Goal: Contribute content: Contribute content

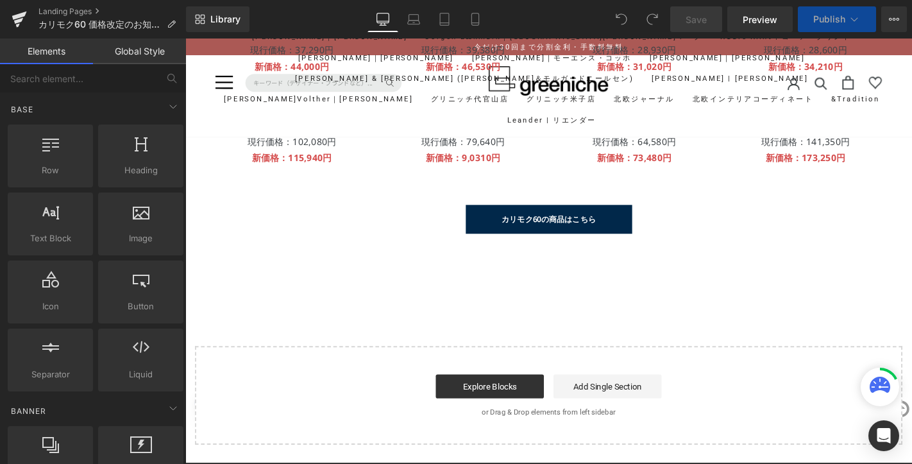
scroll to position [707, 0]
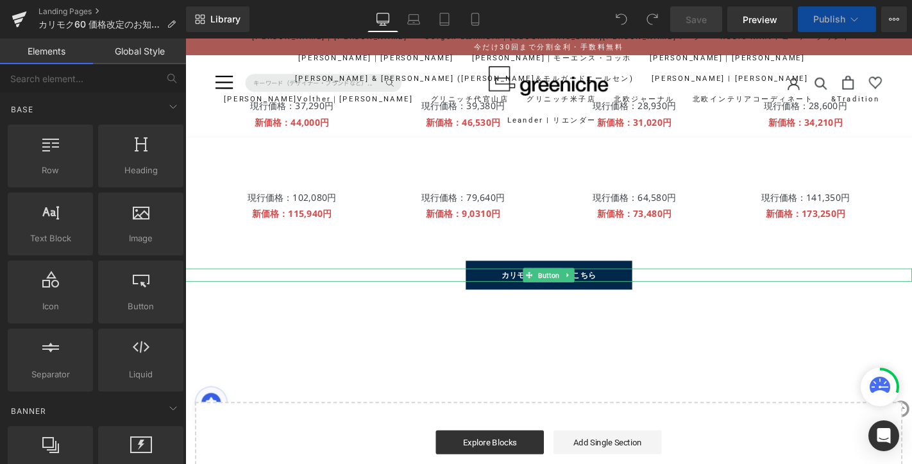
click at [574, 300] on link "カリモク60の商品はこちら" at bounding box center [574, 291] width 178 height 31
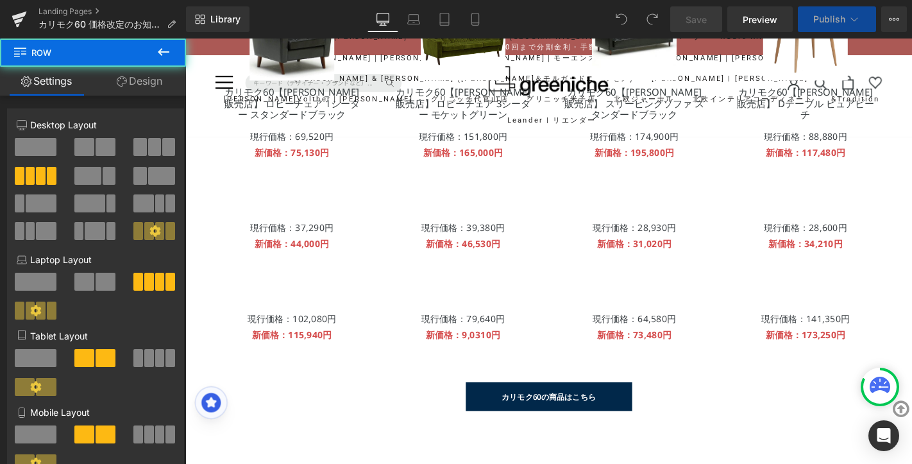
click at [575, 382] on div "(P) Image (P) Title 現行価格：102,080円 Text Block 新価格：115,940円 Text Block Product (P…" at bounding box center [574, 333] width 770 height 98
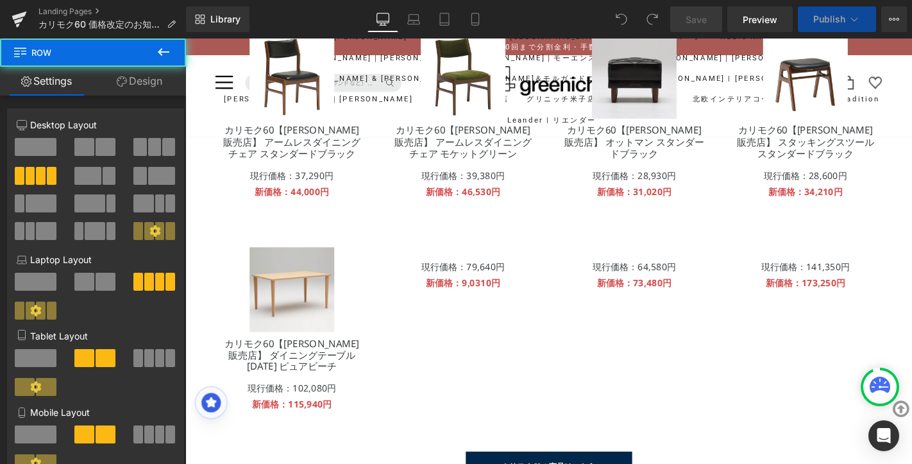
scroll to position [998, 0]
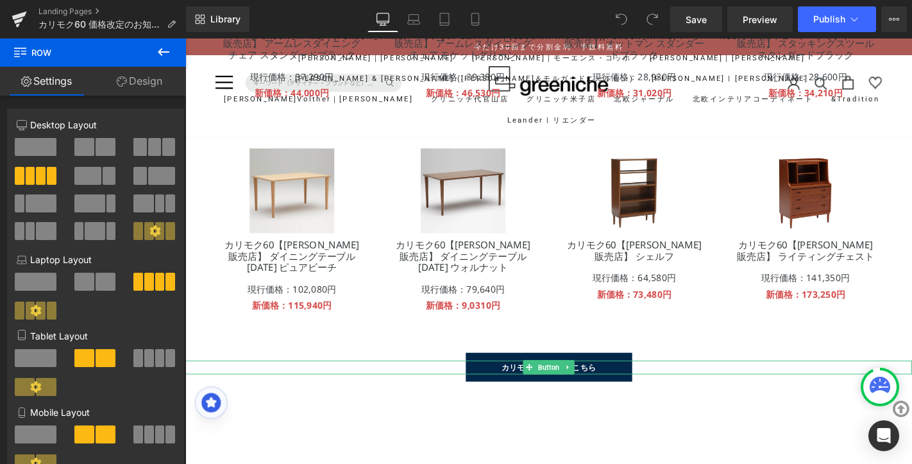
click at [534, 391] on span "カリモク60の商品はこちら" at bounding box center [574, 390] width 101 height 12
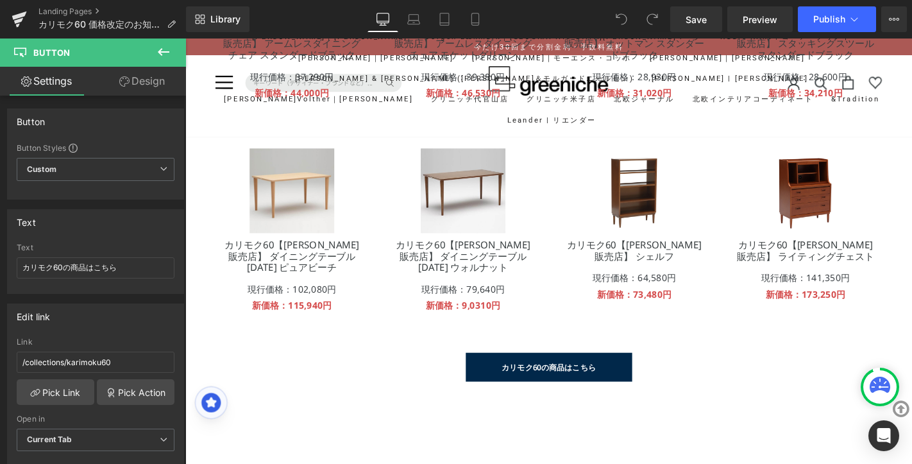
click at [169, 48] on icon at bounding box center [163, 51] width 15 height 15
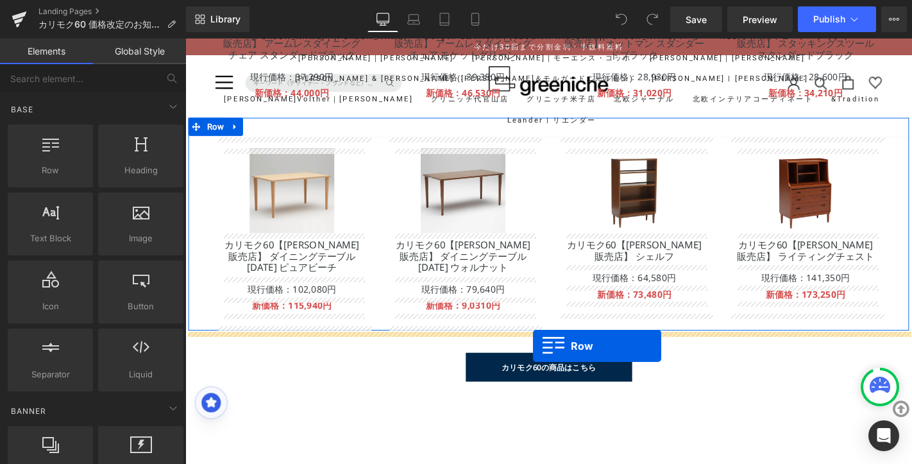
drag, startPoint x: 226, startPoint y: 192, endPoint x: 557, endPoint y: 367, distance: 373.7
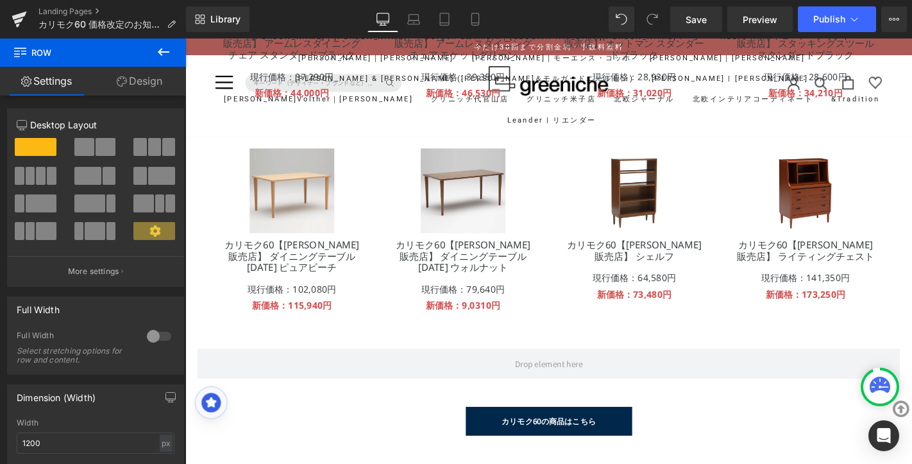
click at [158, 51] on icon at bounding box center [164, 52] width 12 height 8
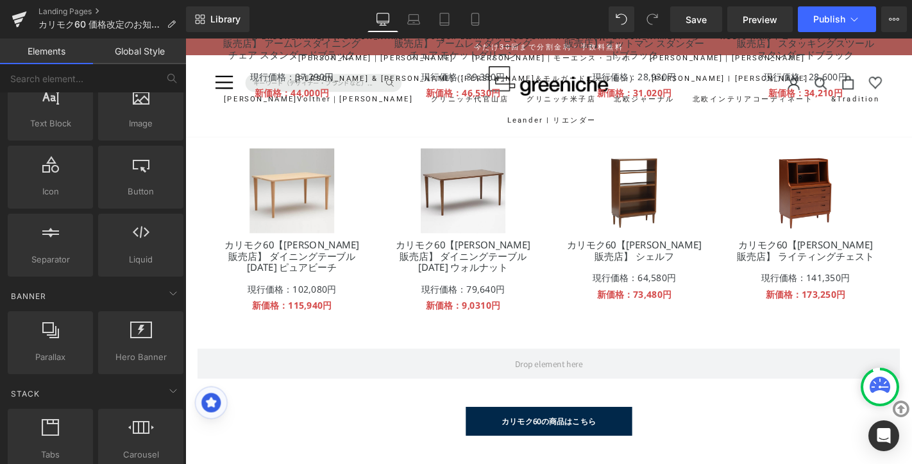
scroll to position [0, 0]
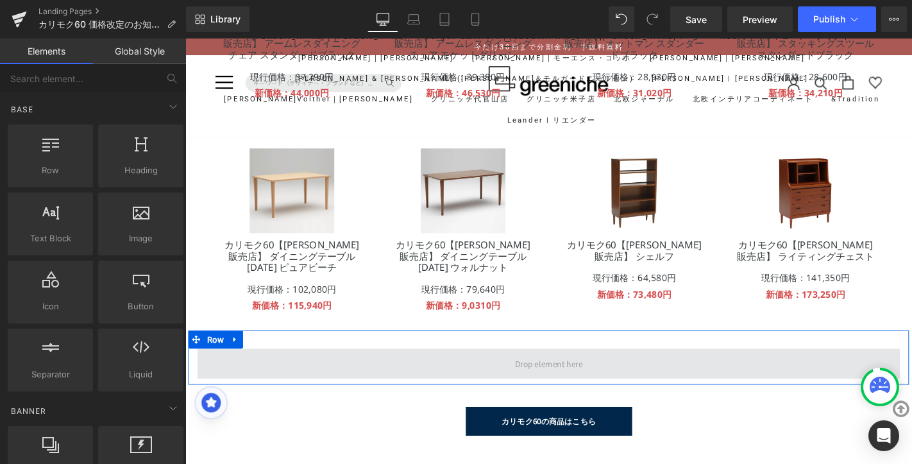
click at [558, 387] on span at bounding box center [573, 385] width 81 height 20
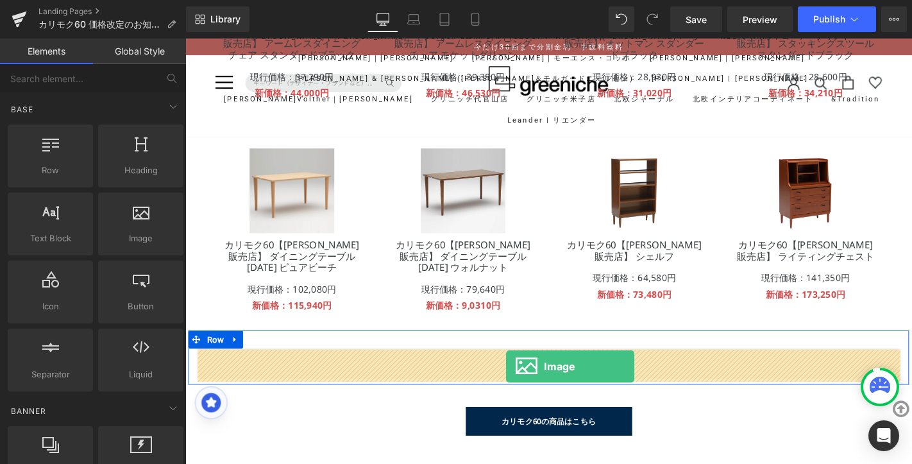
drag, startPoint x: 302, startPoint y: 251, endPoint x: 528, endPoint y: 388, distance: 264.5
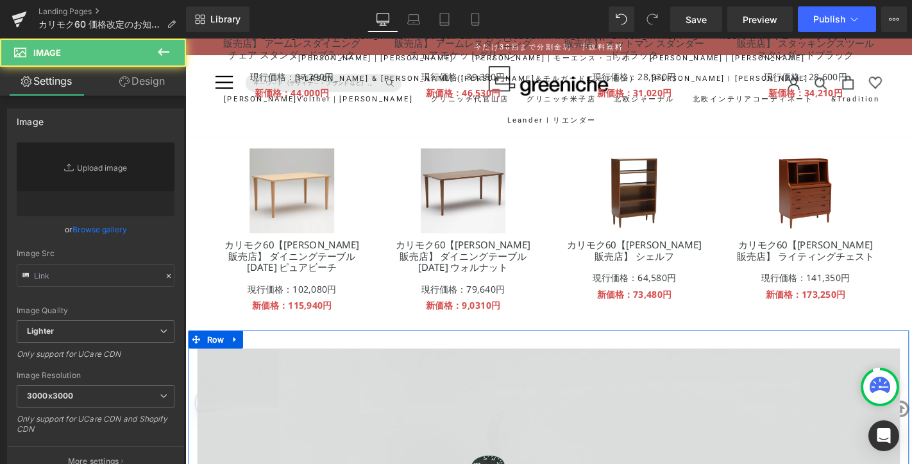
type input "//[DOMAIN_NAME][URL]"
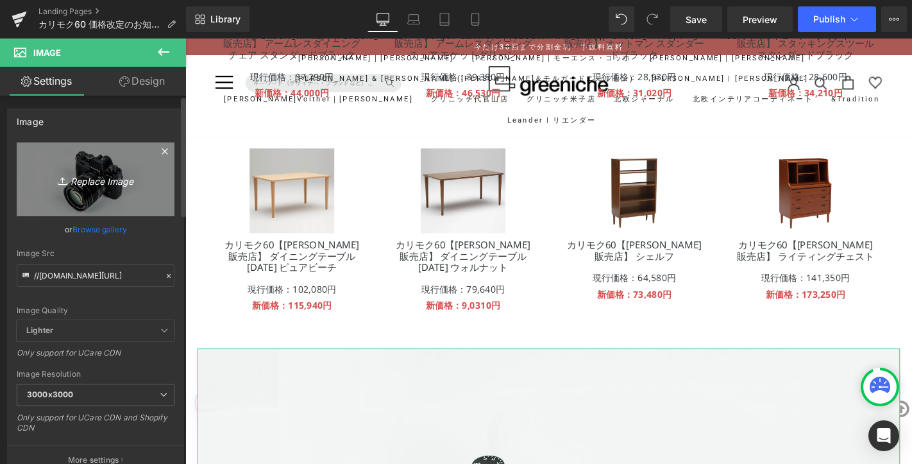
click at [98, 180] on icon "Replace Image" at bounding box center [95, 179] width 103 height 16
type input "C:\fakepath\bnr-collection-karimoku-60.jpg"
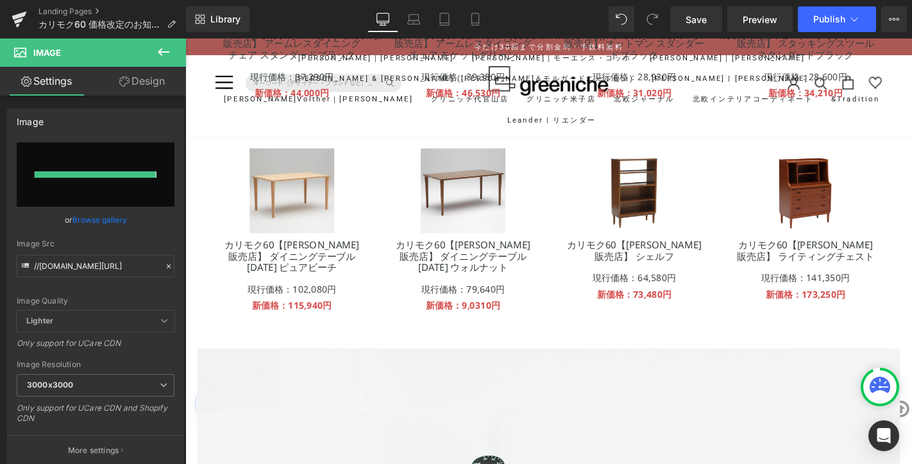
type input "[URL][DOMAIN_NAME]"
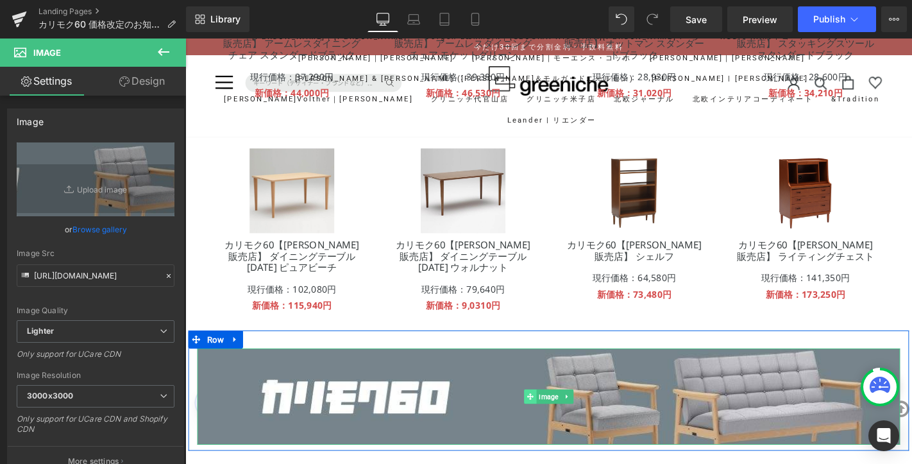
click at [558, 426] on span at bounding box center [553, 420] width 13 height 15
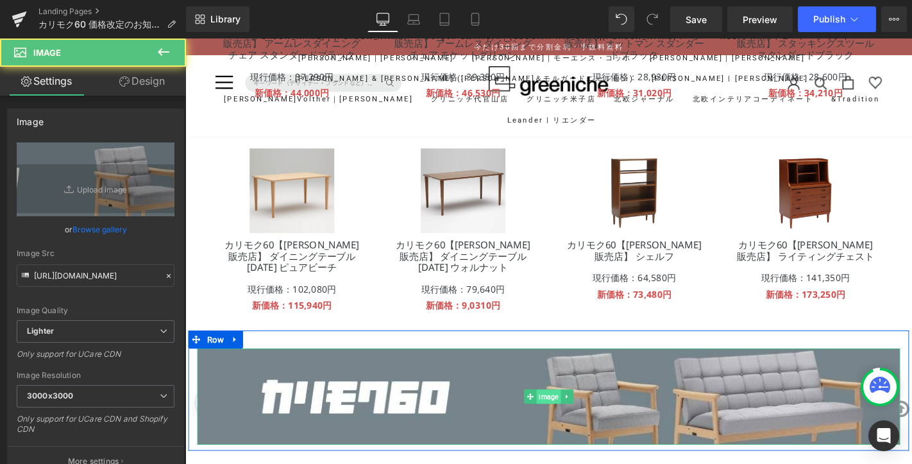
click at [572, 427] on span "Image" at bounding box center [574, 420] width 26 height 15
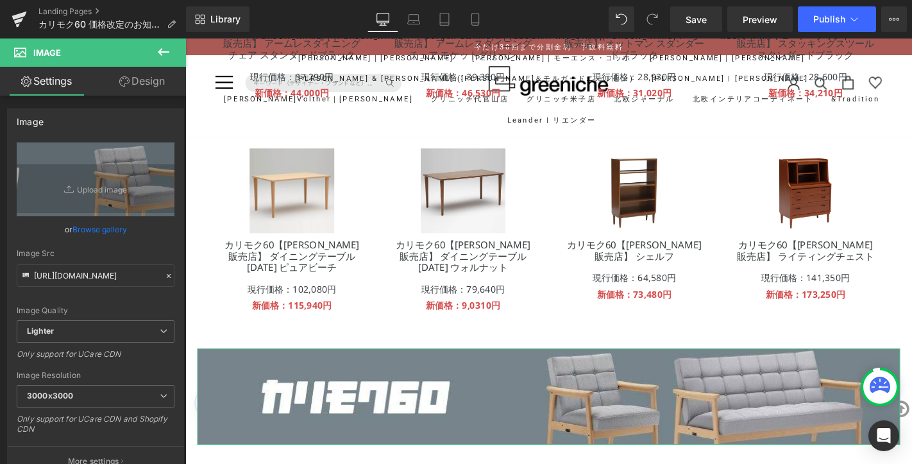
click at [141, 81] on link "Design" at bounding box center [142, 81] width 93 height 29
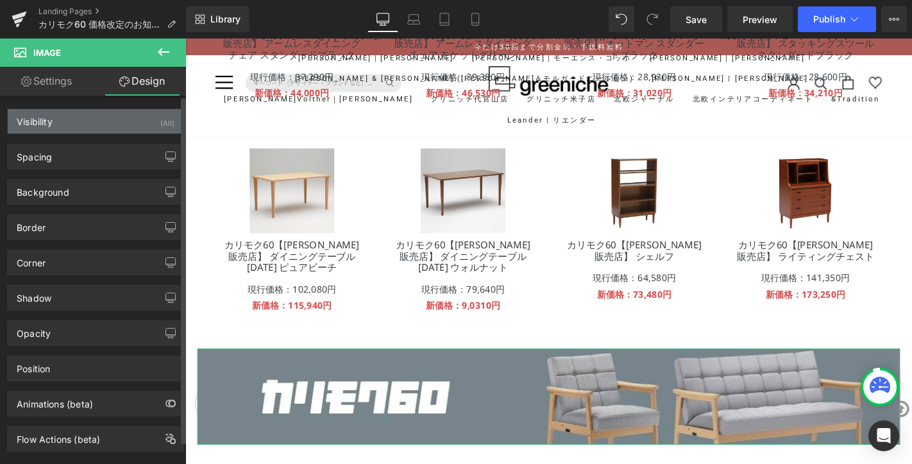
click at [64, 117] on div "Visibility (All)" at bounding box center [96, 121] width 176 height 24
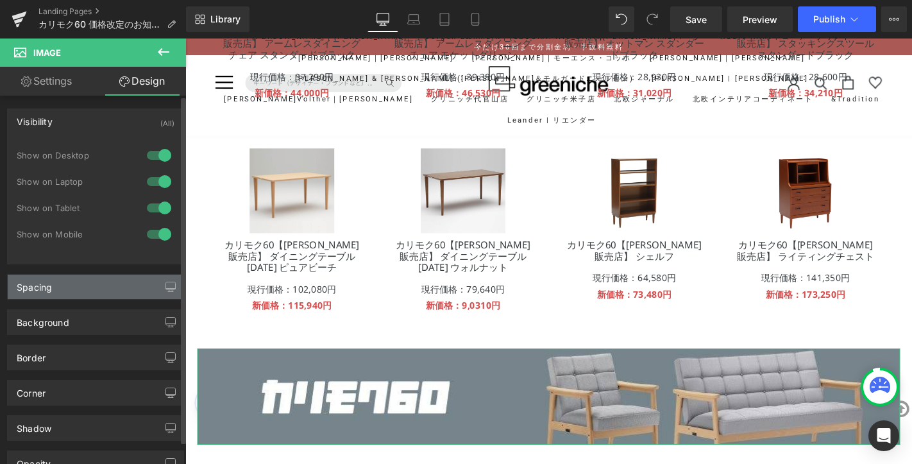
click at [61, 282] on div "Spacing" at bounding box center [96, 287] width 176 height 24
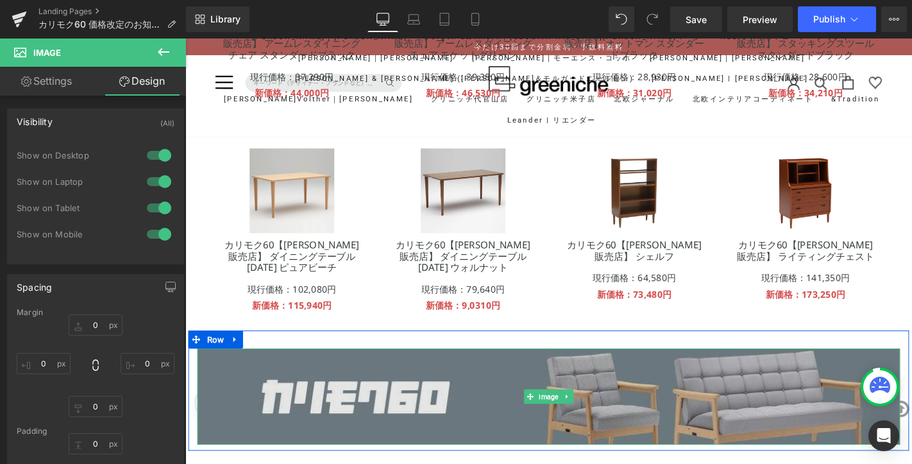
click at [535, 430] on img at bounding box center [573, 421] width 751 height 103
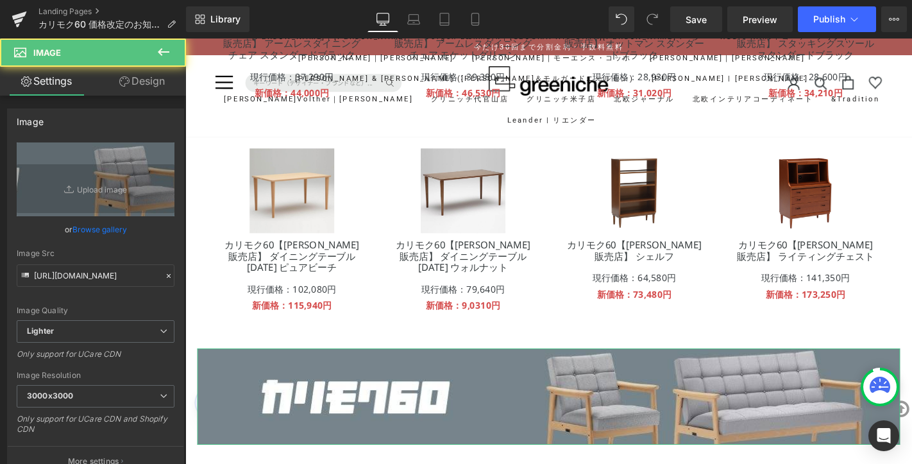
click at [151, 81] on link "Design" at bounding box center [142, 81] width 93 height 29
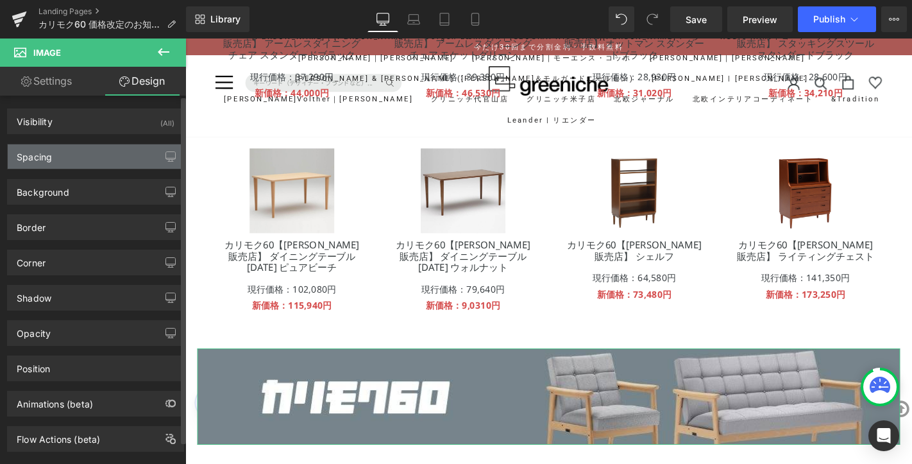
click at [57, 162] on div "Spacing" at bounding box center [96, 156] width 176 height 24
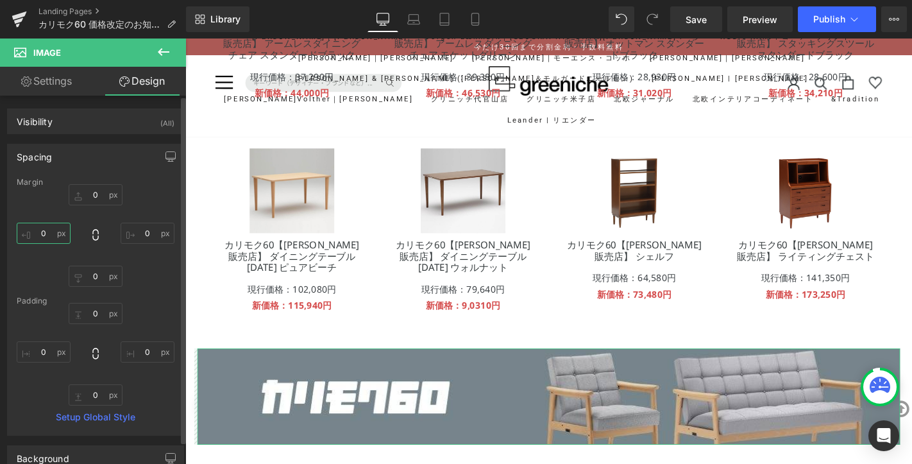
click at [50, 232] on input "0" at bounding box center [44, 233] width 54 height 21
type input "-"
type input "１"
type input "１０"
type input "１００"
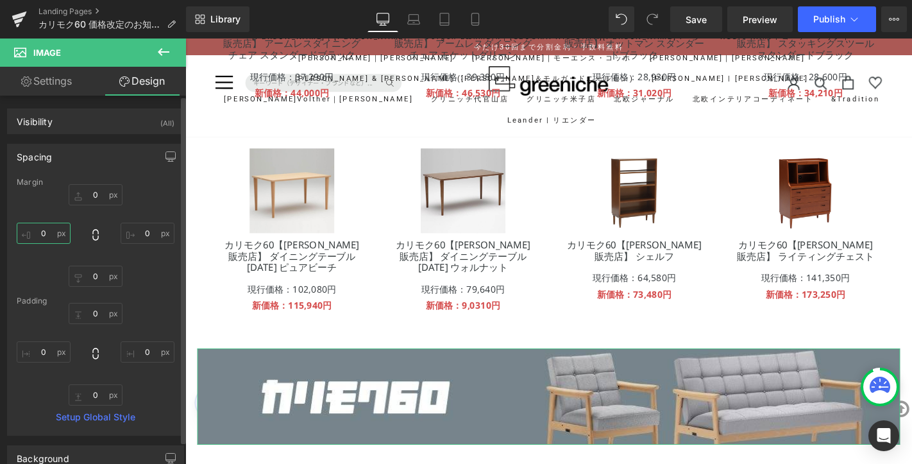
type input "１００"
type input "１０"
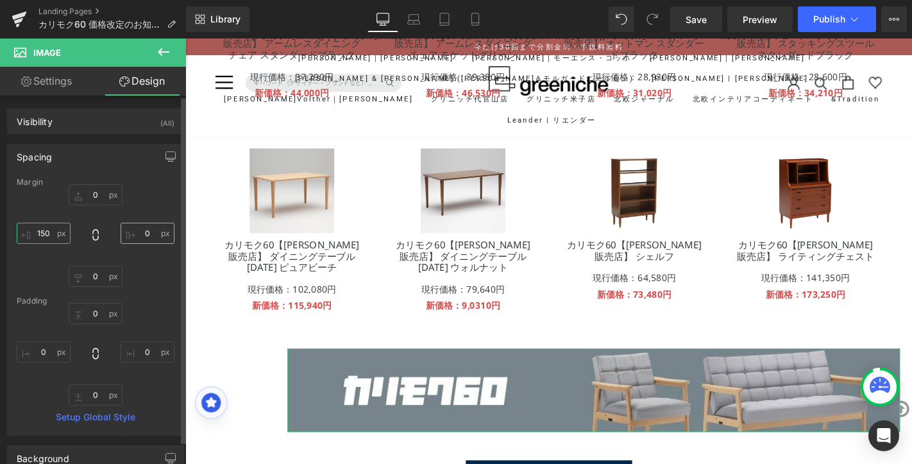
type input "150"
click at [144, 228] on input "0" at bounding box center [148, 233] width 54 height 21
paste input "15"
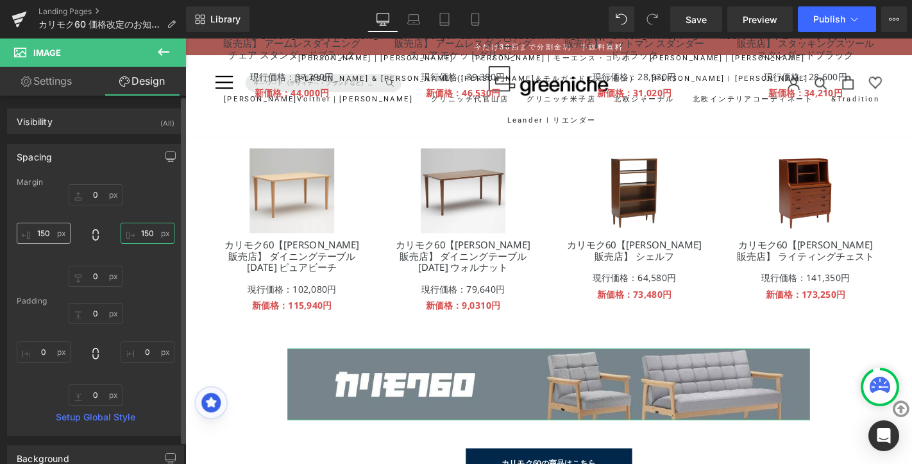
type input "150"
click at [47, 232] on input "150" at bounding box center [44, 233] width 54 height 21
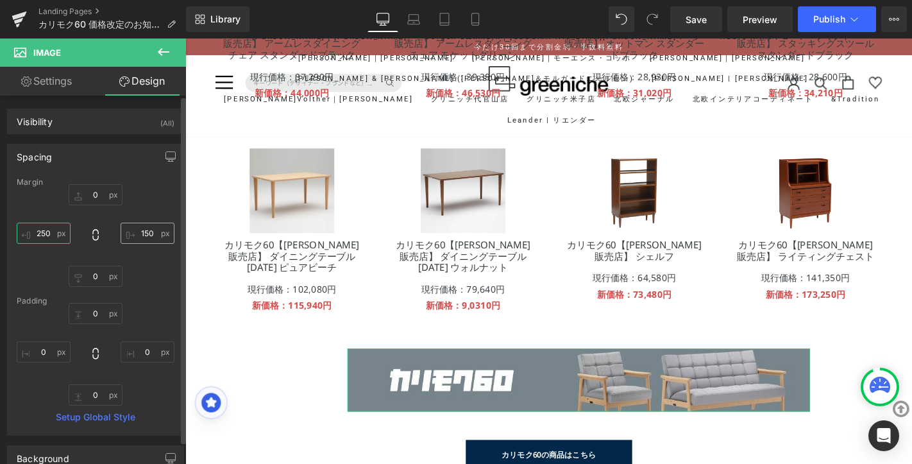
type input "250"
click at [139, 232] on input "150" at bounding box center [148, 233] width 54 height 21
paste input "2"
type input "250"
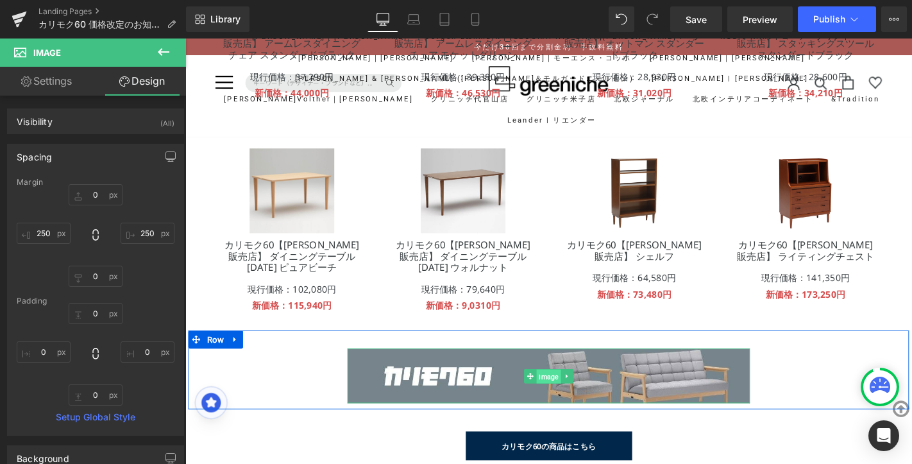
click at [572, 400] on span "Image" at bounding box center [574, 399] width 26 height 15
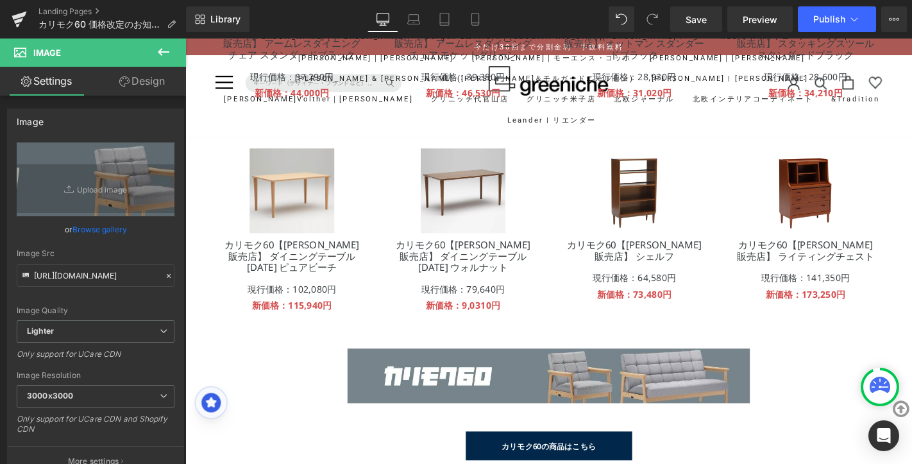
click at [572, 463] on div "カリモク60の商品はこちら Button" at bounding box center [573, 473] width 776 height 14
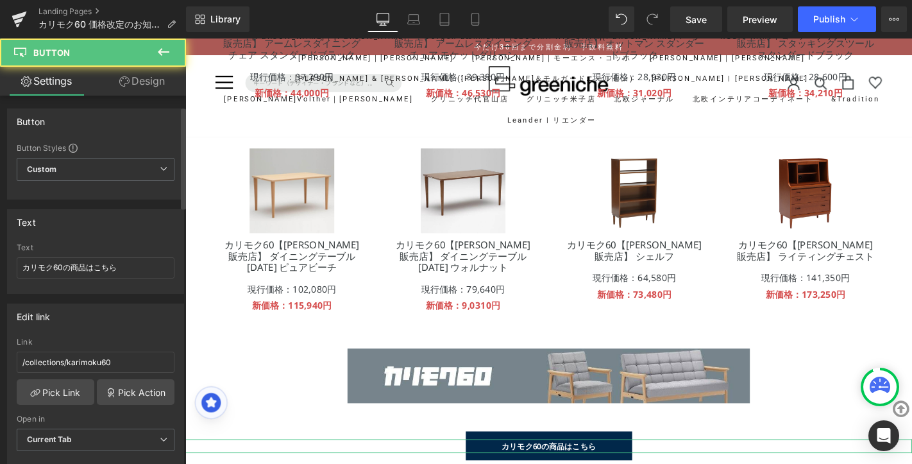
scroll to position [192, 0]
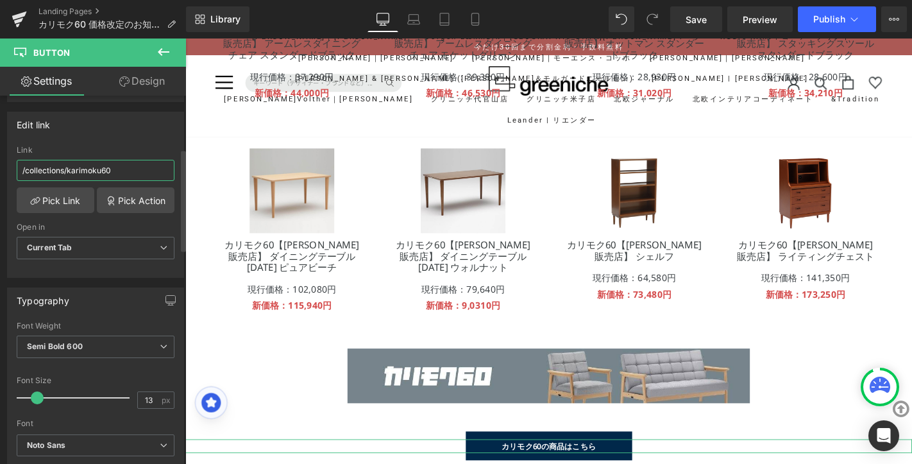
click at [110, 170] on input "/collections/karimoku60" at bounding box center [96, 170] width 158 height 21
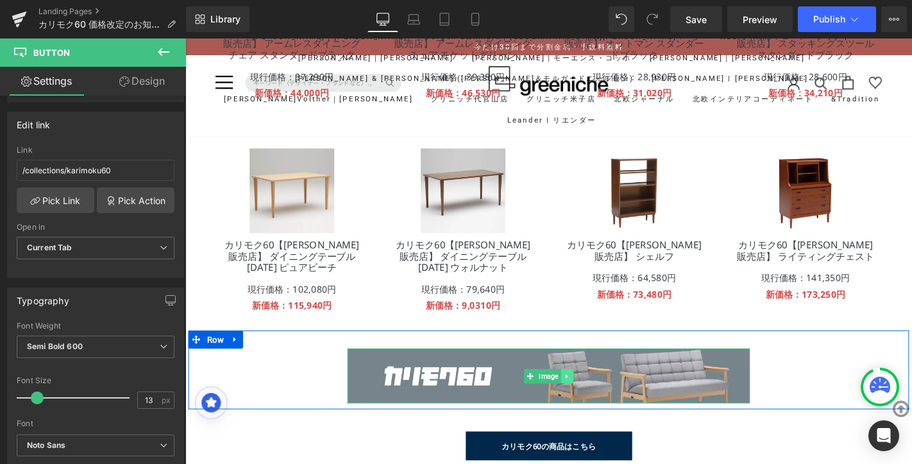
click at [590, 407] on link at bounding box center [592, 398] width 13 height 15
click at [567, 398] on link at bounding box center [573, 398] width 13 height 15
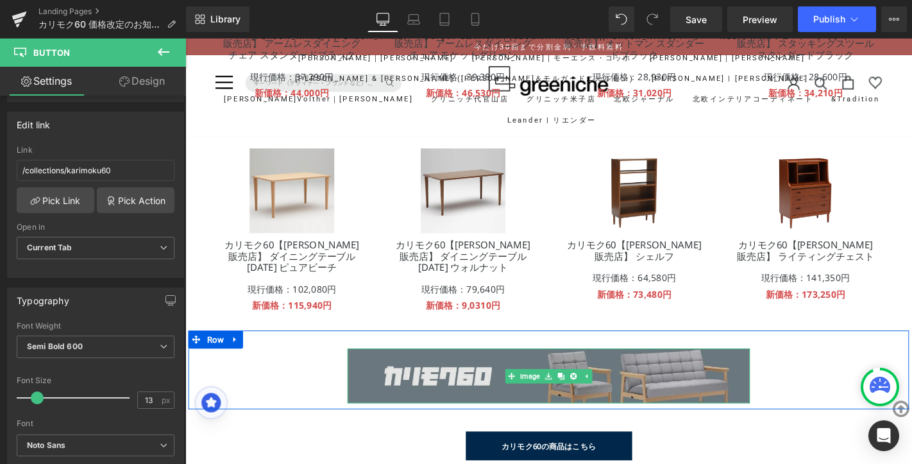
drag, startPoint x: 567, startPoint y: 398, endPoint x: 515, endPoint y: 382, distance: 54.2
click at [515, 383] on div "Image" at bounding box center [574, 399] width 430 height 58
click at [515, 382] on img at bounding box center [574, 399] width 430 height 58
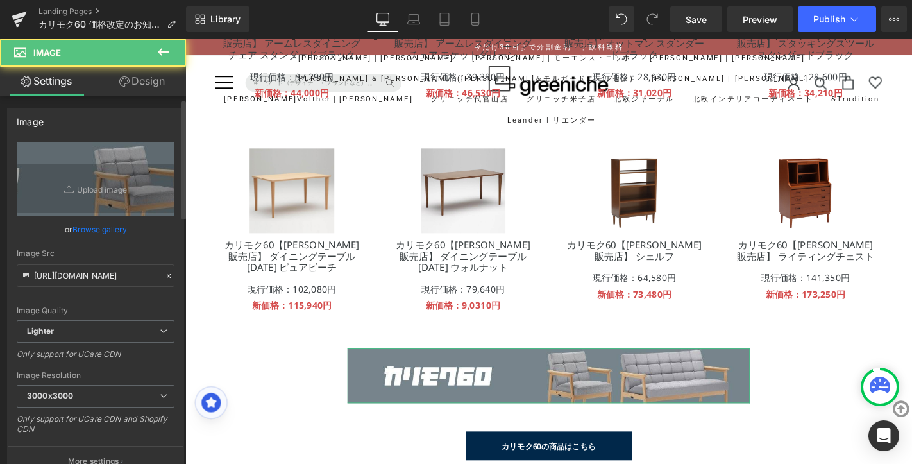
scroll to position [262, 0]
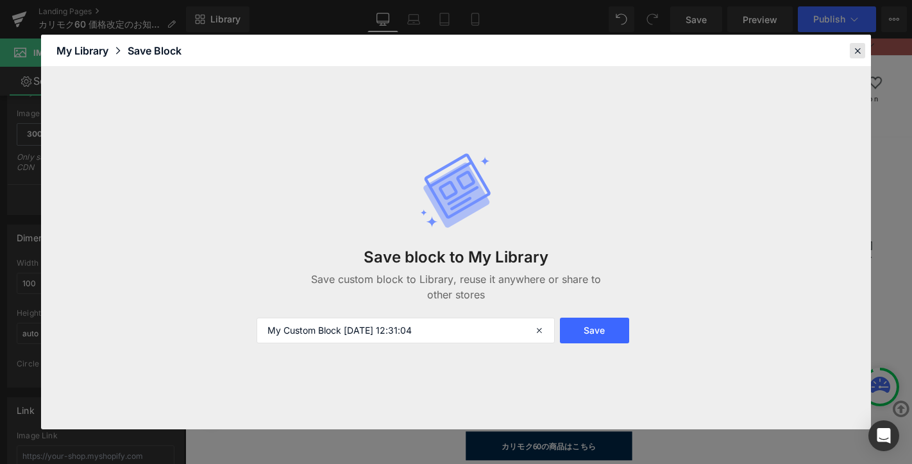
click at [863, 55] on icon at bounding box center [858, 51] width 12 height 12
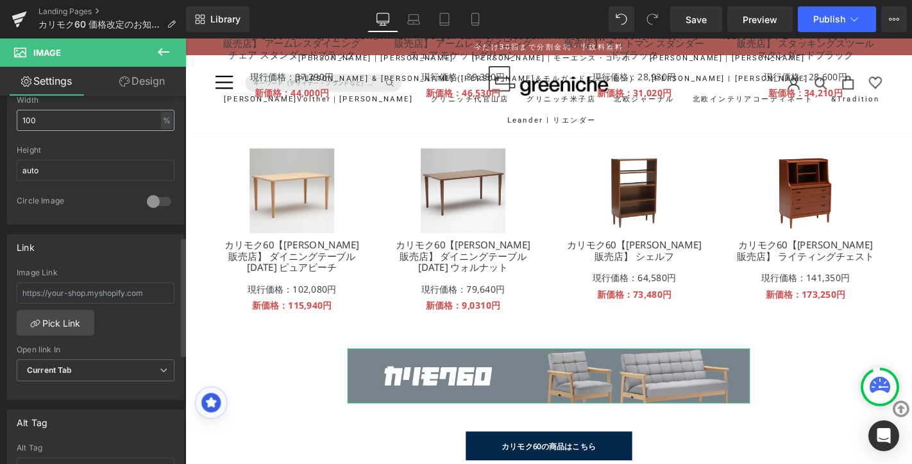
scroll to position [433, 0]
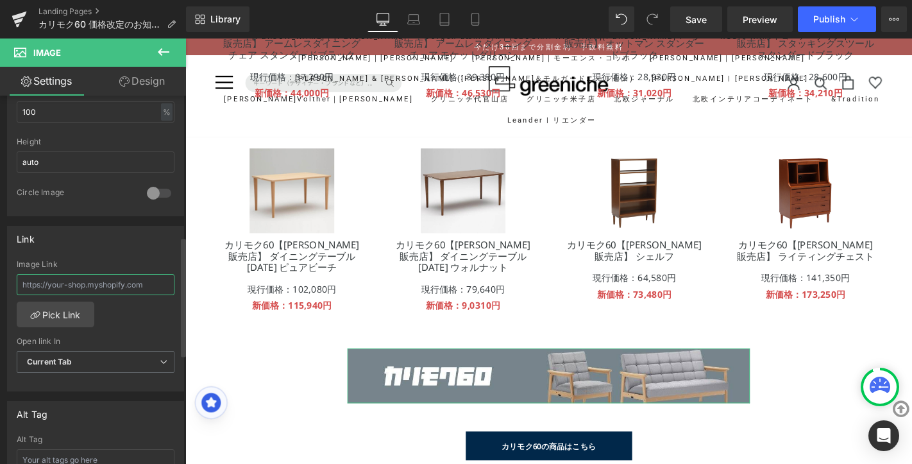
click at [76, 277] on input "text" at bounding box center [96, 284] width 158 height 21
paste input "/collections/karimoku60"
type input "/collections/karimoku60"
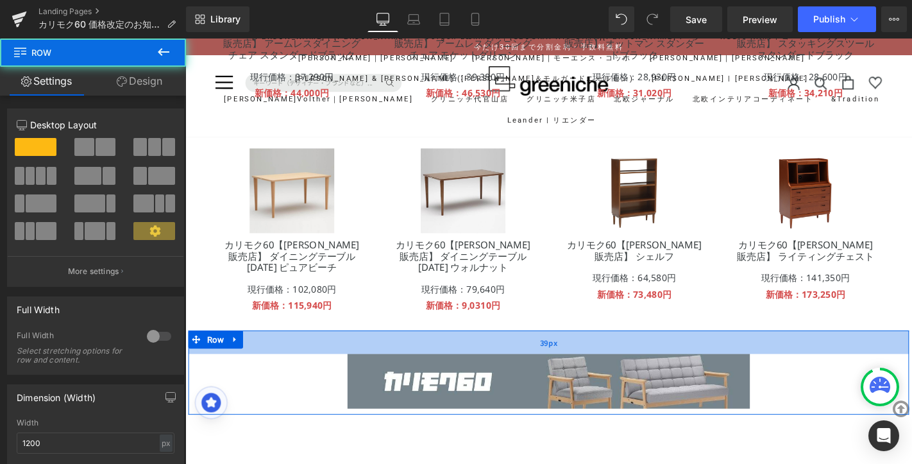
drag, startPoint x: 552, startPoint y: 354, endPoint x: 552, endPoint y: 366, distance: 12.2
click at [552, 366] on div "39px" at bounding box center [574, 362] width 770 height 25
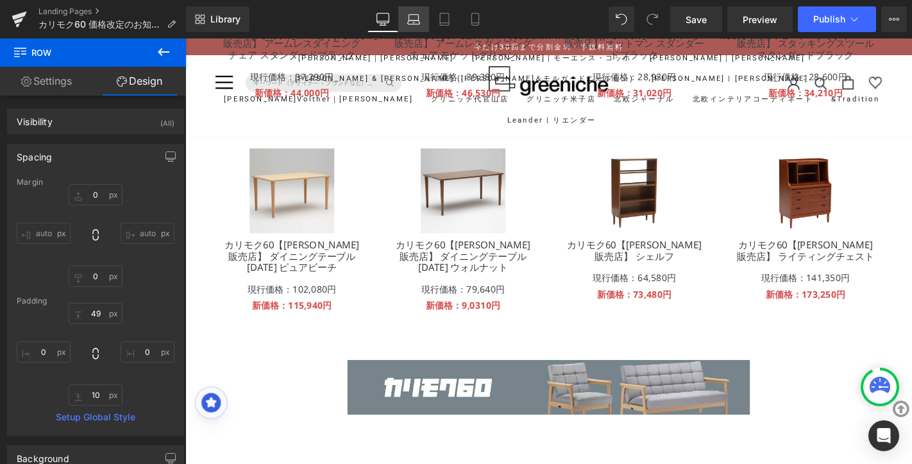
click at [418, 21] on icon at bounding box center [414, 23] width 12 height 4
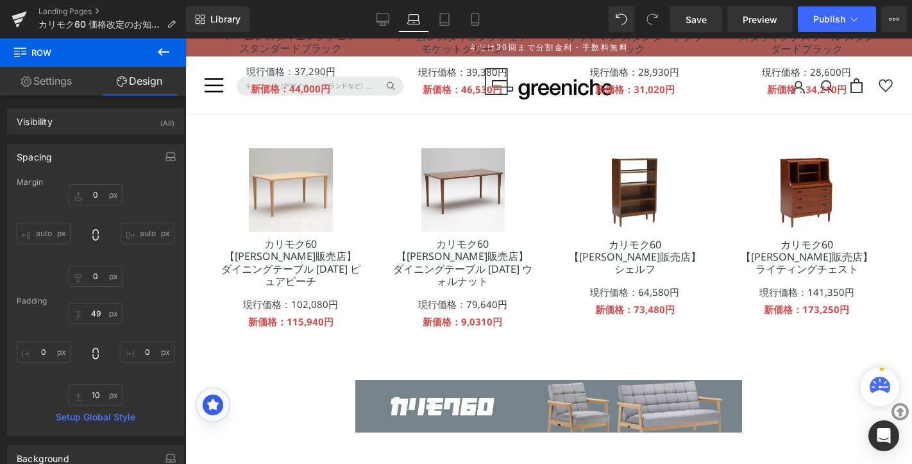
type input "0"
type input "49"
type input "0"
type input "10"
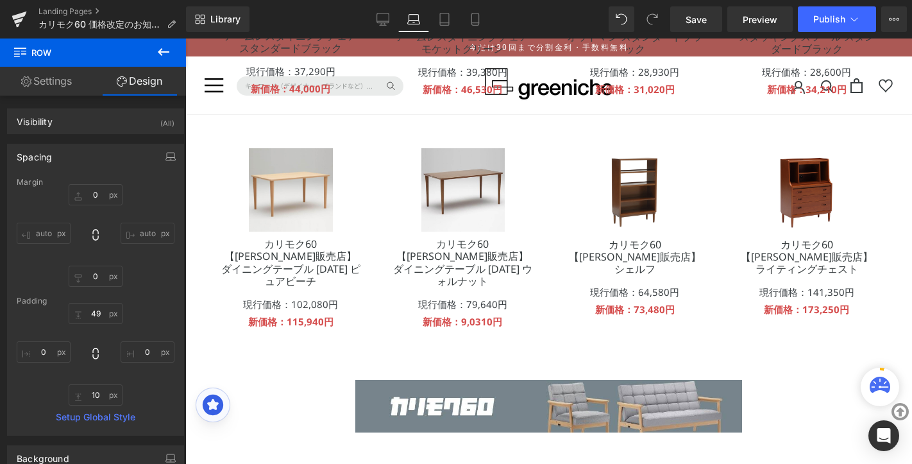
type input "0"
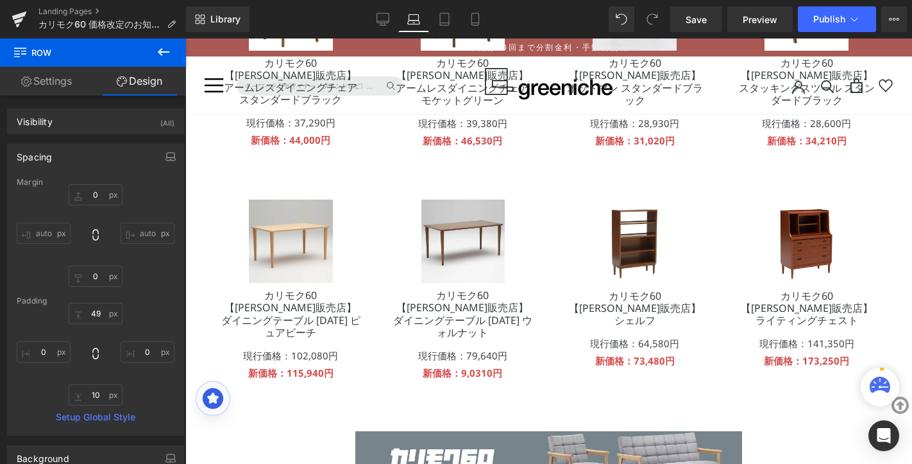
scroll to position [947, 0]
click at [445, 24] on icon at bounding box center [444, 19] width 13 height 13
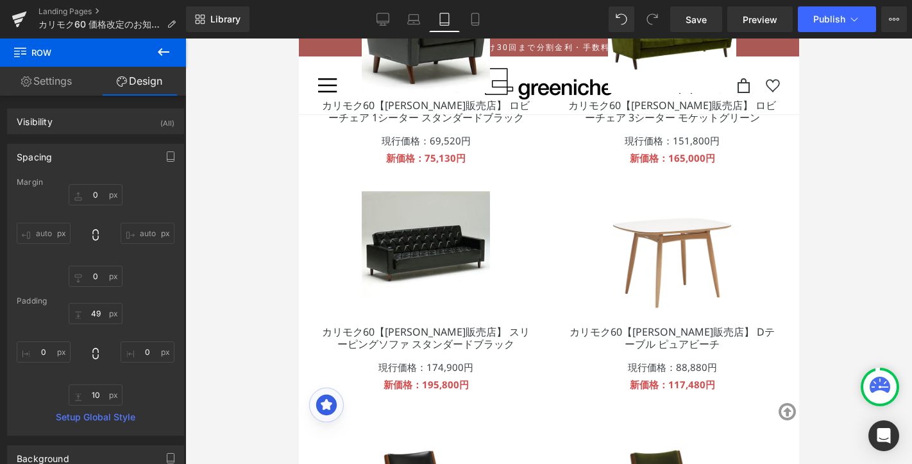
type input "0"
type input "49"
type input "0"
type input "10"
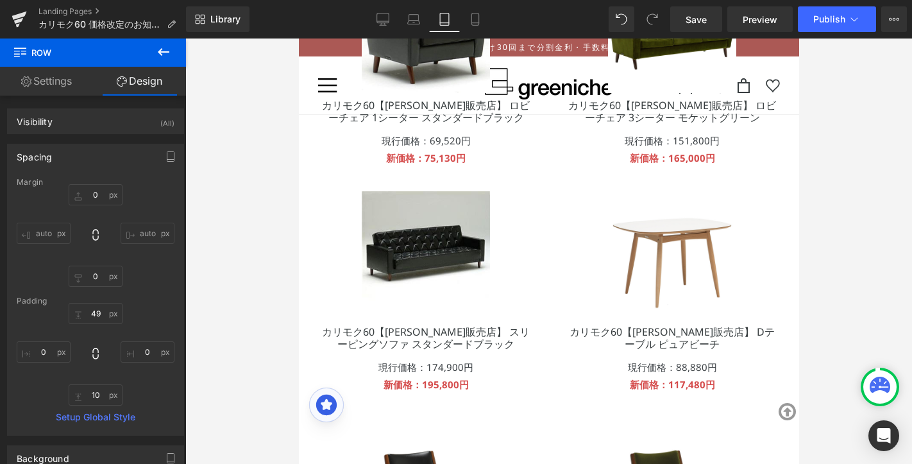
type input "0"
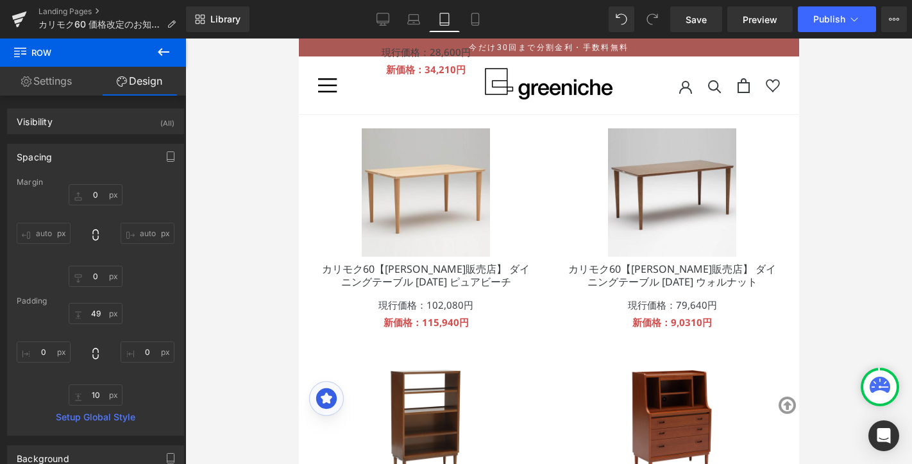
scroll to position [1968, 0]
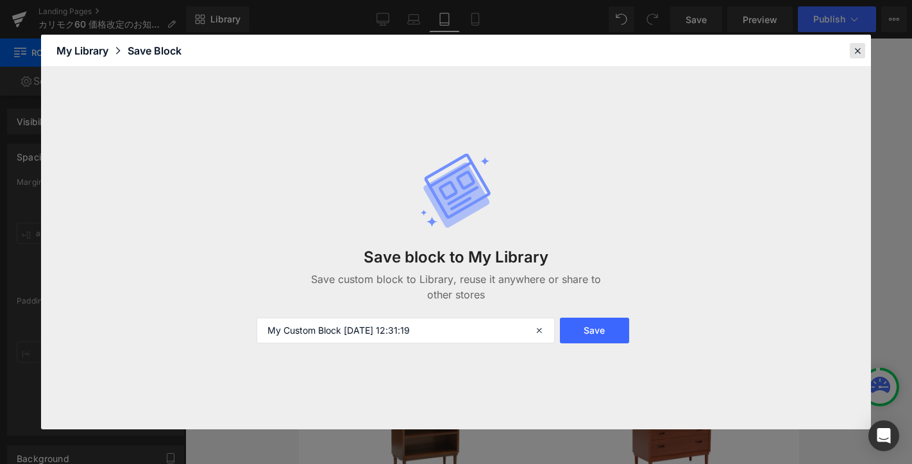
click at [855, 51] on icon at bounding box center [858, 51] width 12 height 12
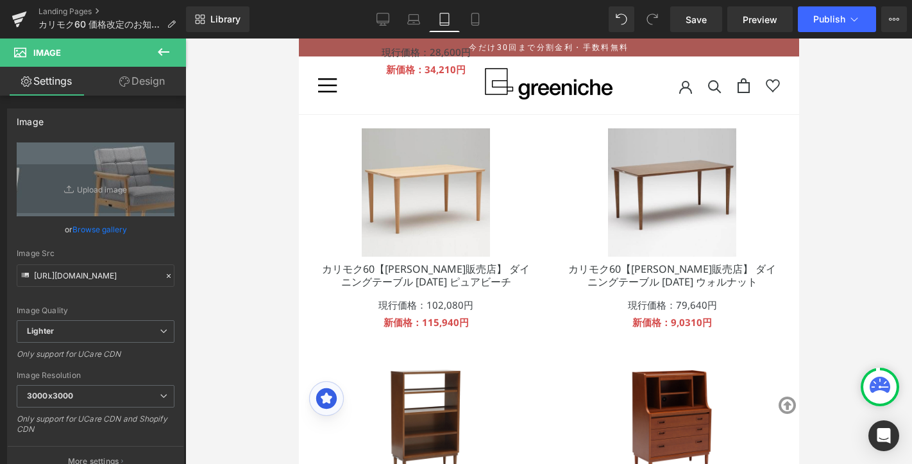
click at [153, 87] on link "Design" at bounding box center [142, 81] width 93 height 29
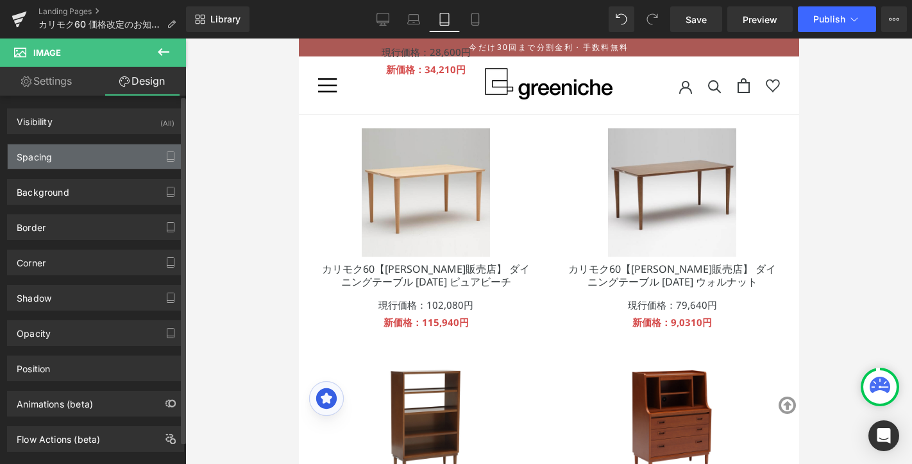
click at [99, 152] on div "Spacing" at bounding box center [96, 156] width 176 height 24
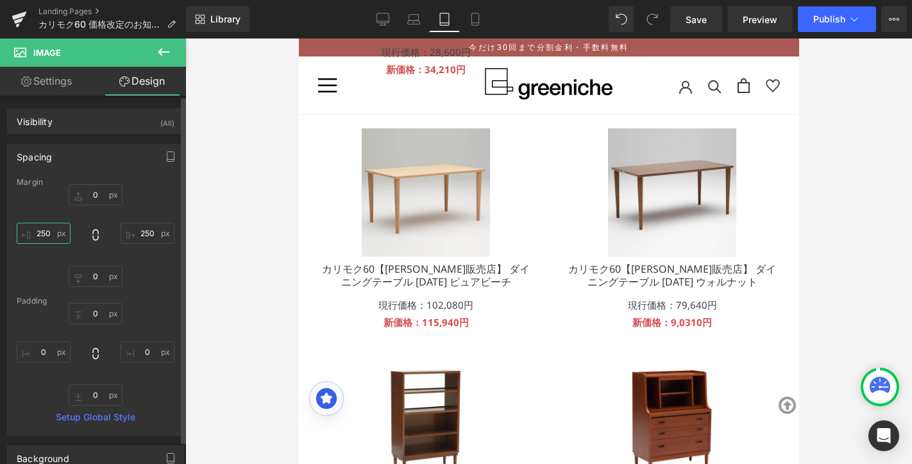
click at [47, 232] on input "250" at bounding box center [44, 233] width 54 height 21
type input "150"
click at [144, 232] on input "250" at bounding box center [148, 233] width 54 height 21
type input "150"
click at [382, 21] on icon at bounding box center [383, 21] width 12 height 0
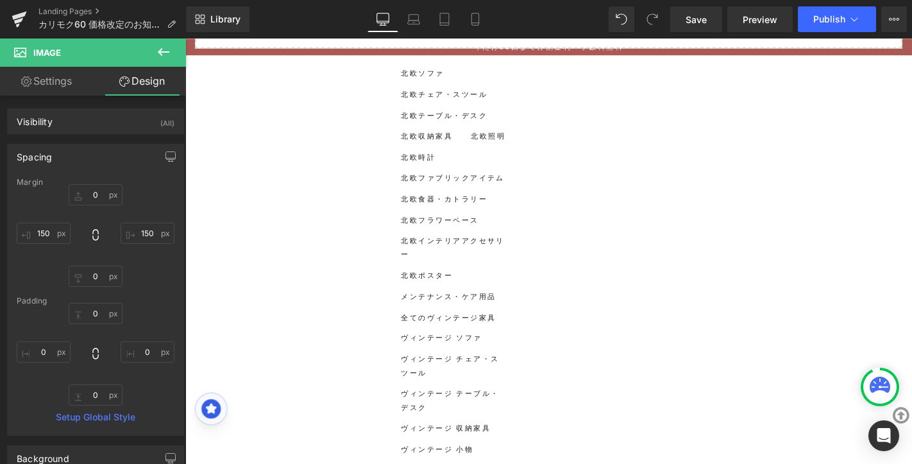
type input "0"
type input "250"
type input "0"
type input "250"
type input "0"
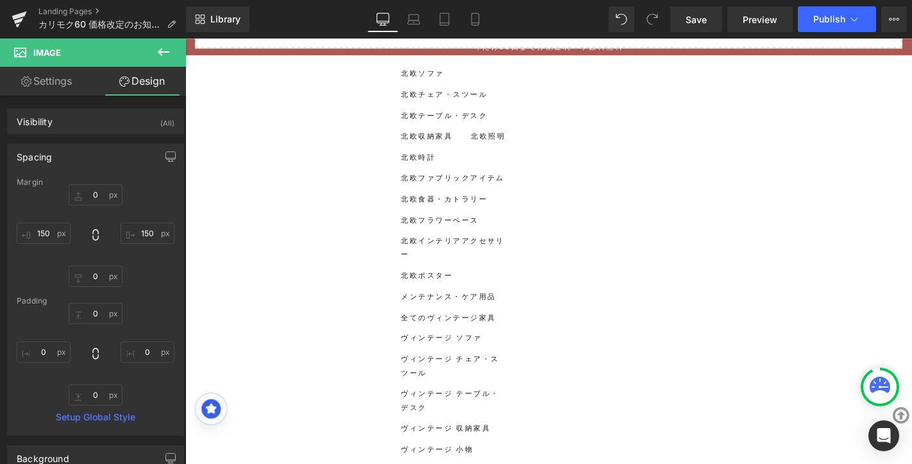
type input "0"
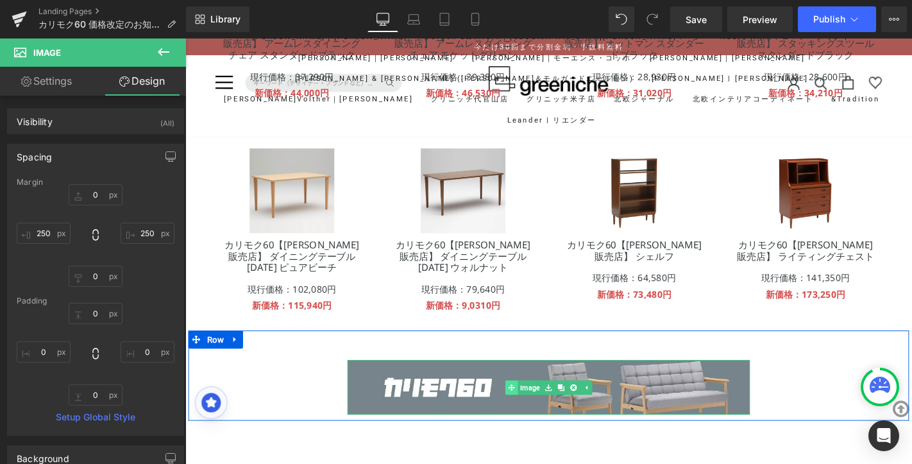
click at [558, 412] on link "Image" at bounding box center [546, 411] width 39 height 15
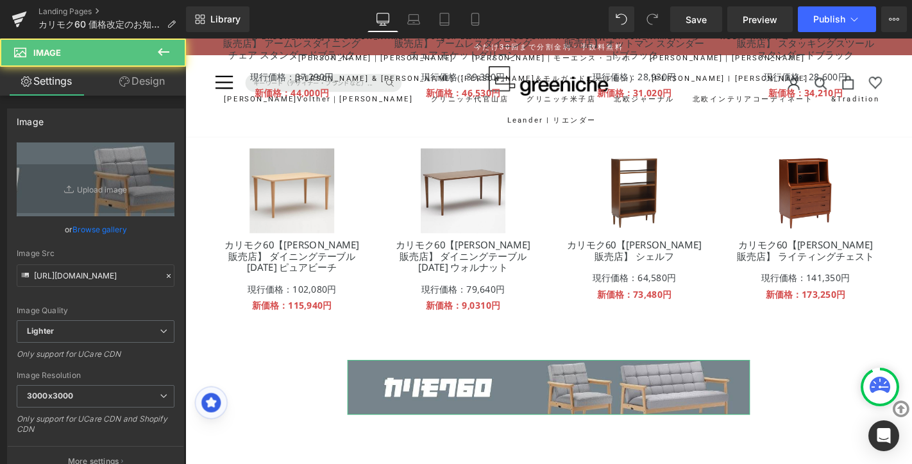
click at [160, 79] on link "Design" at bounding box center [142, 81] width 93 height 29
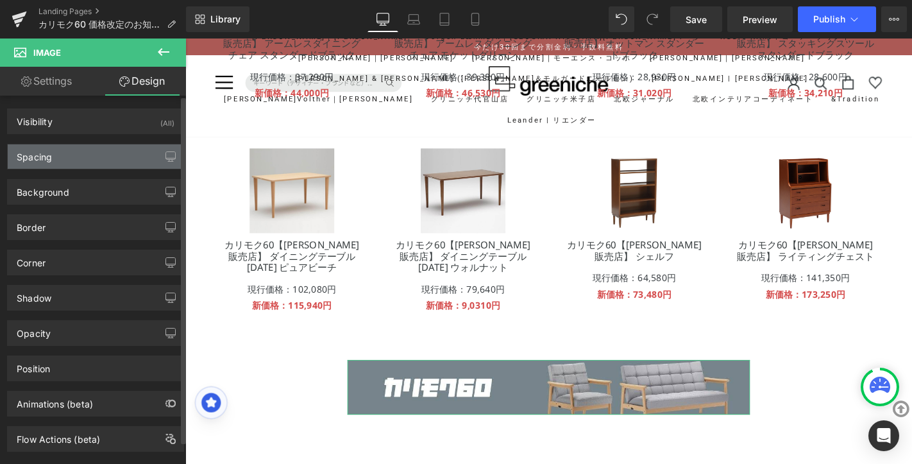
click at [98, 158] on div "Spacing" at bounding box center [96, 156] width 176 height 24
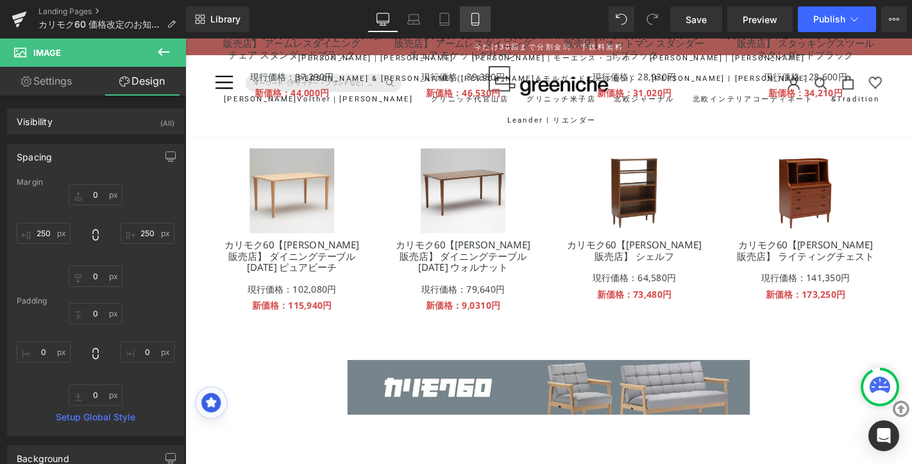
click at [474, 15] on icon at bounding box center [475, 19] width 13 height 13
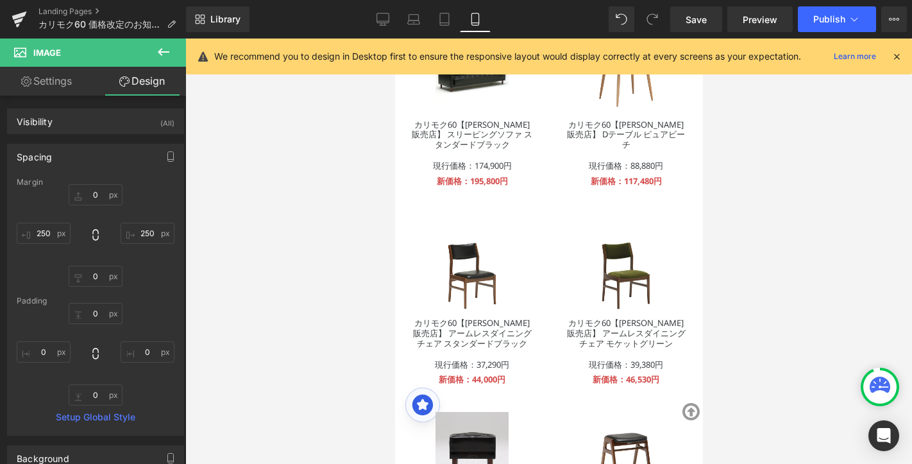
type input "0"
type input "250"
type input "0"
type input "250"
type input "0"
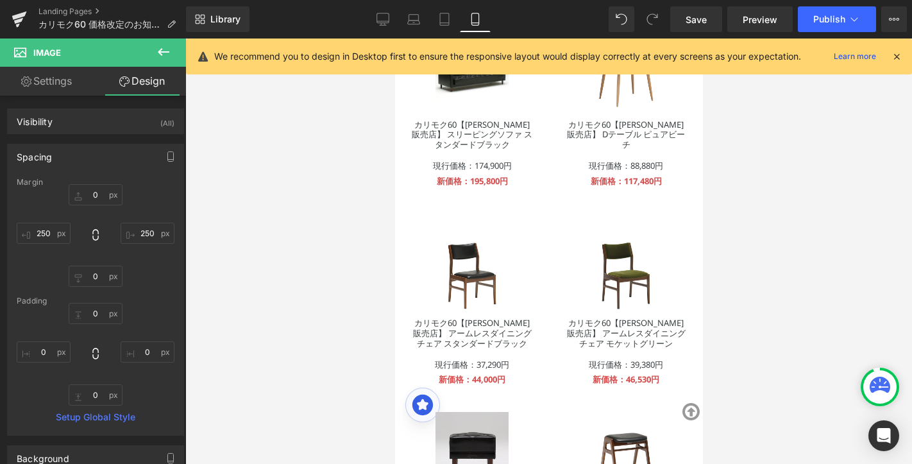
type input "0"
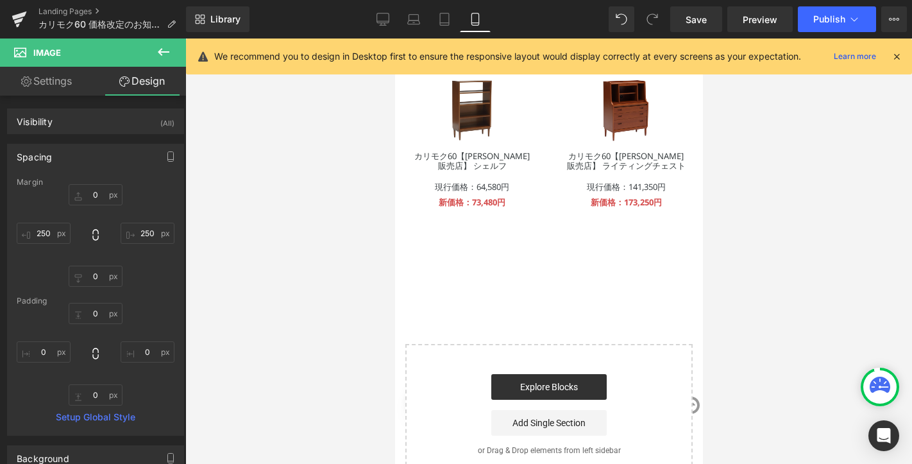
scroll to position [1671, 0]
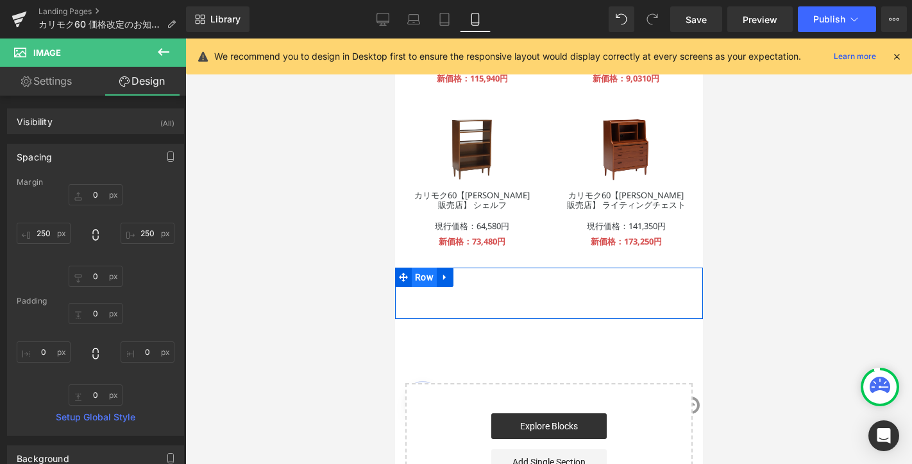
click at [422, 280] on span "Row" at bounding box center [423, 277] width 25 height 19
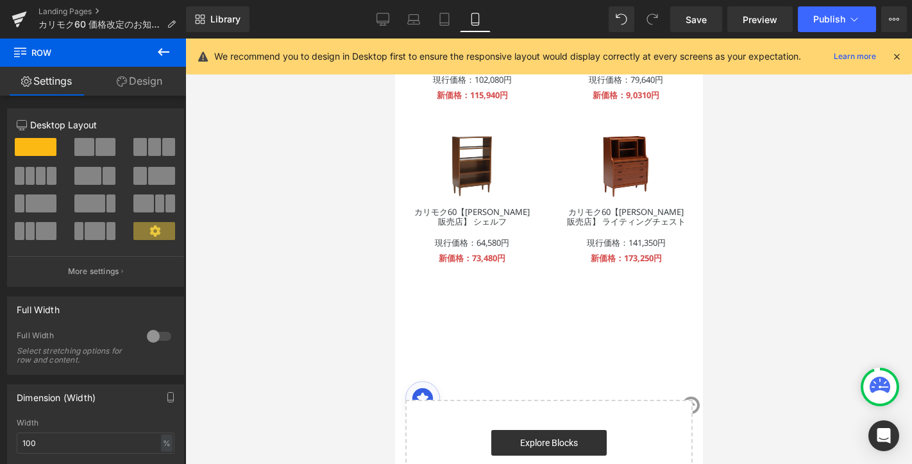
scroll to position [1679, 0]
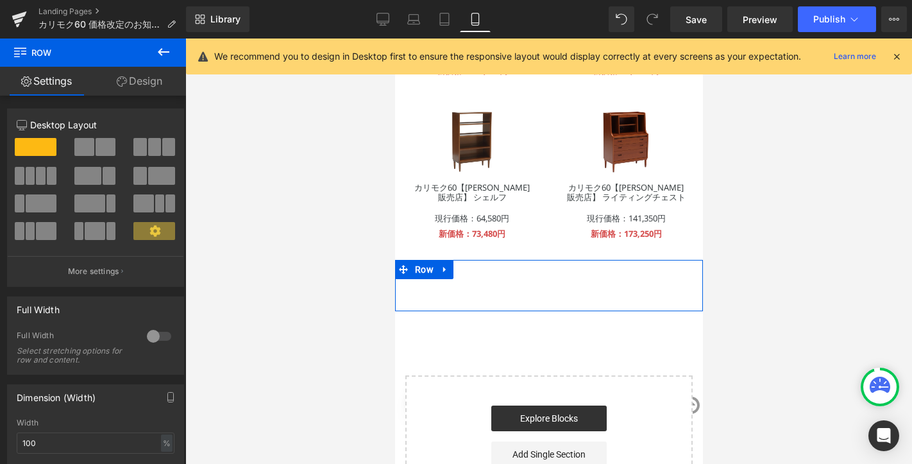
click at [149, 85] on link "Design" at bounding box center [139, 81] width 93 height 29
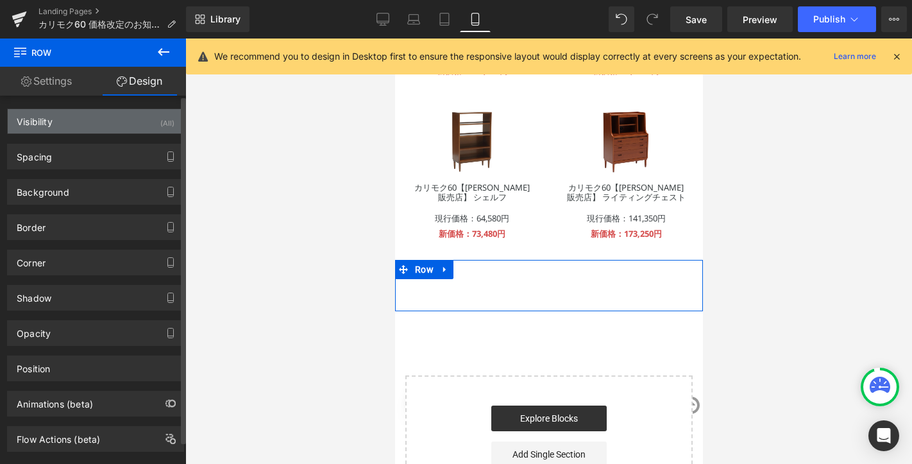
click at [120, 126] on div "Visibility (All)" at bounding box center [96, 121] width 176 height 24
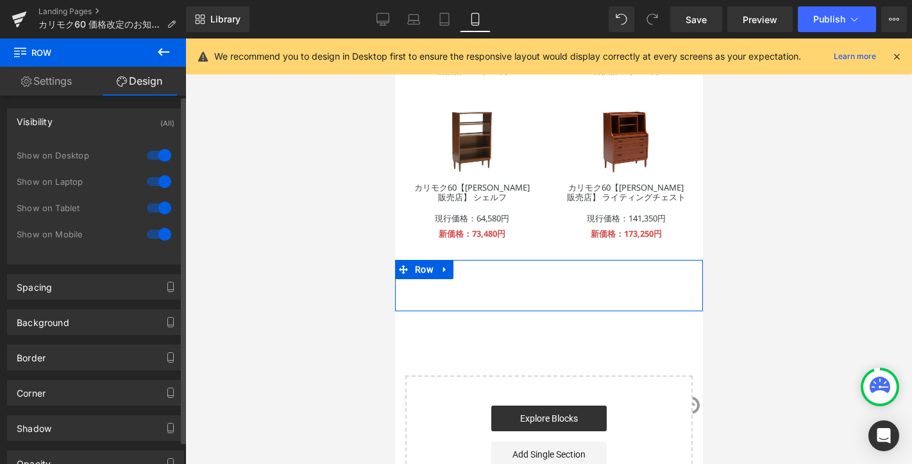
click at [119, 126] on div "Visibility (All)" at bounding box center [96, 121] width 176 height 24
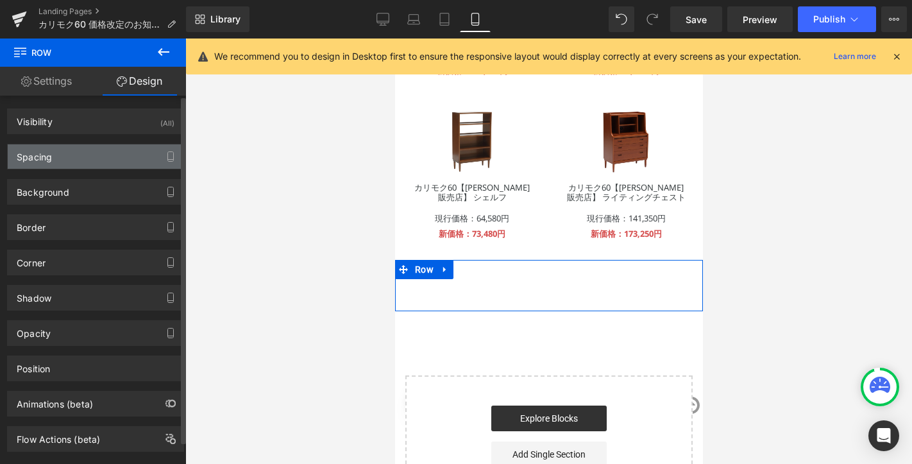
click at [108, 155] on div "Spacing" at bounding box center [96, 156] width 176 height 24
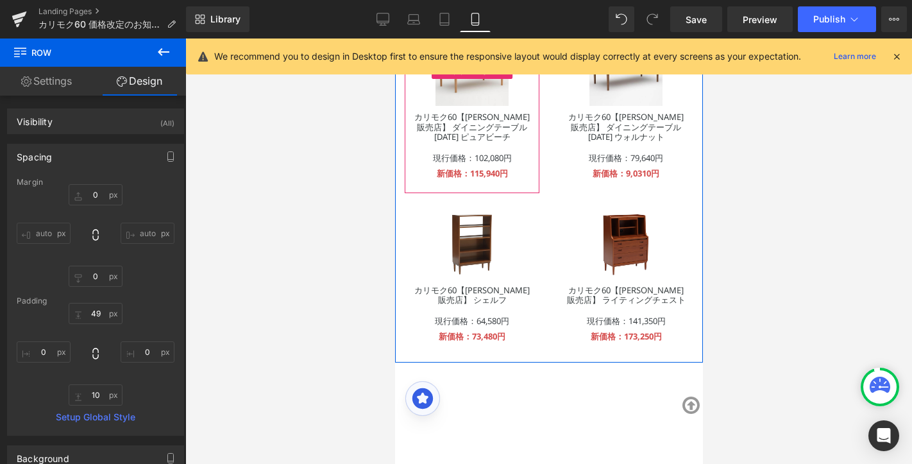
scroll to position [1646, 0]
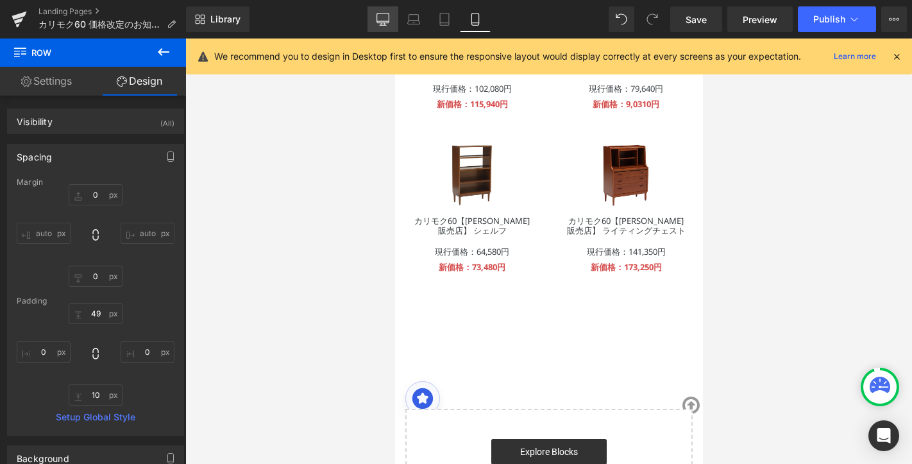
click at [386, 15] on icon at bounding box center [383, 19] width 13 height 13
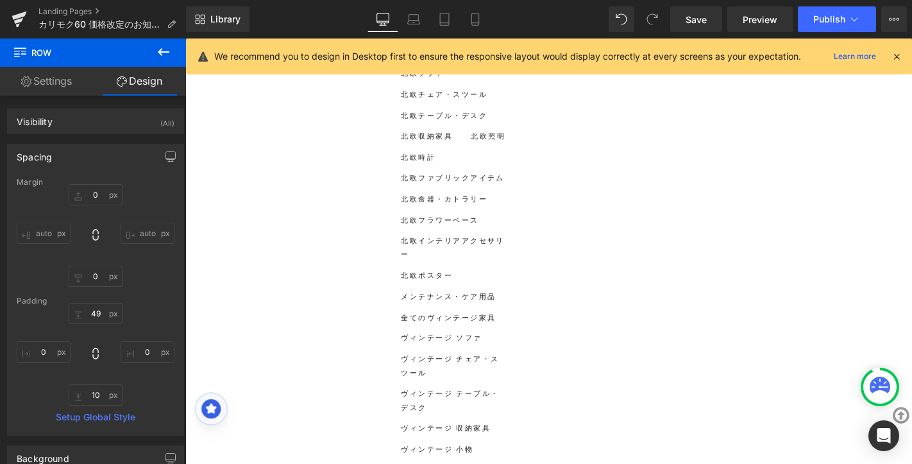
type input "0"
type input "49"
type input "0"
type input "10"
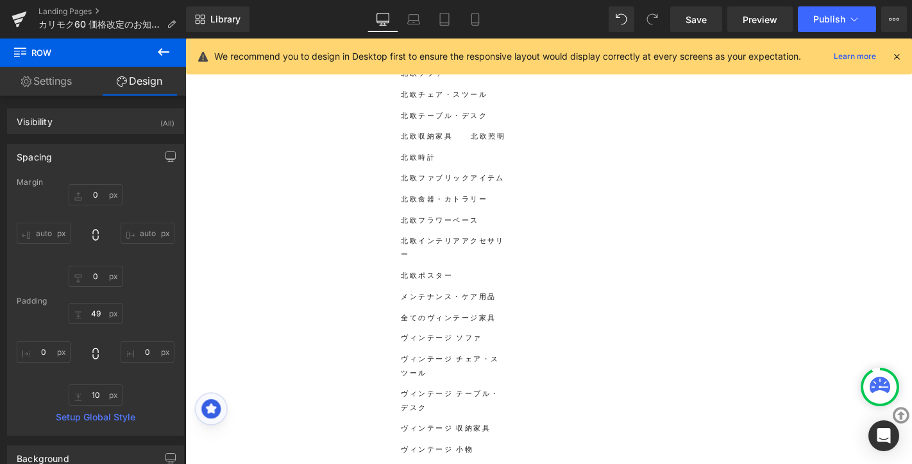
type input "0"
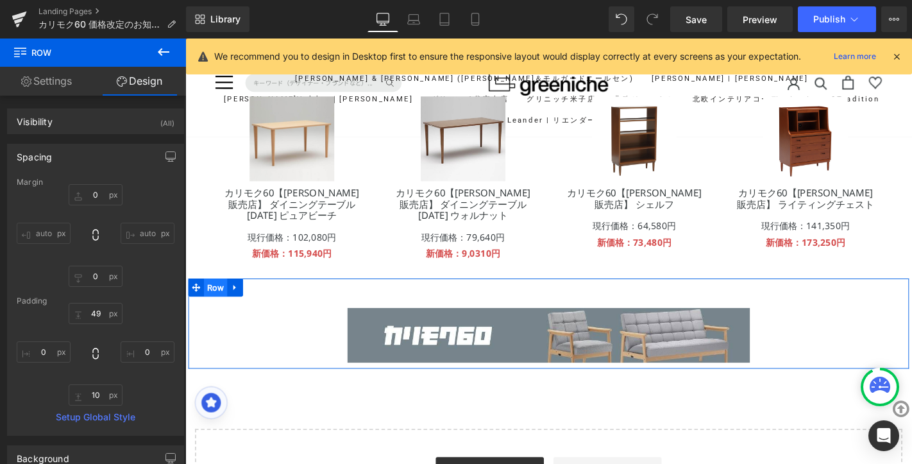
click at [225, 309] on span "Row" at bounding box center [217, 303] width 25 height 19
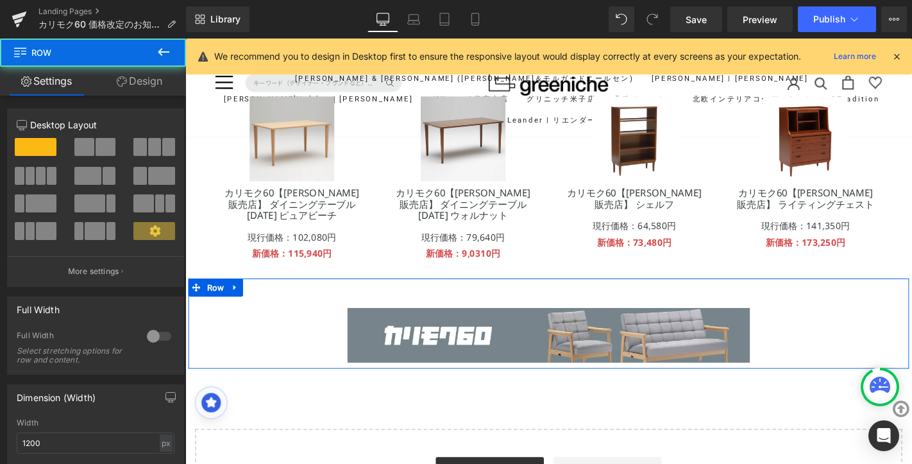
click at [157, 91] on link "Design" at bounding box center [139, 81] width 93 height 29
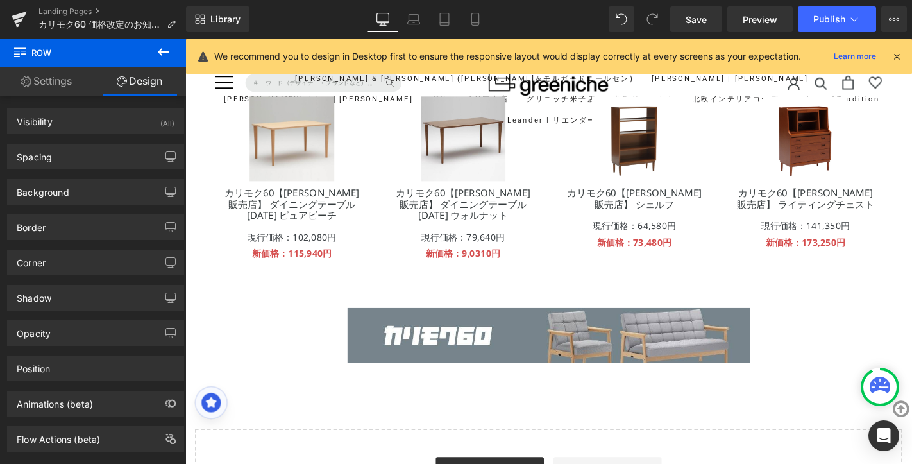
click at [894, 54] on icon at bounding box center [897, 57] width 12 height 12
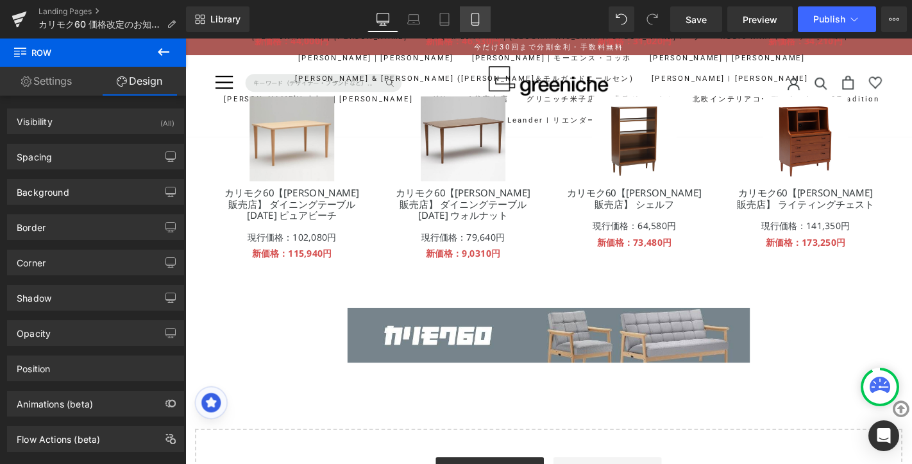
click at [479, 24] on icon at bounding box center [475, 19] width 13 height 13
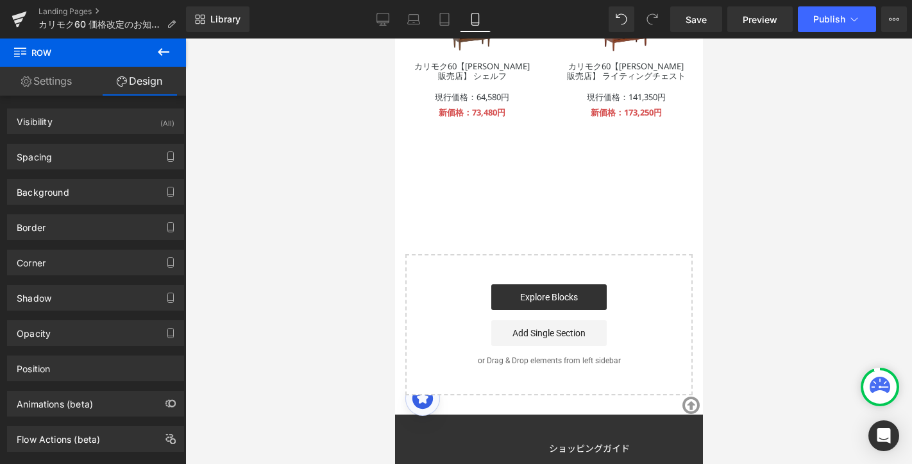
scroll to position [1825, 0]
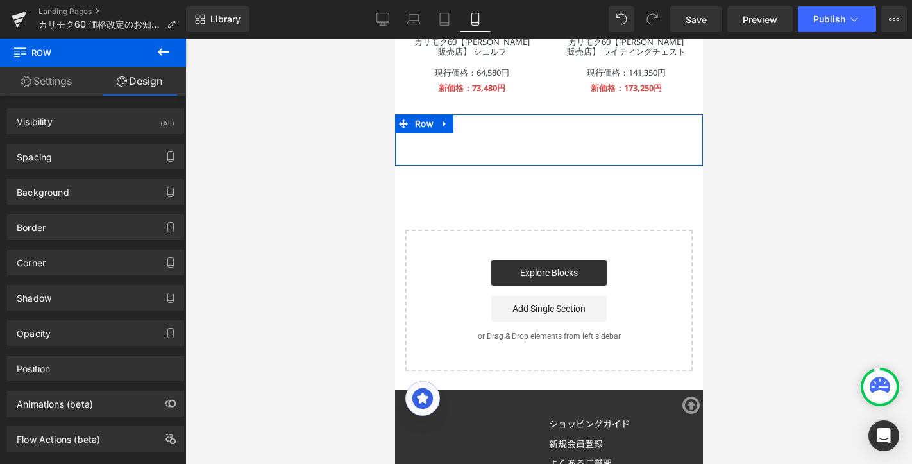
click at [539, 155] on div "Image" at bounding box center [549, 152] width 308 height 13
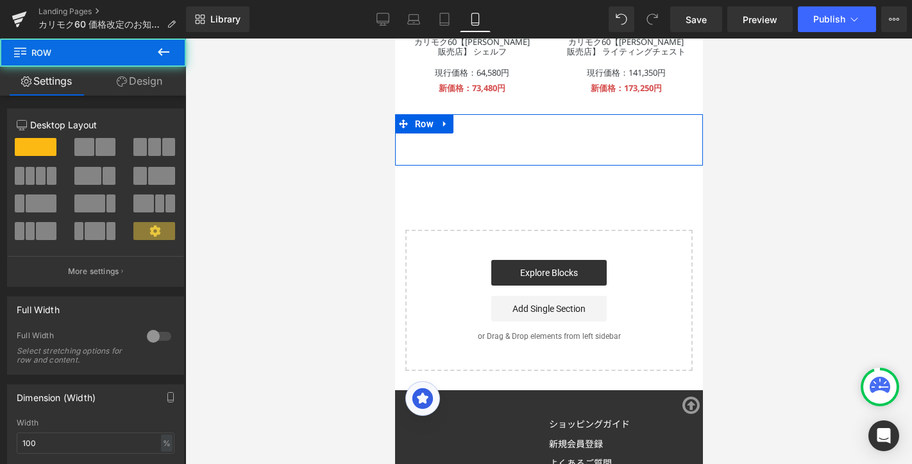
click at [539, 155] on div "Image" at bounding box center [549, 152] width 308 height 13
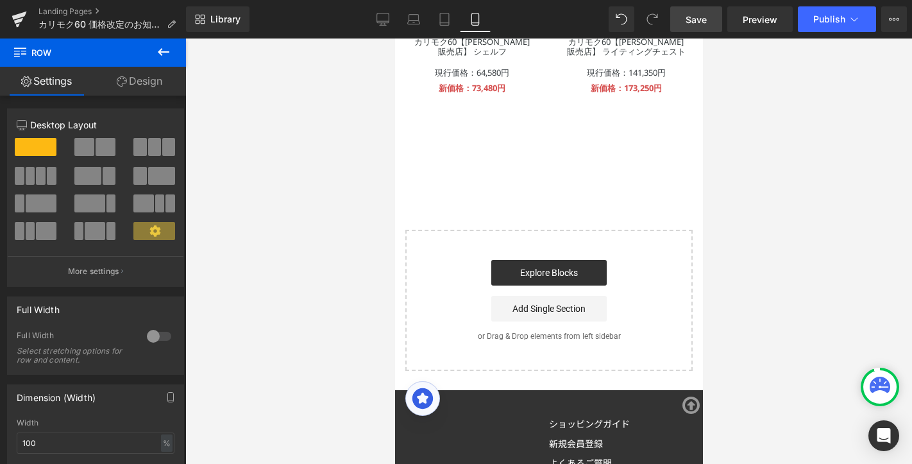
click at [703, 17] on span "Save" at bounding box center [696, 19] width 21 height 13
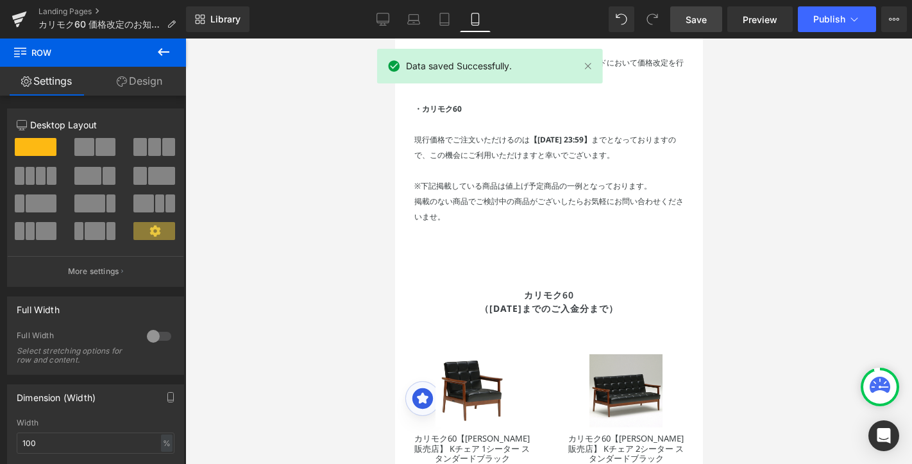
scroll to position [81, 0]
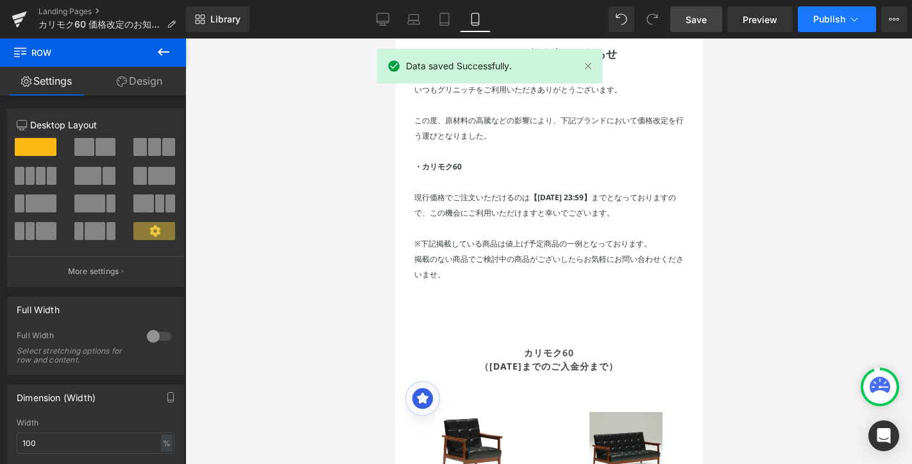
click at [819, 21] on span "Publish" at bounding box center [830, 19] width 32 height 10
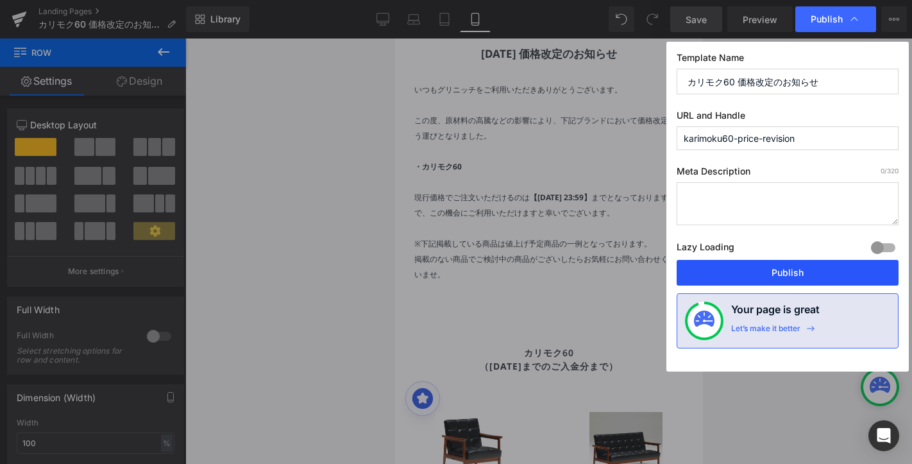
click at [760, 275] on button "Publish" at bounding box center [788, 273] width 222 height 26
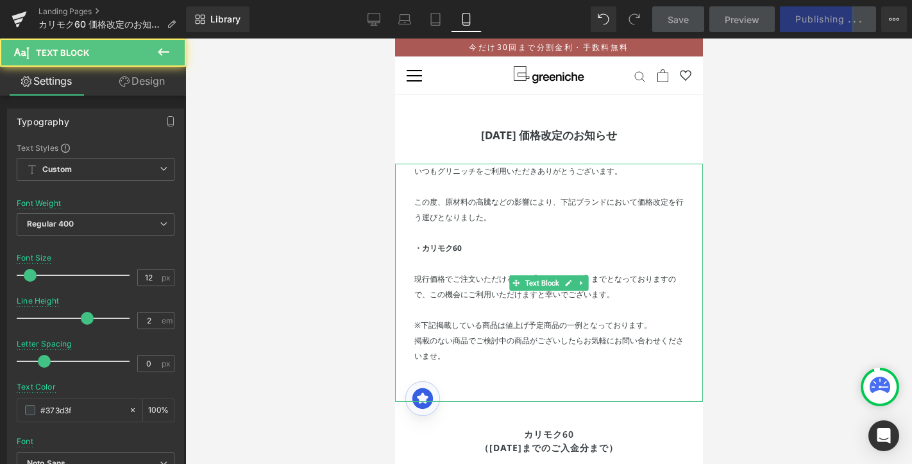
click at [446, 206] on p "この度、原材料の高騰などの影響により、下記ブランドにおいて価格改定を行う運びとなりました。" at bounding box center [548, 209] width 269 height 31
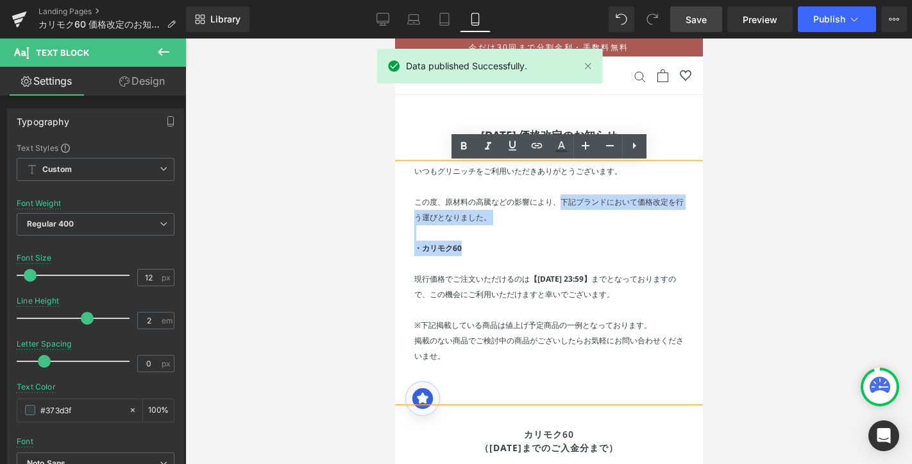
drag, startPoint x: 559, startPoint y: 203, endPoint x: 493, endPoint y: 247, distance: 80.1
click at [493, 248] on div "いつもグリニッチをご利用いただきありがとうございます。 この度、原材料の高騰などの影響により、下記ブランドにおいて価格改定を行う運びとなりました。 ・カリモク…" at bounding box center [549, 283] width 308 height 238
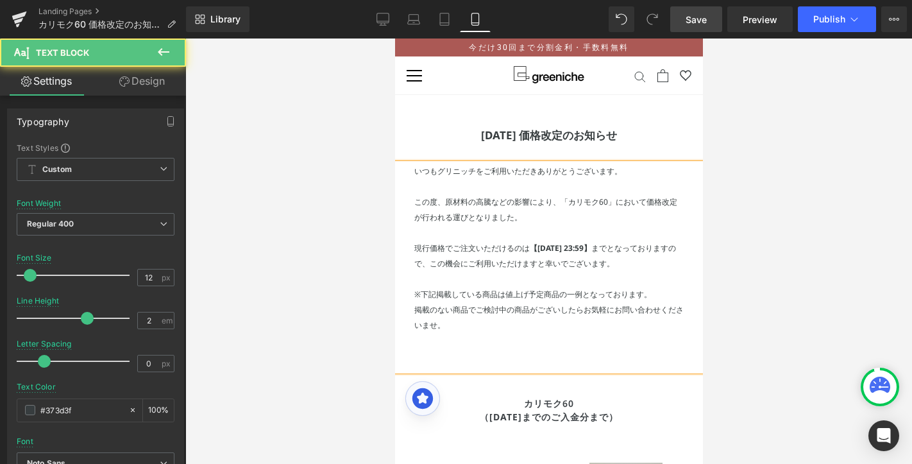
click at [562, 312] on p "掲載のない商品でご検討中の商品がございしたらお気軽にお問い合わせくださいませ。" at bounding box center [548, 317] width 269 height 31
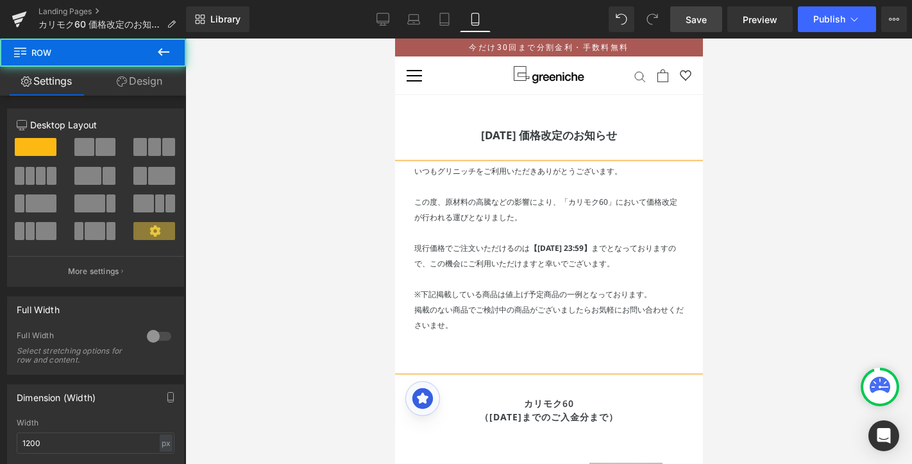
click at [545, 375] on div "カリモク60 （[DATE]までのご入金分まで） Heading Row" at bounding box center [549, 401] width 308 height 60
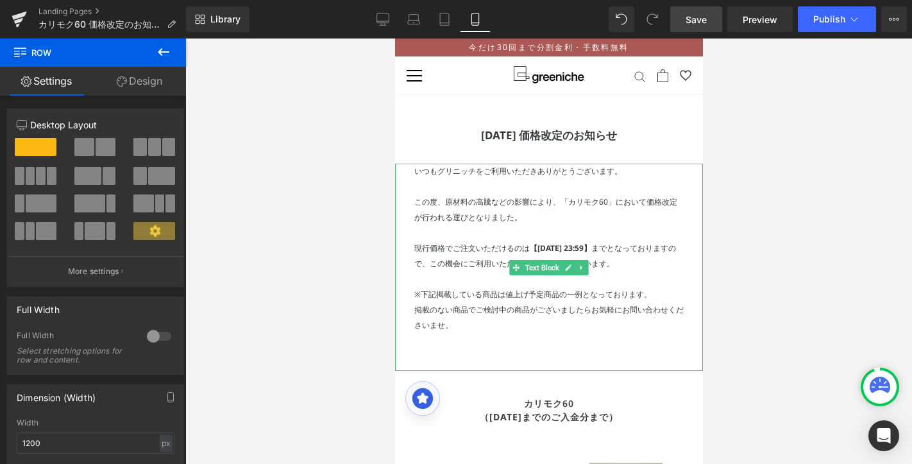
click at [548, 348] on div "いつもグリニッチをご利用いただきありがとうございます。 この度、原材料の高騰などの影響により、「カリモク60」において価格改定が行われる運びとなりました。 現…" at bounding box center [549, 267] width 308 height 207
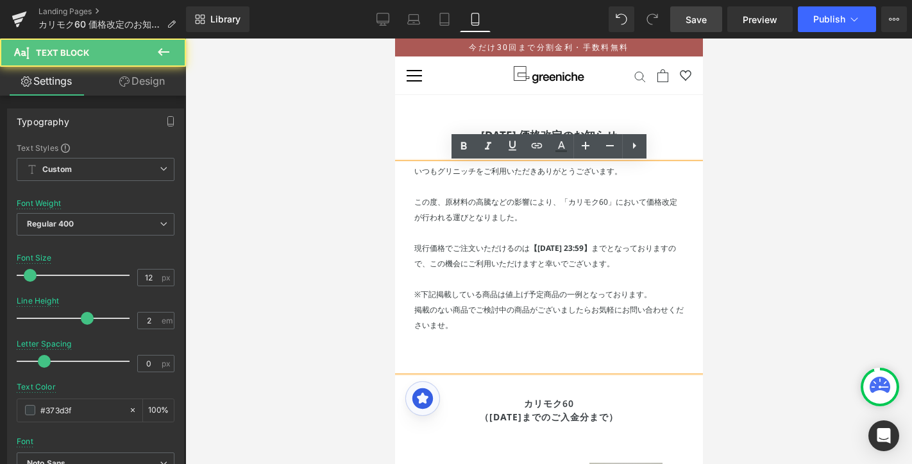
click at [528, 348] on div "いつもグリニッチをご利用いただきありがとうございます。 この度、原材料の高騰などの影響により、「カリモク60」において価格改定が行われる運びとなりました。 現…" at bounding box center [549, 267] width 308 height 207
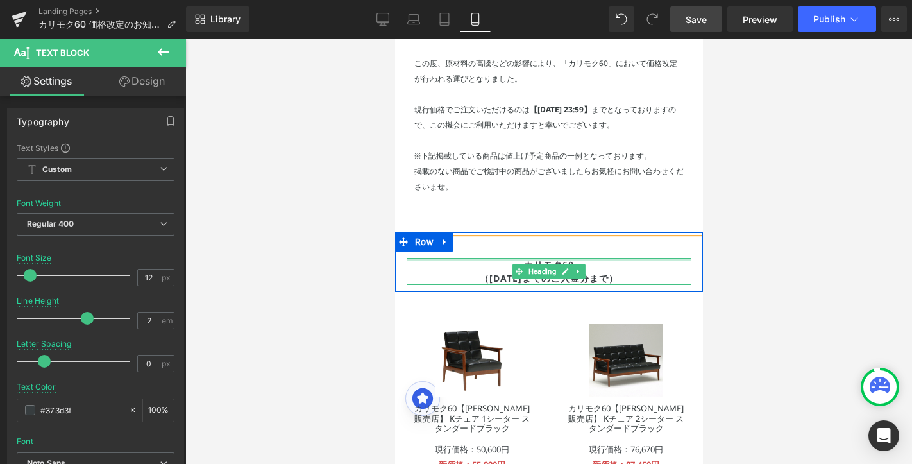
scroll to position [153, 0]
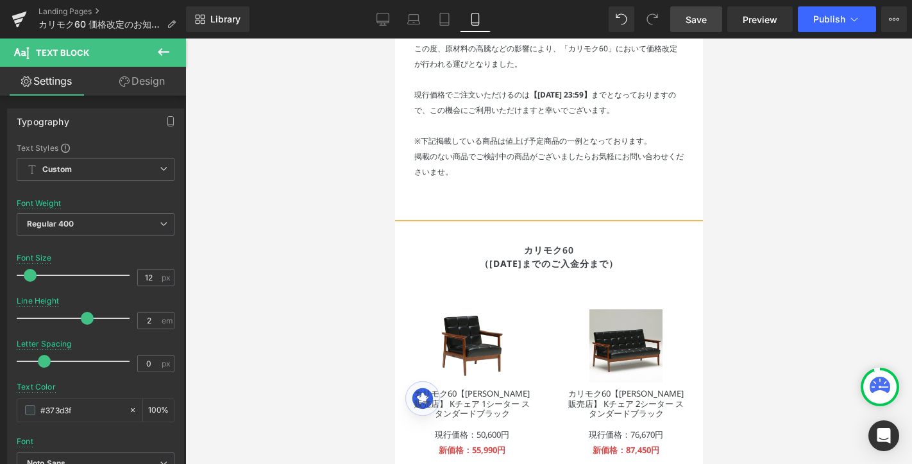
click at [538, 96] on strong "【[DATE] 23:59】" at bounding box center [560, 94] width 62 height 11
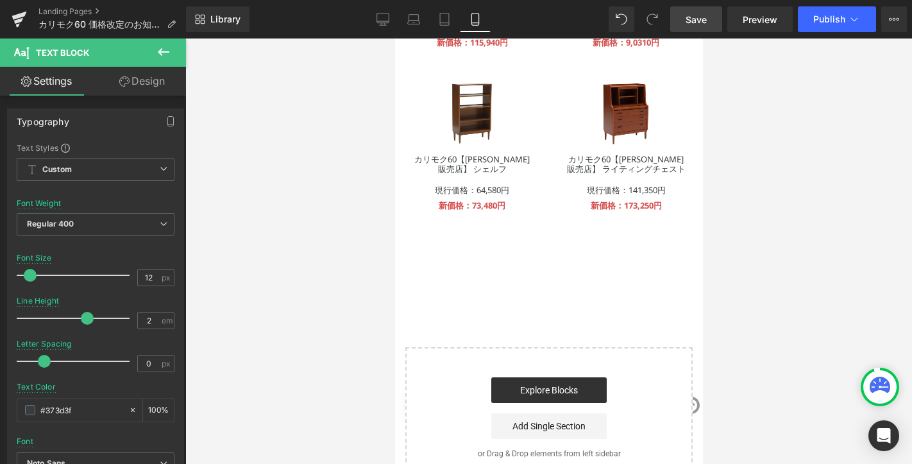
scroll to position [1734, 0]
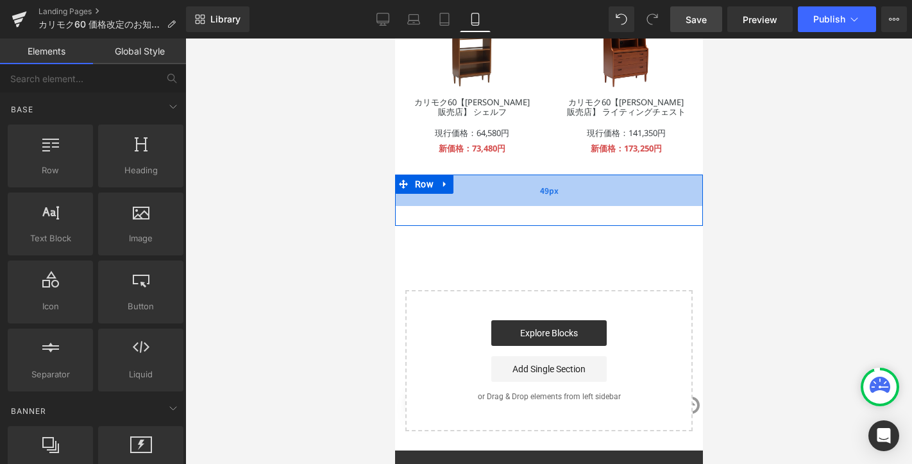
click at [547, 197] on span "49px" at bounding box center [549, 190] width 19 height 13
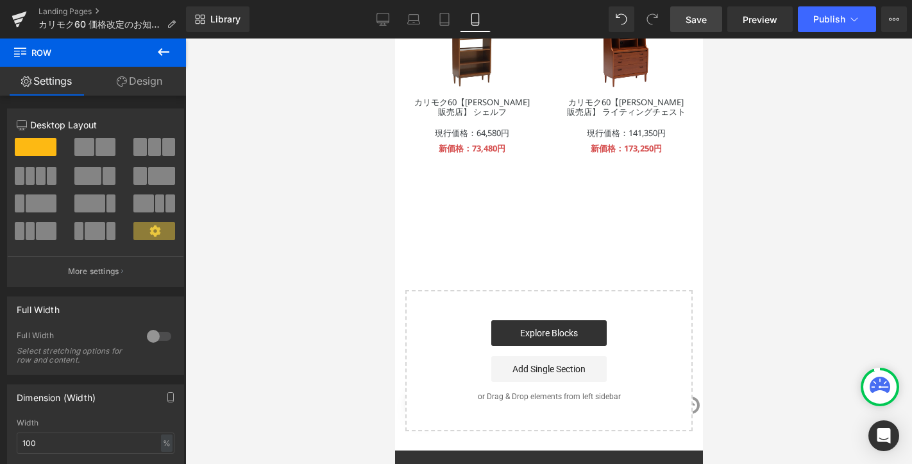
click at [166, 49] on icon at bounding box center [163, 51] width 15 height 15
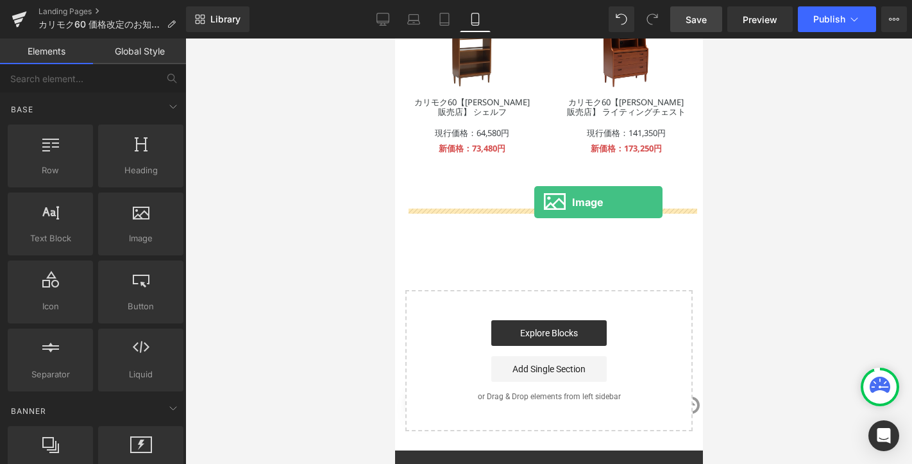
drag, startPoint x: 514, startPoint y: 265, endPoint x: 534, endPoint y: 201, distance: 66.6
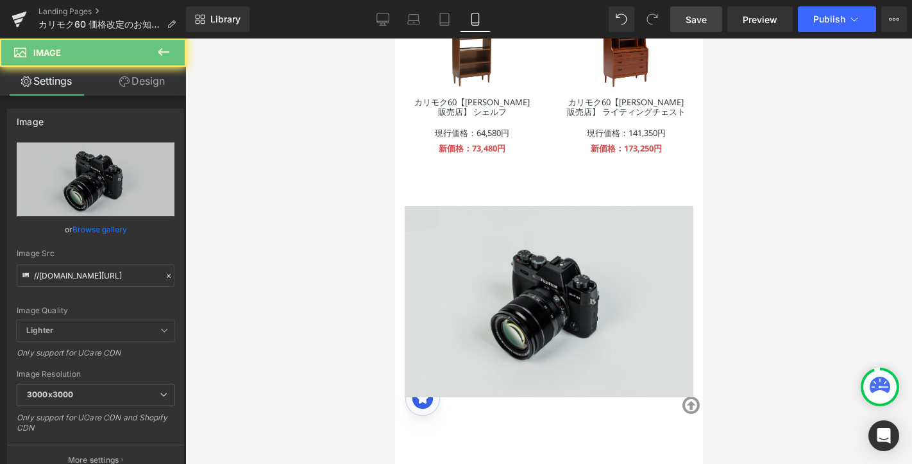
click at [529, 259] on img at bounding box center [548, 301] width 289 height 191
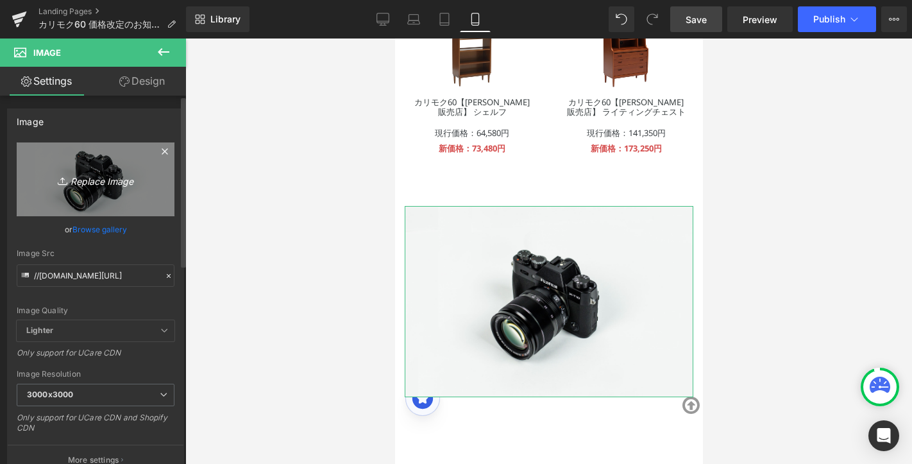
click at [85, 187] on icon "Replace Image" at bounding box center [95, 179] width 103 height 16
type input "C:\fakepath\bnr-collection-karimoku-60.jpg"
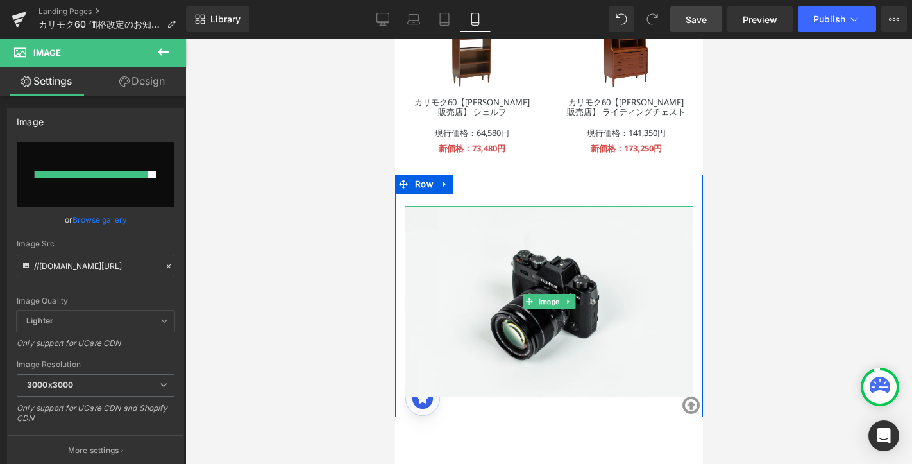
type input "[URL][DOMAIN_NAME]"
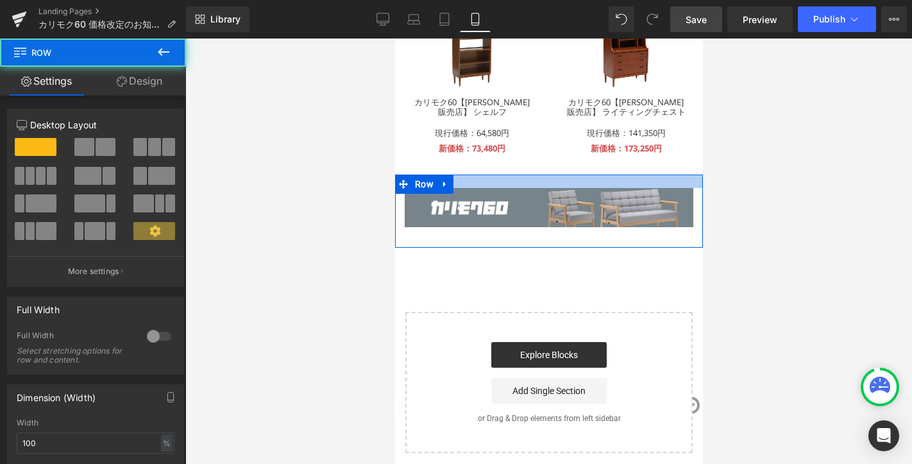
drag, startPoint x: 538, startPoint y: 206, endPoint x: 538, endPoint y: 188, distance: 18.0
click at [538, 188] on div at bounding box center [549, 181] width 308 height 13
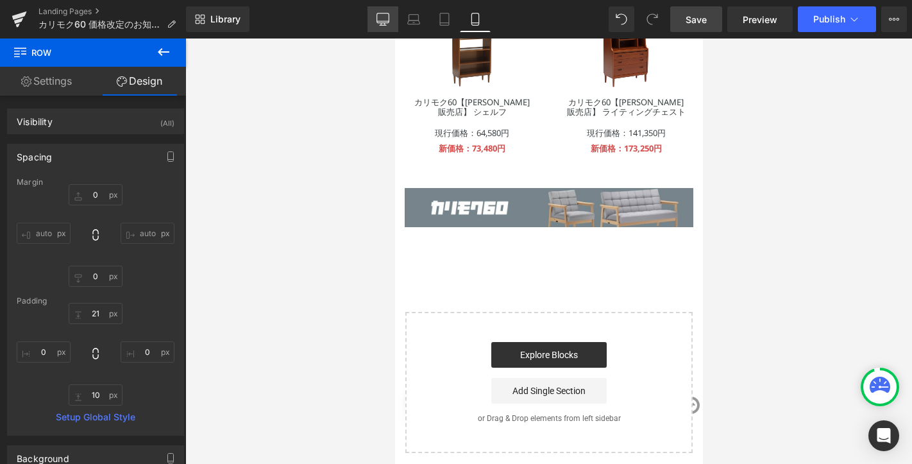
click at [380, 10] on link "Desktop" at bounding box center [383, 19] width 31 height 26
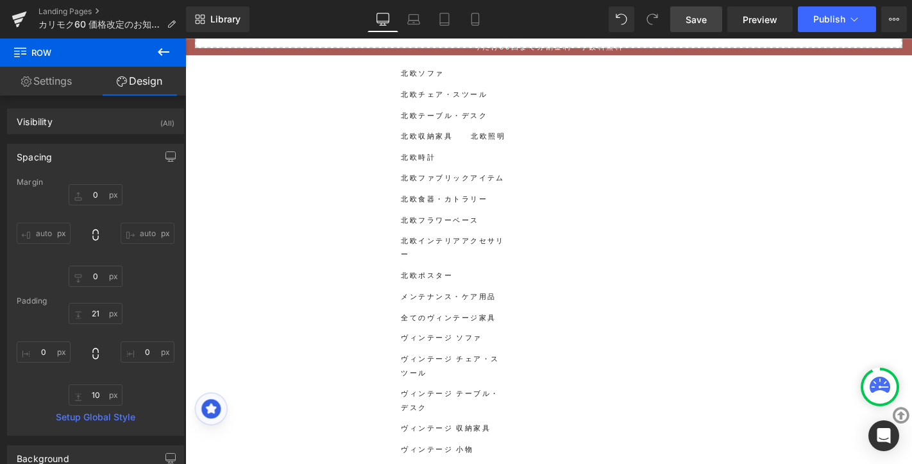
type input "0"
type input "49"
type input "0"
type input "10"
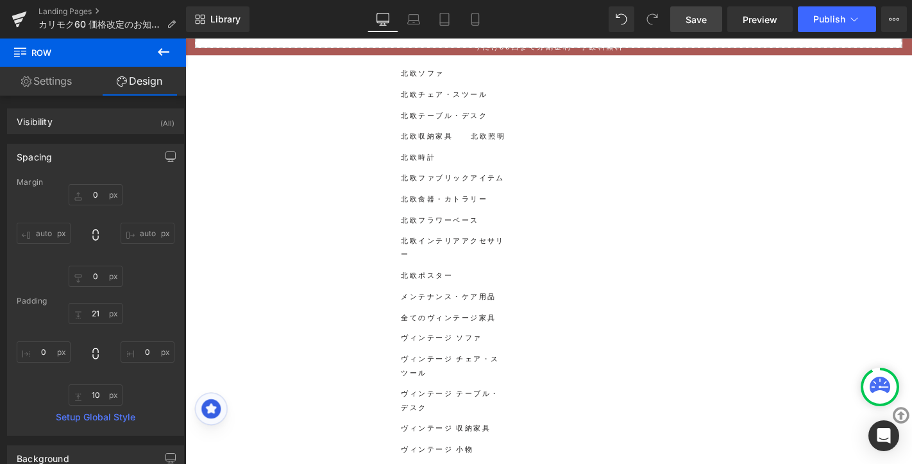
type input "0"
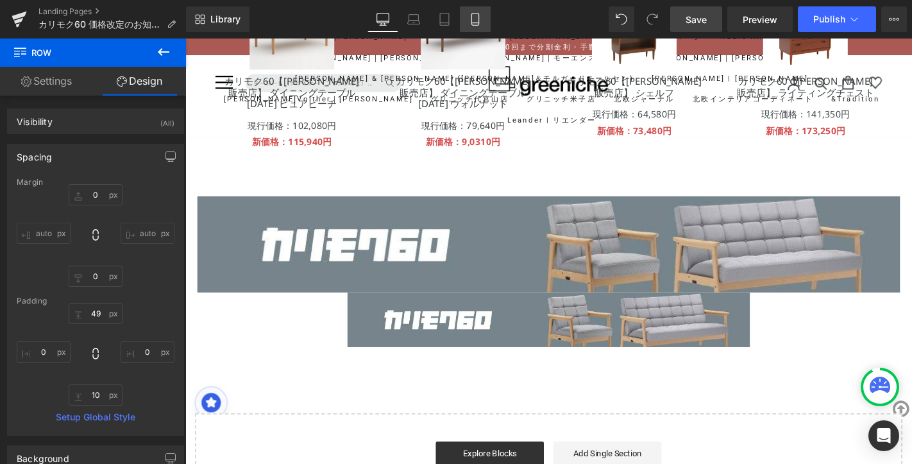
click at [475, 17] on icon at bounding box center [475, 19] width 13 height 13
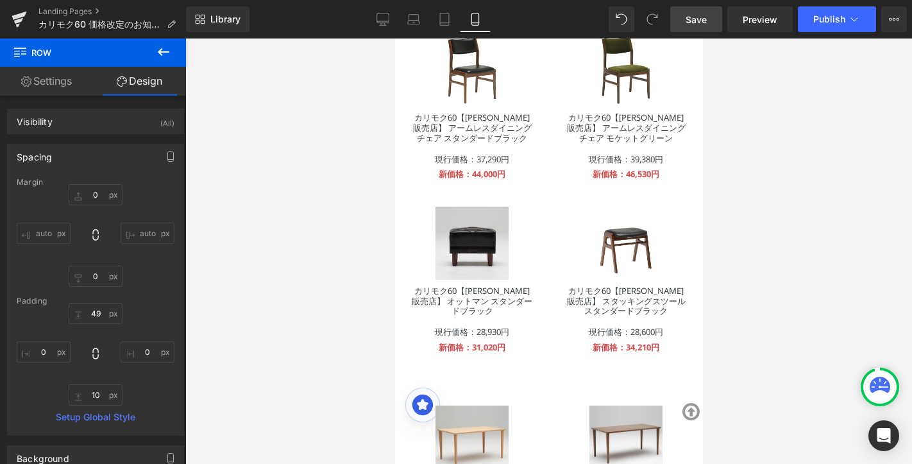
type input "0"
type input "21"
type input "0"
type input "10"
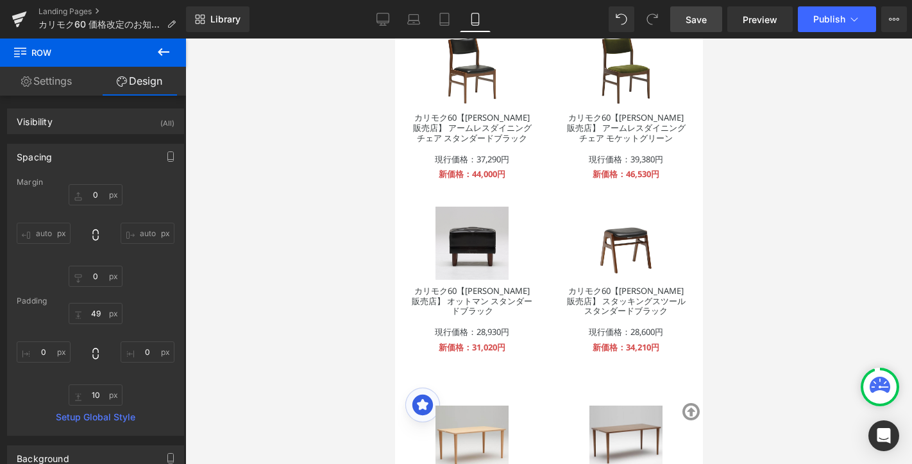
type input "0"
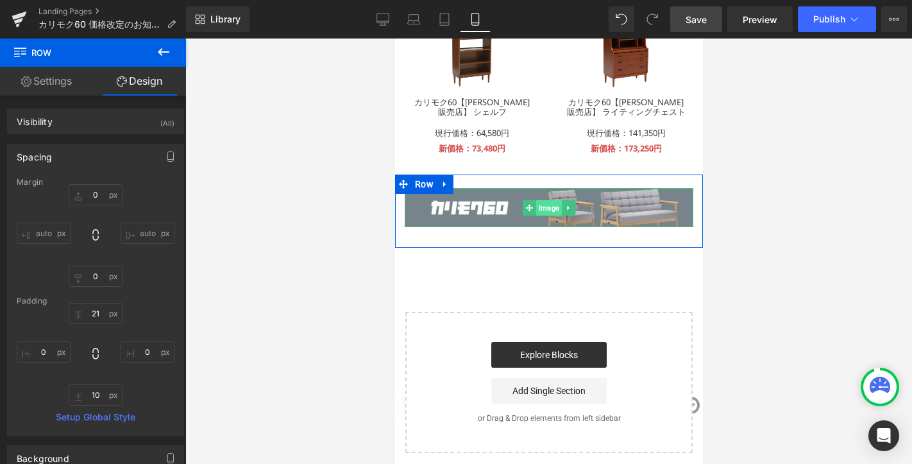
click at [545, 206] on span "Image" at bounding box center [549, 207] width 26 height 15
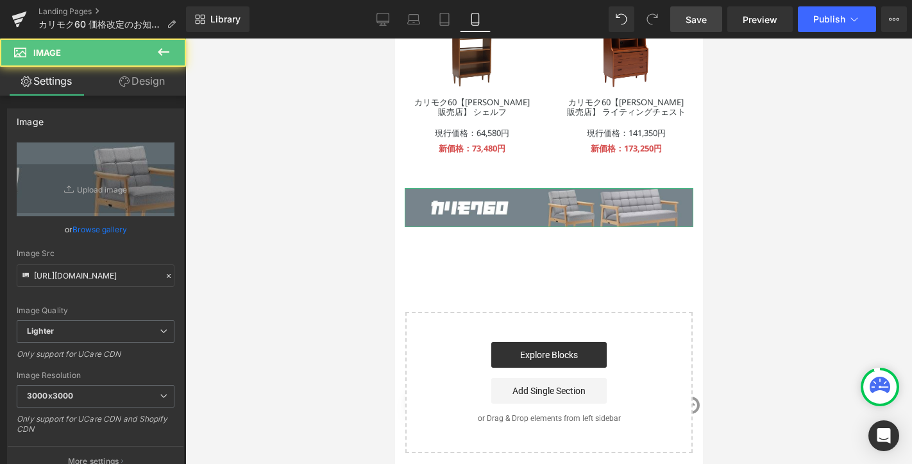
click at [163, 76] on link "Design" at bounding box center [142, 81] width 93 height 29
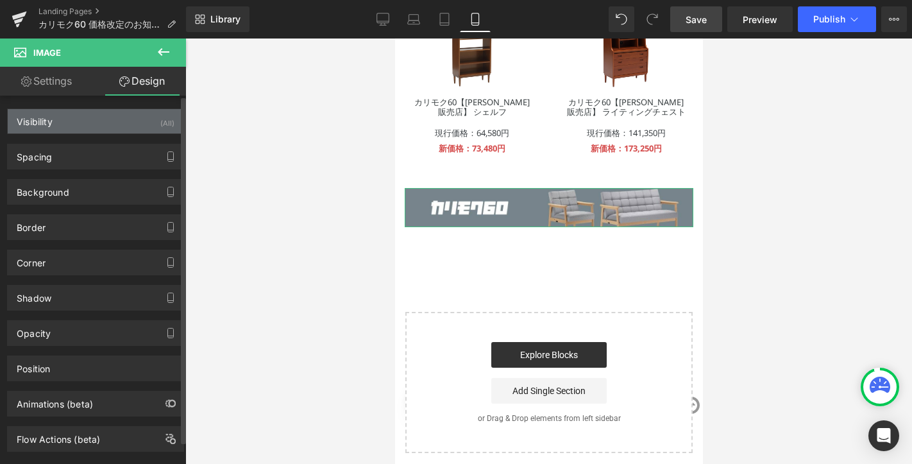
click at [87, 128] on div "Visibility (All)" at bounding box center [96, 121] width 176 height 24
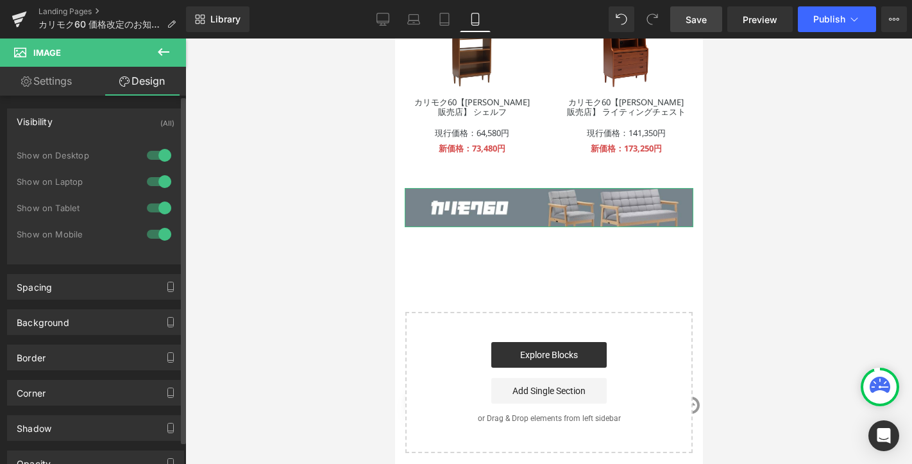
click at [148, 205] on div at bounding box center [159, 208] width 31 height 21
click at [148, 182] on div at bounding box center [159, 181] width 31 height 21
click at [148, 155] on div at bounding box center [159, 155] width 31 height 21
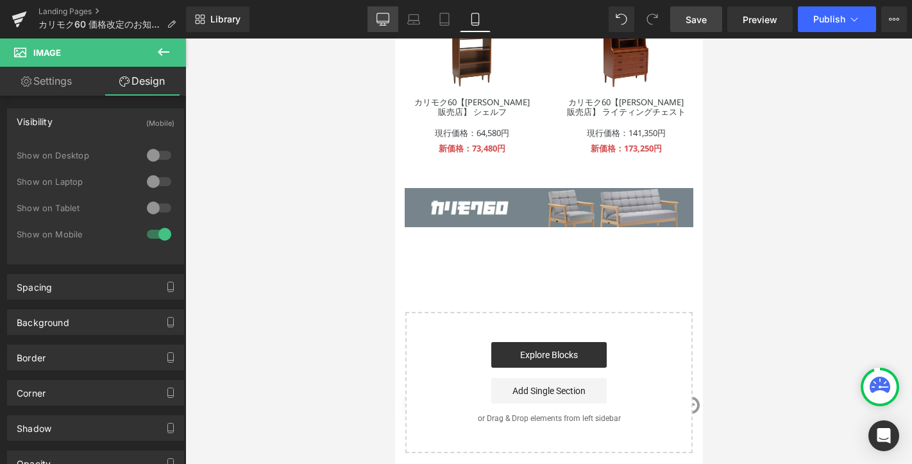
click at [378, 17] on icon at bounding box center [383, 19] width 13 height 13
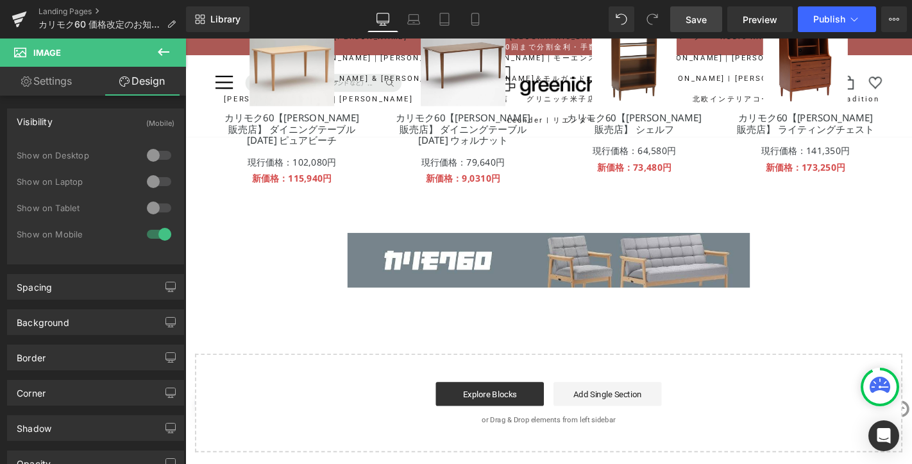
scroll to position [1143, 0]
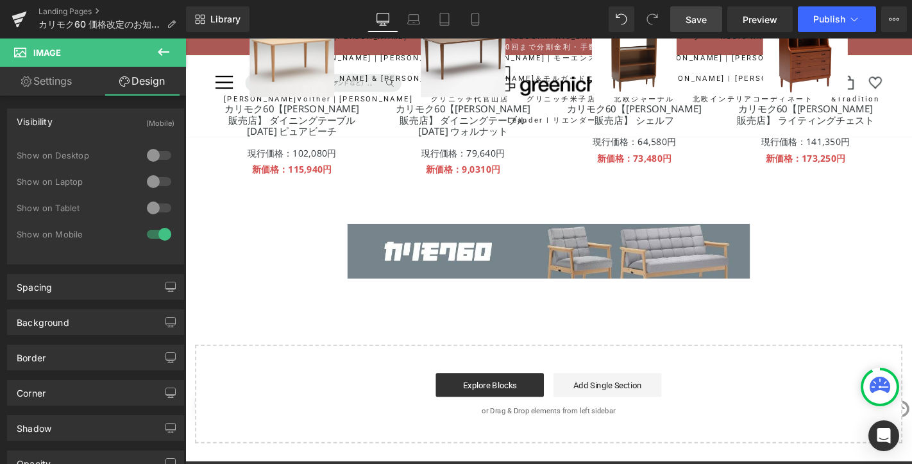
click at [704, 16] on span "Save" at bounding box center [696, 19] width 21 height 13
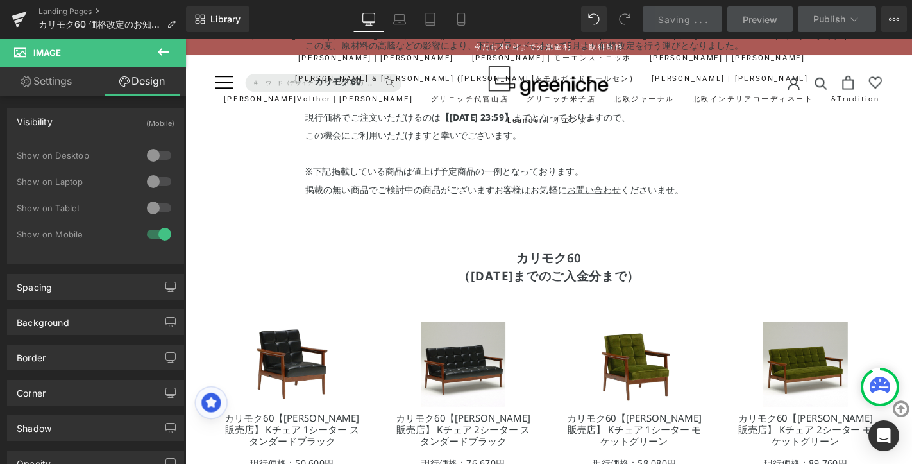
scroll to position [0, 0]
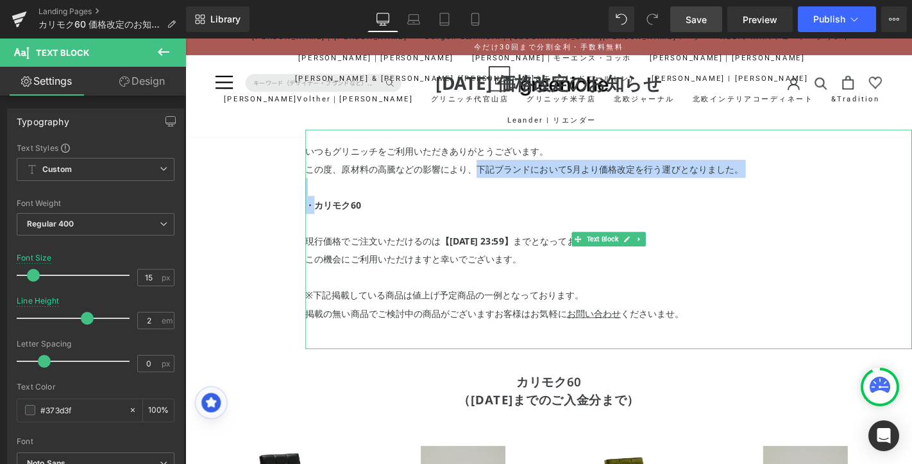
drag, startPoint x: 323, startPoint y: 214, endPoint x: 498, endPoint y: 171, distance: 180.5
click at [498, 171] on div "いつもグリニッチをご利用いただきありがとうございます。 この度、原材料の高騰などの影響により、下記 ブランドにおいて5月より価格改定を行う運びとなりました。 …" at bounding box center [638, 253] width 648 height 234
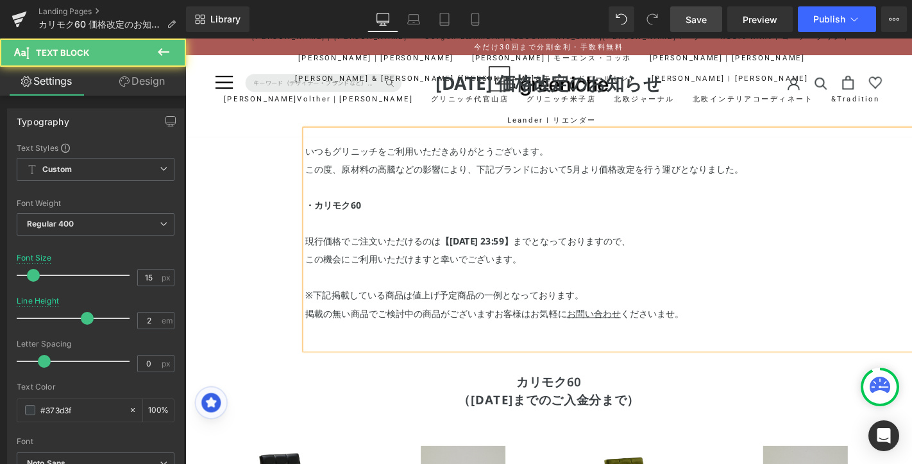
click at [495, 181] on p "この度、原材料の高騰などの影響により、下記 ブランドにおいて5月より価格改定を行う運びとなりました。" at bounding box center [638, 177] width 648 height 19
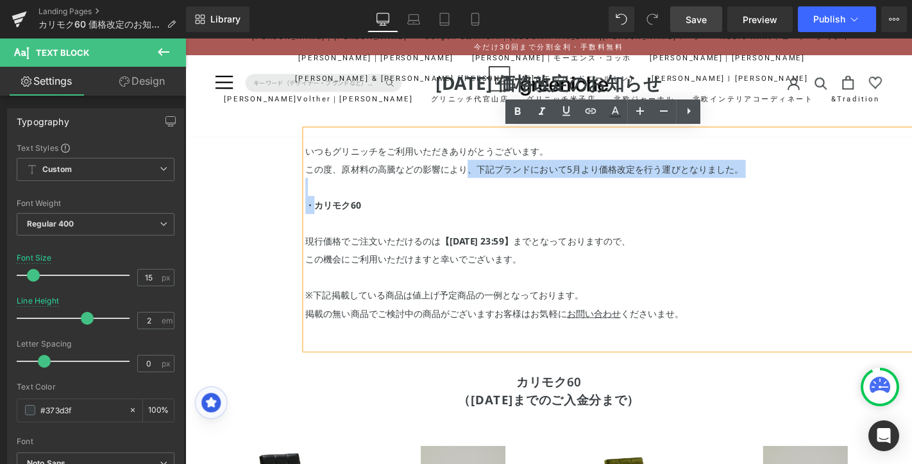
drag, startPoint x: 323, startPoint y: 214, endPoint x: 488, endPoint y: 178, distance: 168.0
click at [488, 178] on div "いつもグリニッチをご利用いただきありがとうございます。 この度、原材料の高騰などの影響により、下記 ブランドにおいて5月より価格改定を行う運びとなりました。 …" at bounding box center [638, 253] width 648 height 234
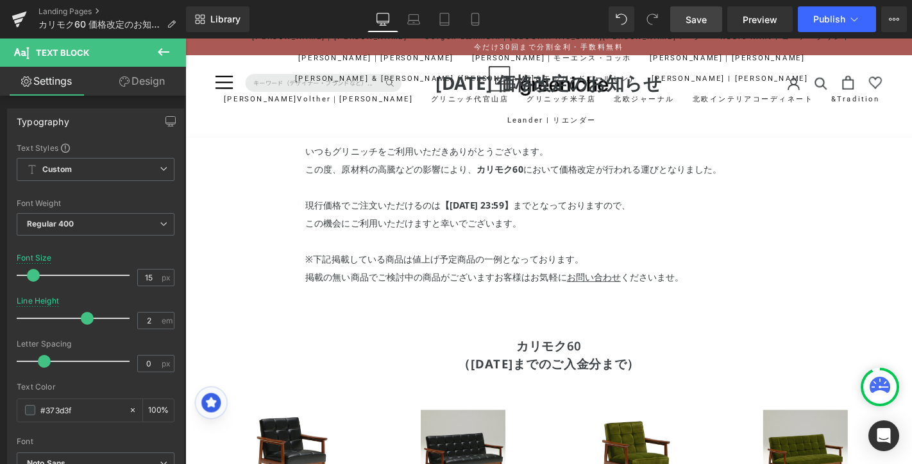
click at [167, 50] on icon at bounding box center [163, 51] width 15 height 15
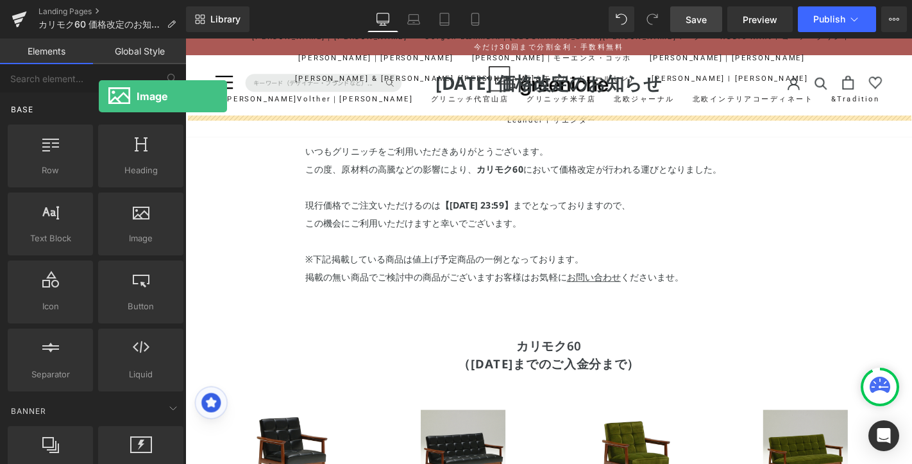
drag, startPoint x: 125, startPoint y: 223, endPoint x: 99, endPoint y: 96, distance: 129.7
click at [99, 96] on div "Base Row rows, columns, layouts, div Heading headings, titles, h1,h2,h3,h4,h5,h…" at bounding box center [95, 243] width 181 height 302
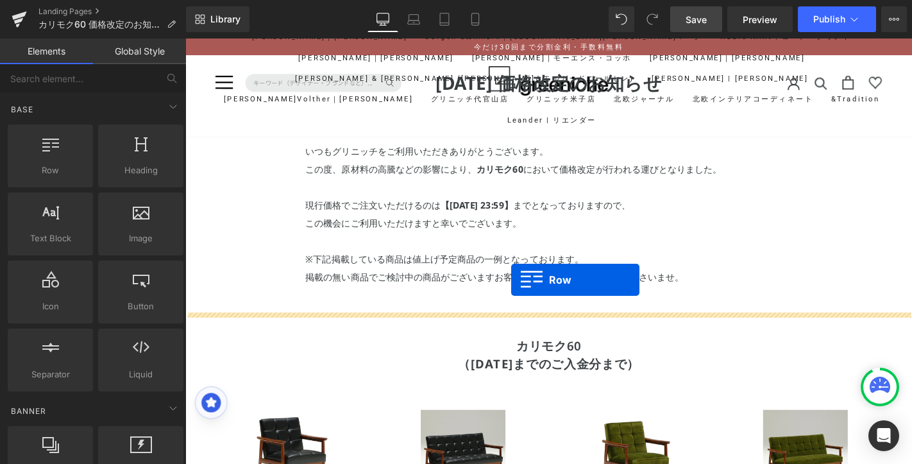
drag, startPoint x: 226, startPoint y: 195, endPoint x: 534, endPoint y: 296, distance: 324.2
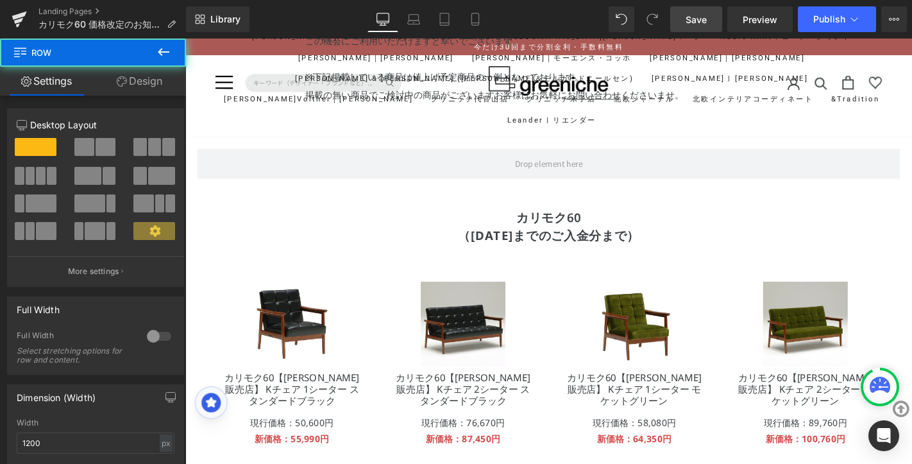
scroll to position [194, 0]
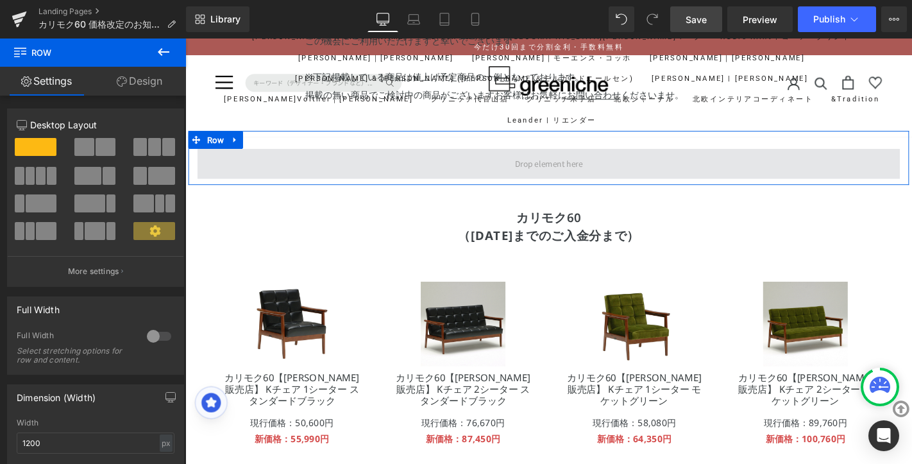
click at [572, 173] on span at bounding box center [573, 172] width 81 height 20
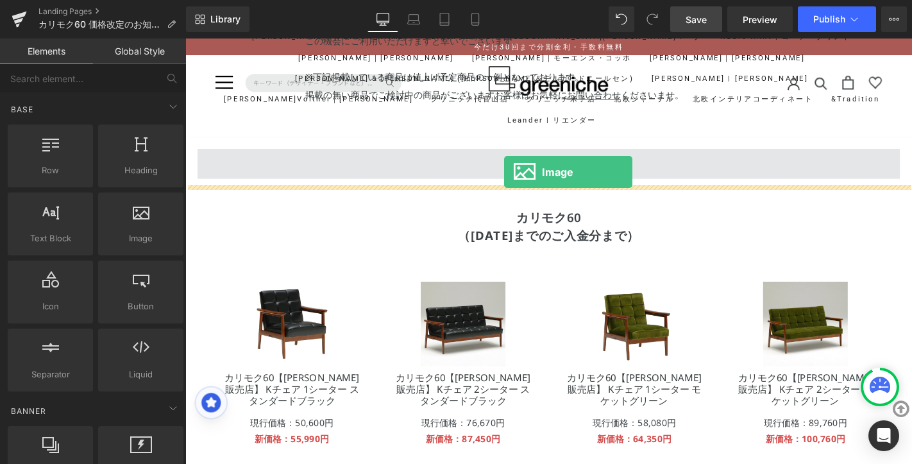
drag, startPoint x: 339, startPoint y: 260, endPoint x: 524, endPoint y: 180, distance: 201.8
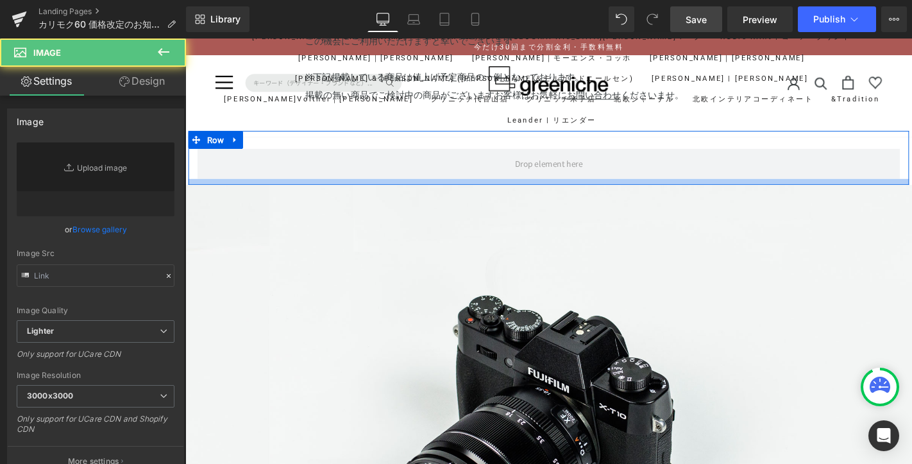
type input "//[DOMAIN_NAME][URL]"
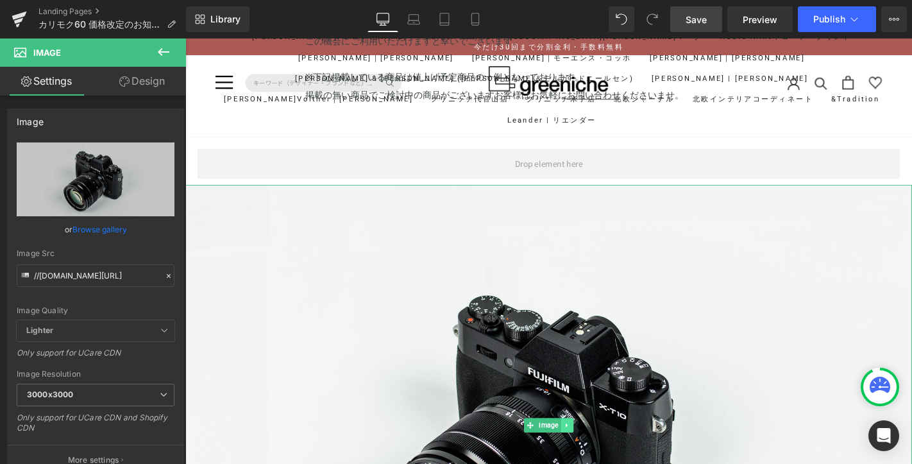
click at [594, 448] on icon at bounding box center [593, 452] width 7 height 8
click at [599, 450] on icon at bounding box center [599, 452] width 7 height 8
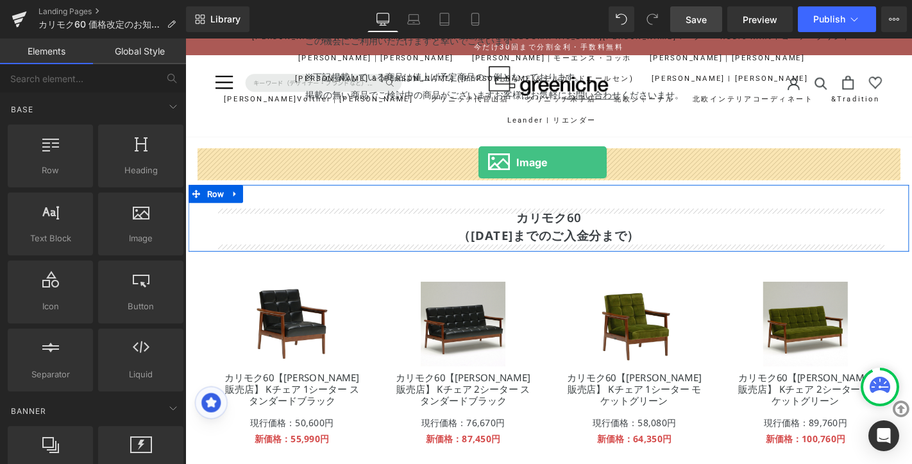
drag, startPoint x: 324, startPoint y: 269, endPoint x: 498, endPoint y: 170, distance: 200.9
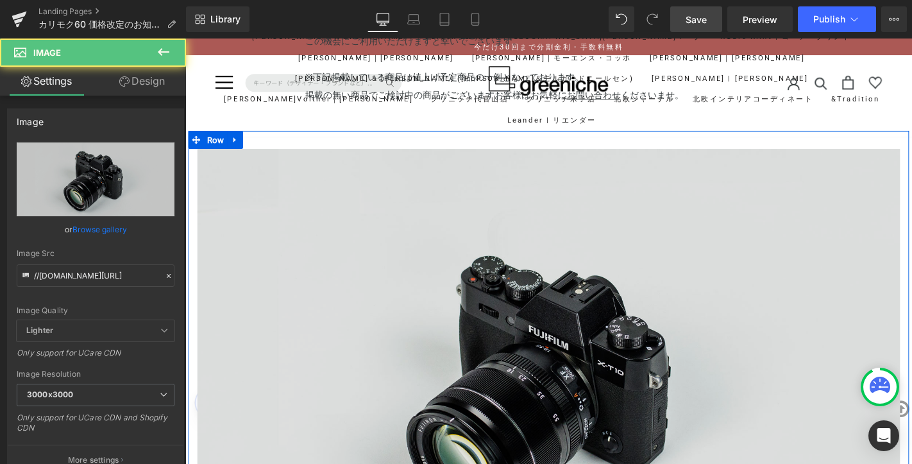
click at [337, 226] on img at bounding box center [573, 405] width 751 height 497
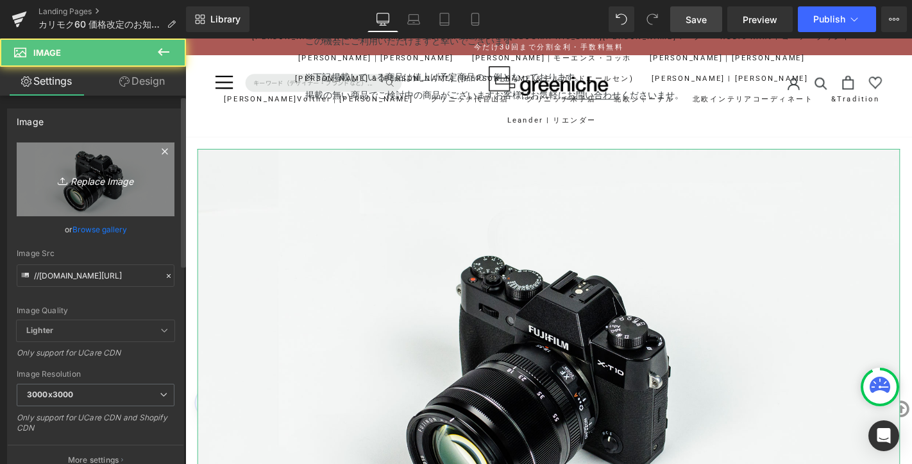
click at [83, 188] on link "Replace Image" at bounding box center [96, 179] width 158 height 74
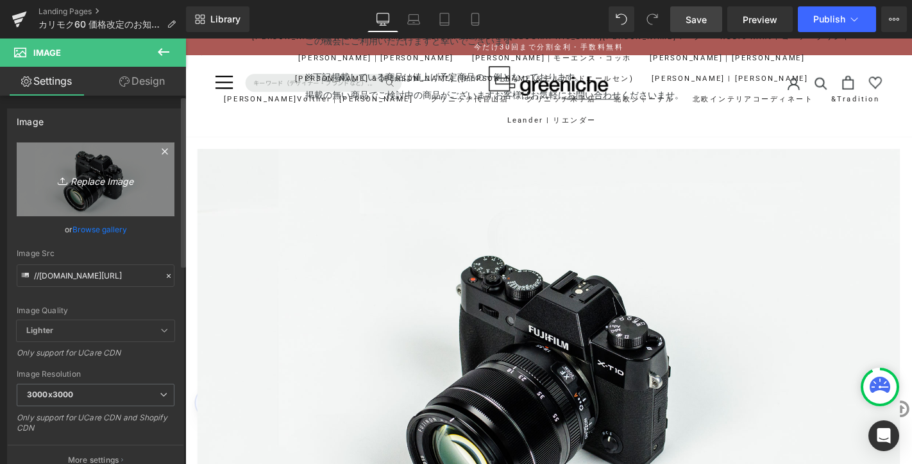
type input "C:\fakepath\Cart-orico-shoppingcredit-30.jpg"
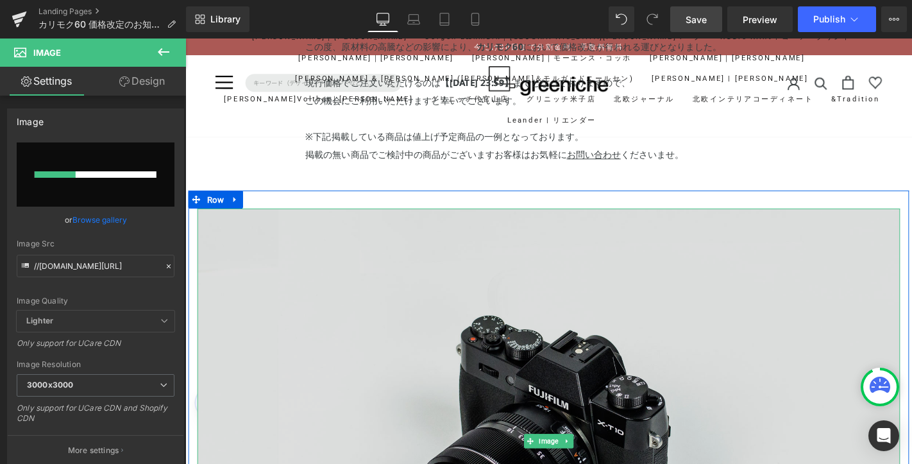
scroll to position [46, 0]
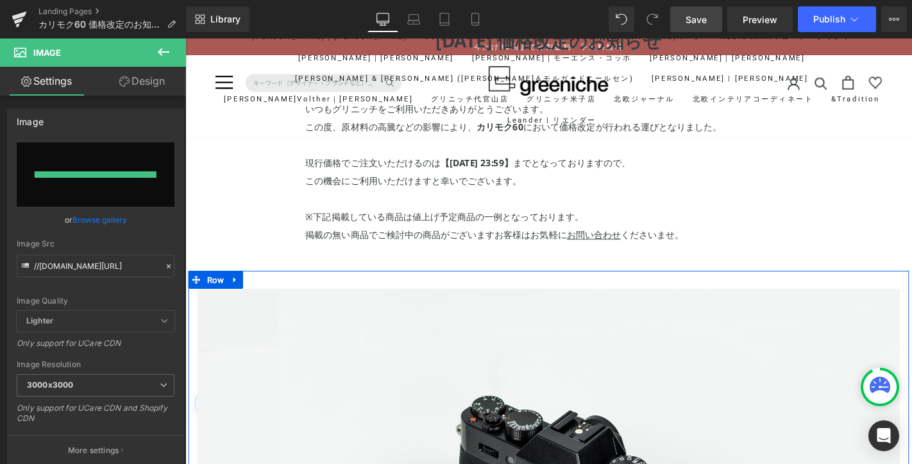
type input "[URL][DOMAIN_NAME]"
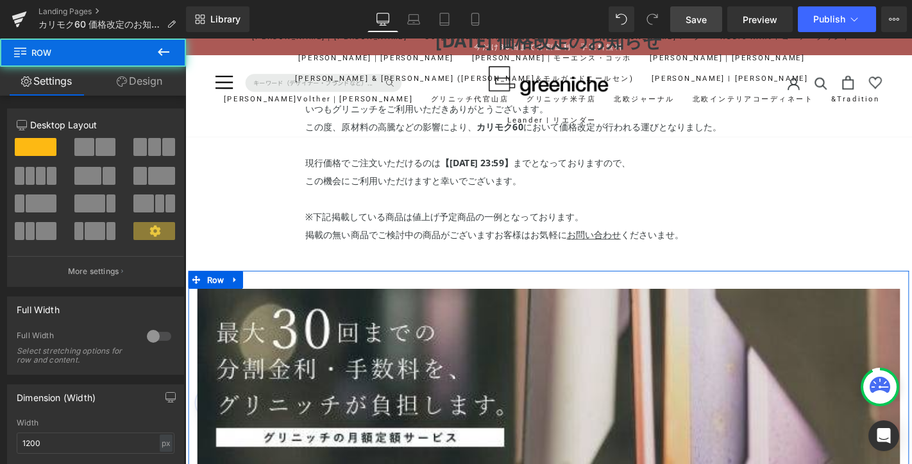
click at [537, 302] on div "Image Row" at bounding box center [574, 393] width 770 height 214
click at [561, 303] on div "Image Row" at bounding box center [574, 393] width 770 height 214
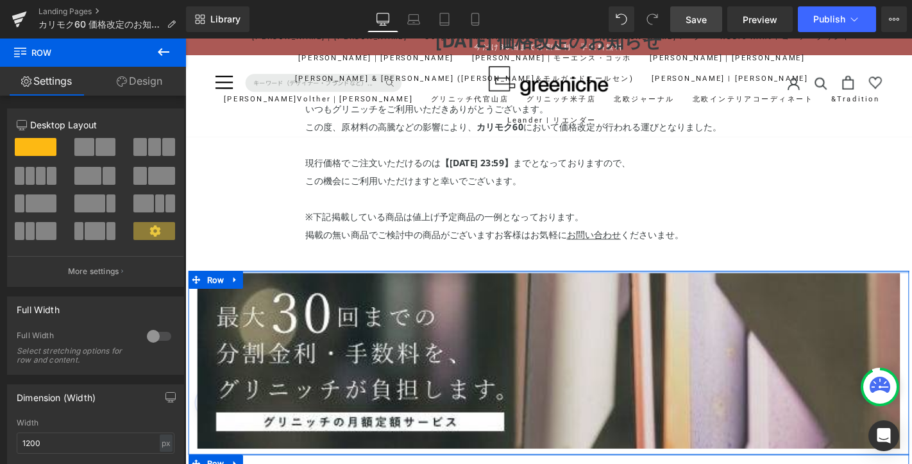
drag, startPoint x: 561, startPoint y: 287, endPoint x: 562, endPoint y: 269, distance: 18.0
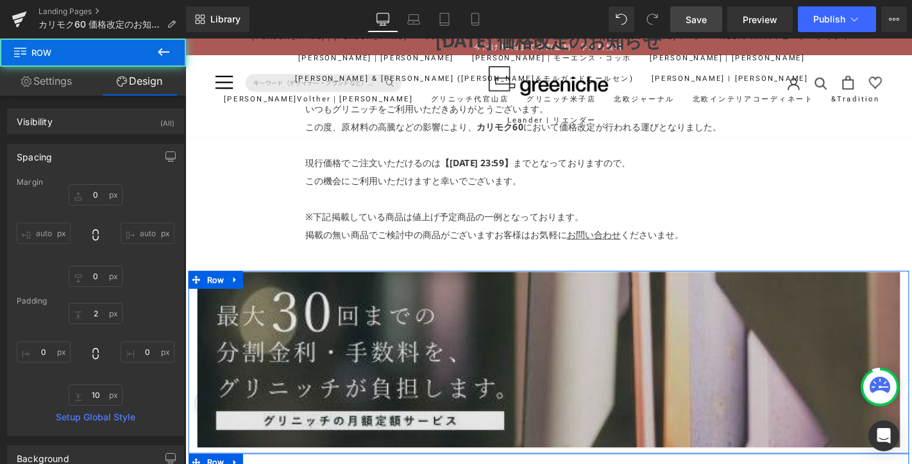
click at [552, 315] on img at bounding box center [573, 381] width 751 height 188
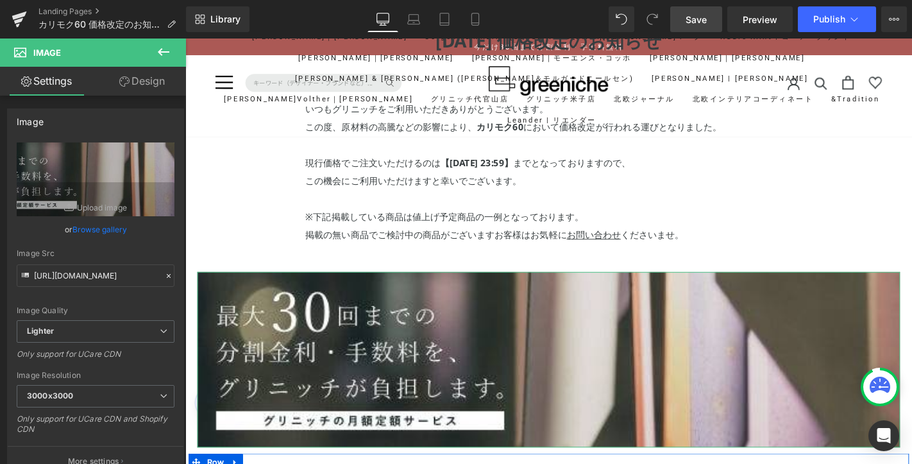
click at [160, 85] on link "Design" at bounding box center [142, 81] width 93 height 29
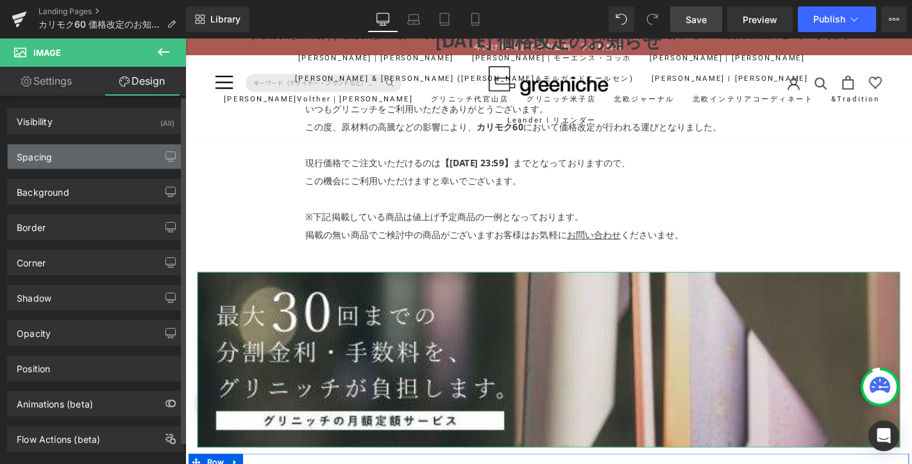
click at [101, 155] on div "Spacing" at bounding box center [96, 156] width 176 height 24
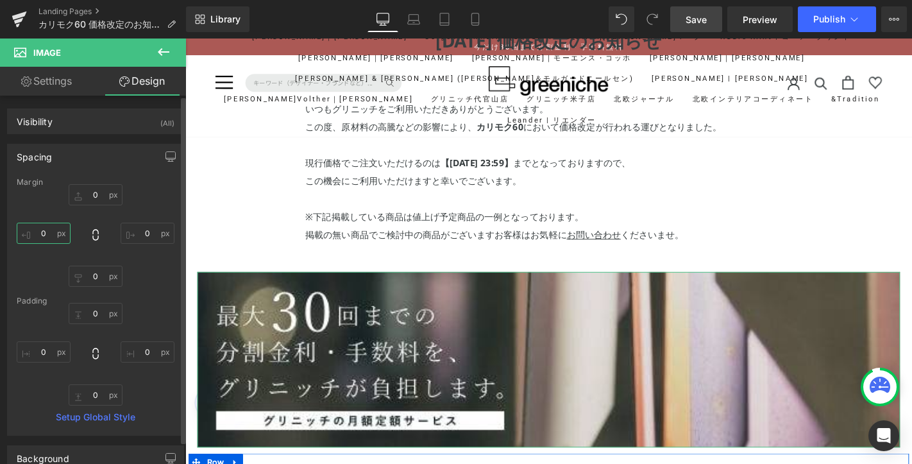
click at [46, 226] on input "0" at bounding box center [44, 233] width 54 height 21
type input "２５0"
type input "２５"
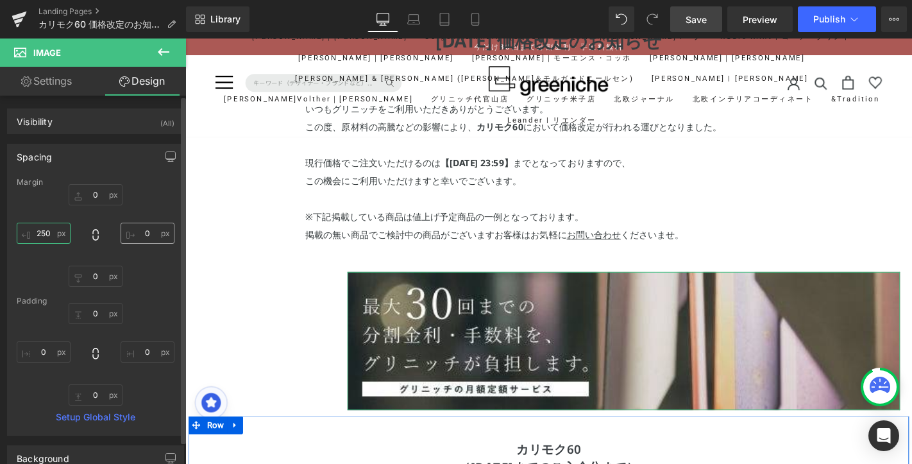
type input "250"
click at [146, 232] on input "0" at bounding box center [148, 233] width 54 height 21
paste input "25"
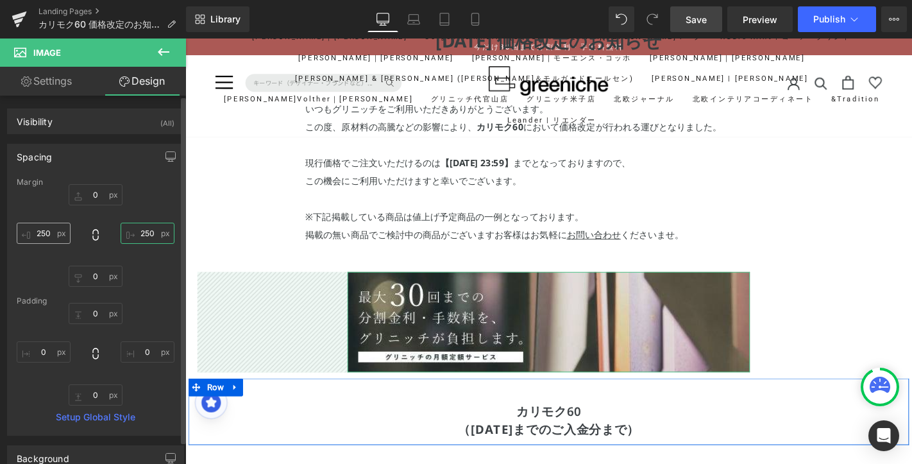
type input "250"
click at [54, 231] on input "250" at bounding box center [44, 233] width 54 height 21
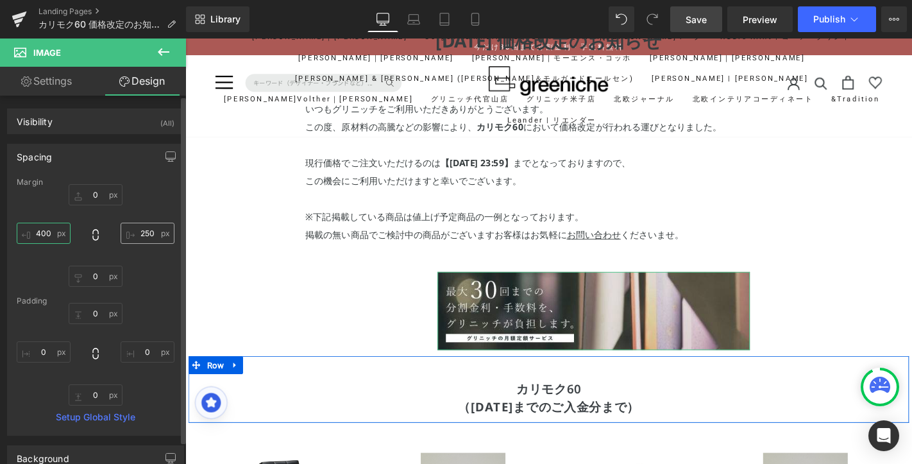
type input "400"
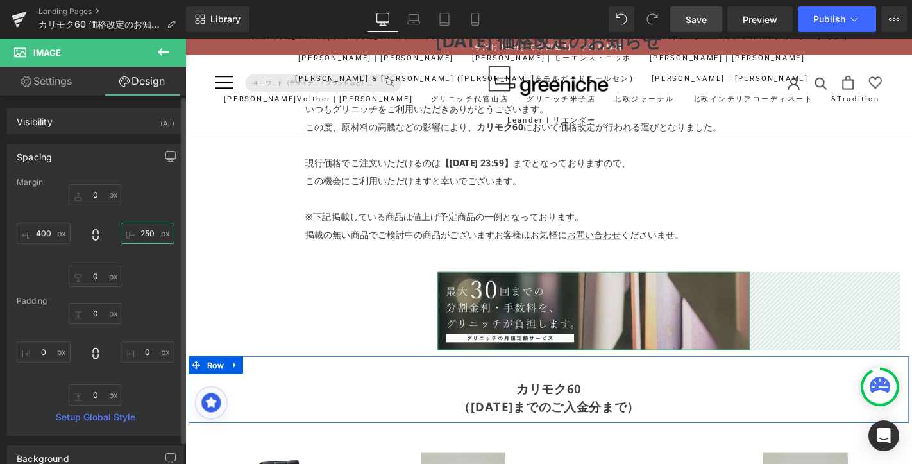
click at [143, 232] on input "250" at bounding box center [148, 233] width 54 height 21
paste input "40"
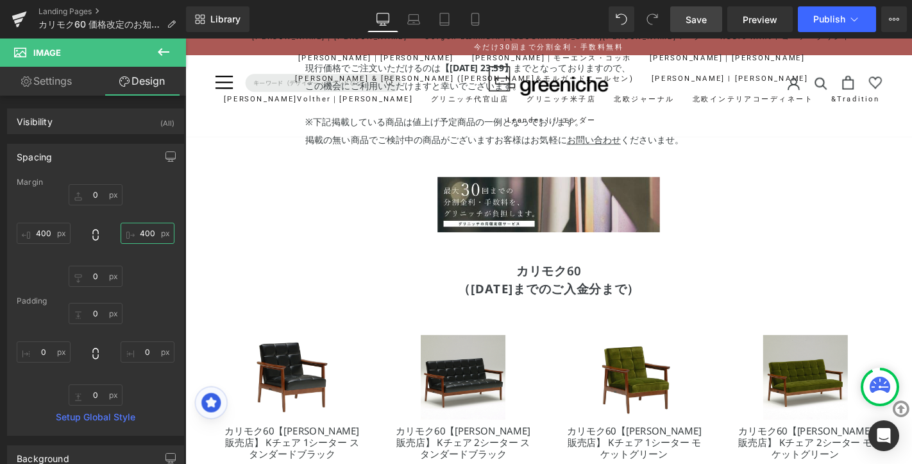
scroll to position [124, 0]
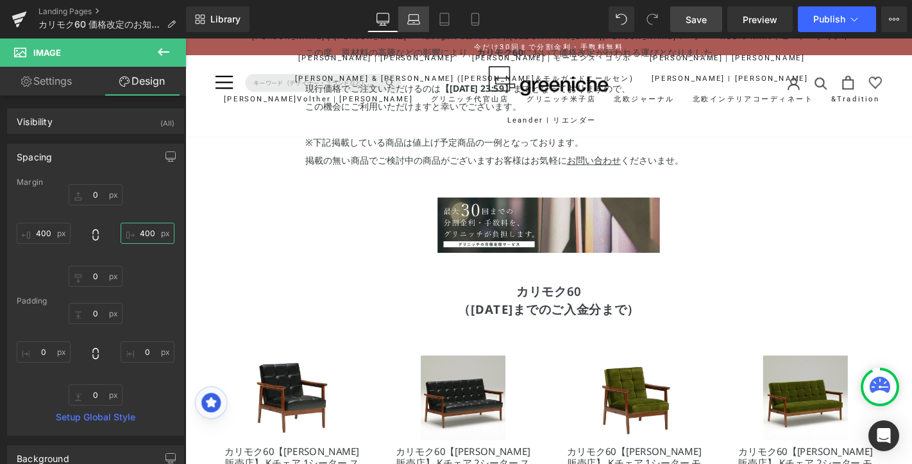
type input "400"
click at [418, 22] on icon at bounding box center [413, 19] width 13 height 13
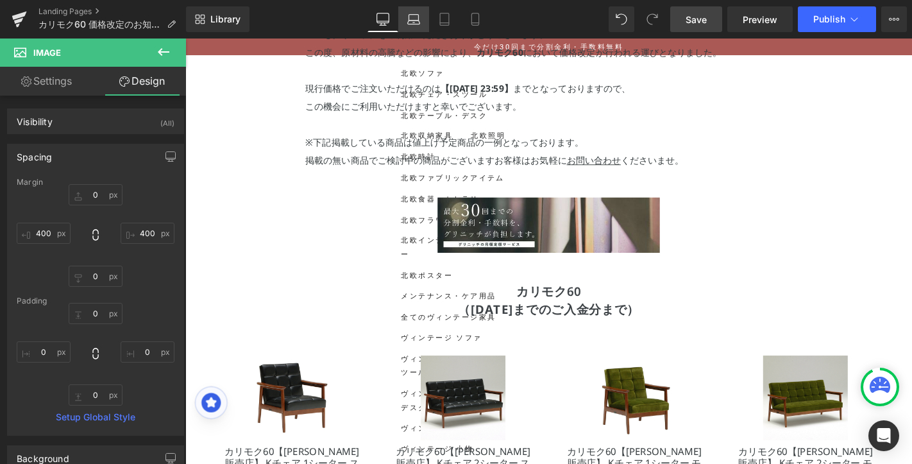
type input "0"
type input "400"
type input "0"
type input "400"
type input "0"
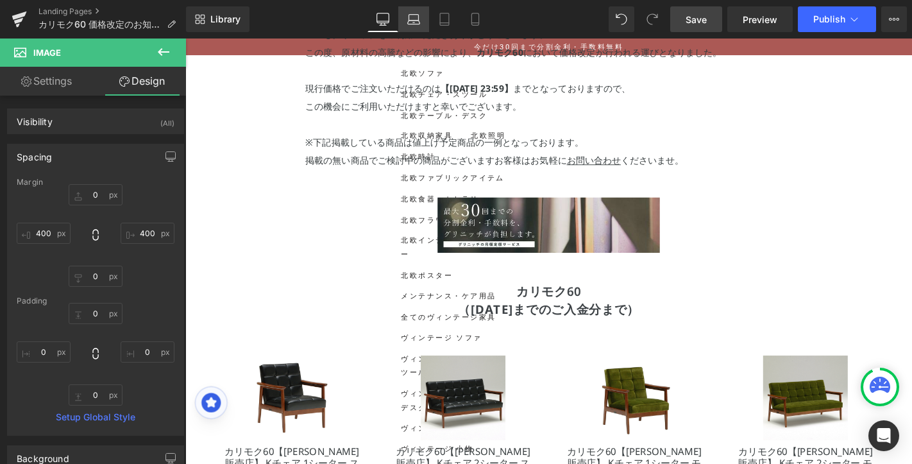
type input "0"
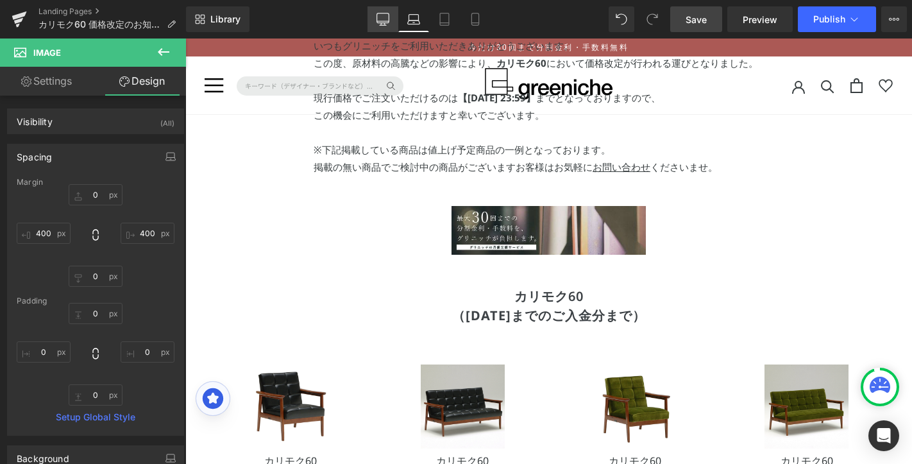
click at [385, 17] on icon at bounding box center [383, 19] width 13 height 13
type input "0"
type input "400"
type input "0"
type input "400"
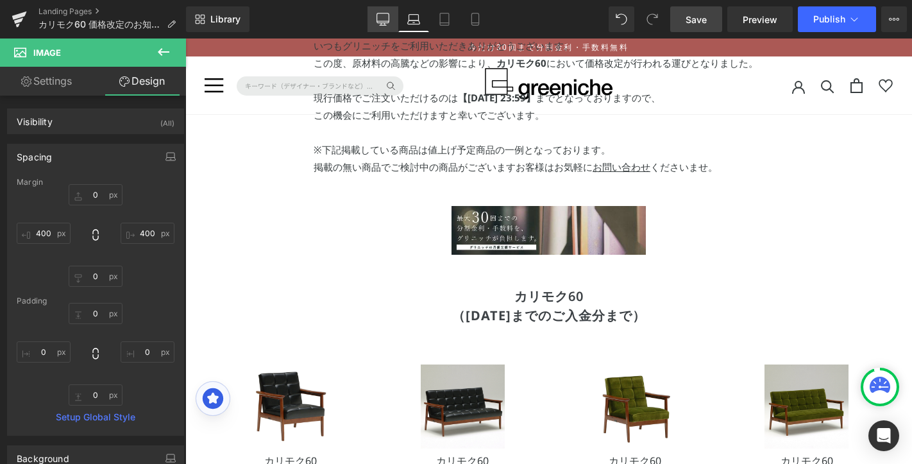
type input "0"
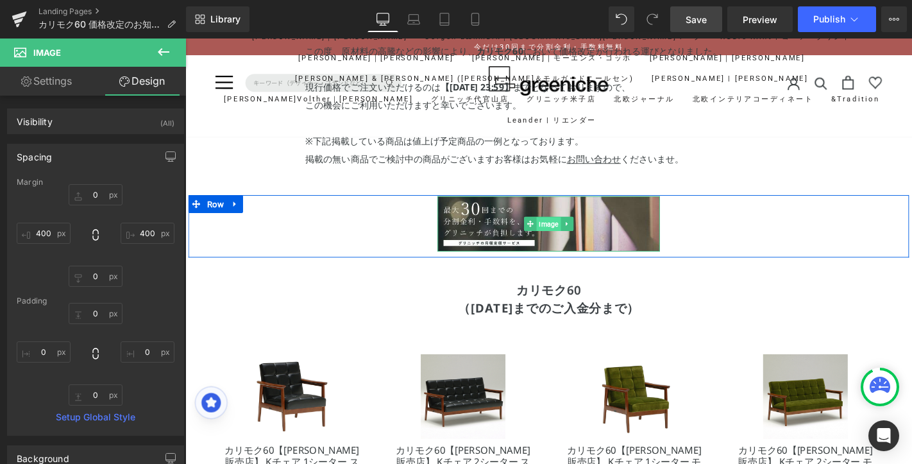
click at [568, 234] on span "Image" at bounding box center [574, 236] width 26 height 15
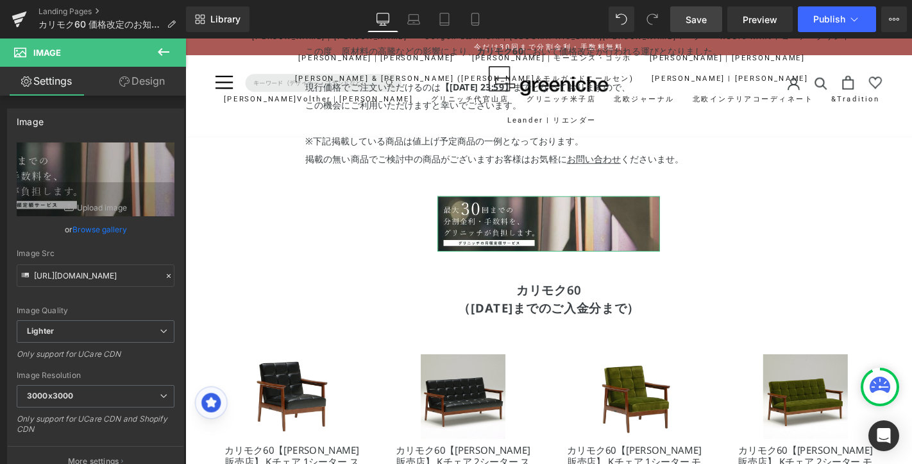
click at [151, 85] on link "Design" at bounding box center [142, 81] width 93 height 29
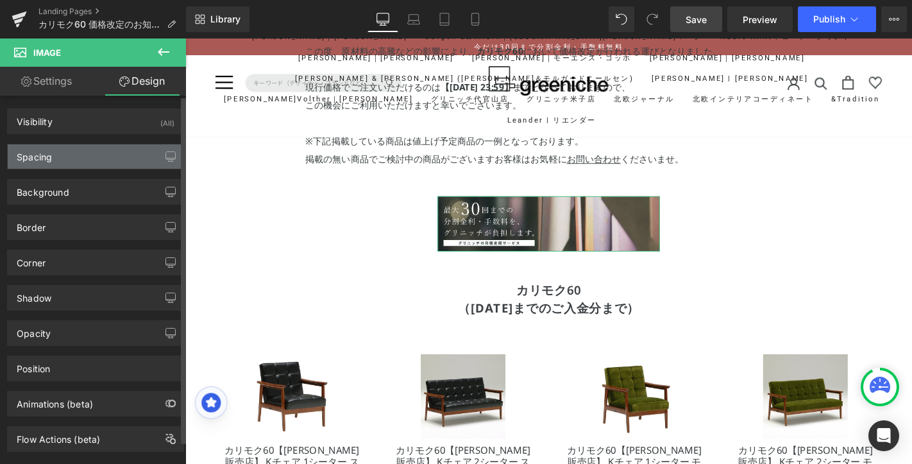
click at [85, 163] on div "Spacing" at bounding box center [96, 156] width 176 height 24
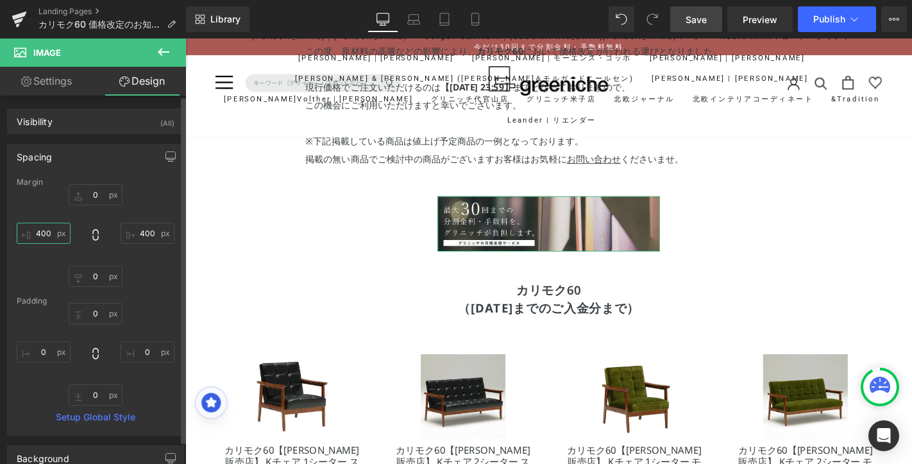
click at [49, 237] on input "400" at bounding box center [44, 233] width 54 height 21
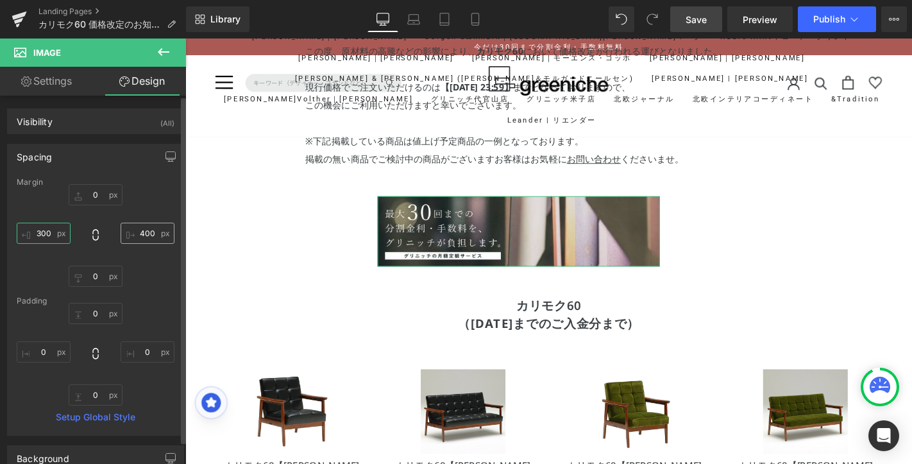
type input "300"
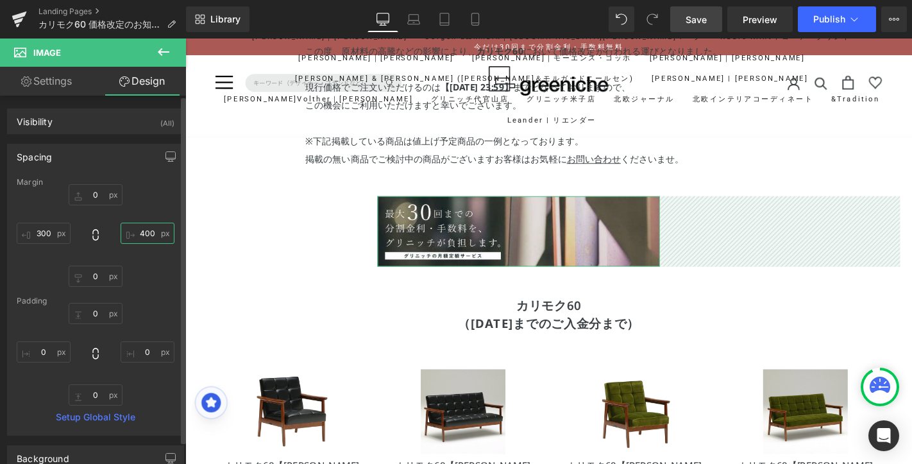
click at [148, 235] on input "400" at bounding box center [148, 233] width 54 height 21
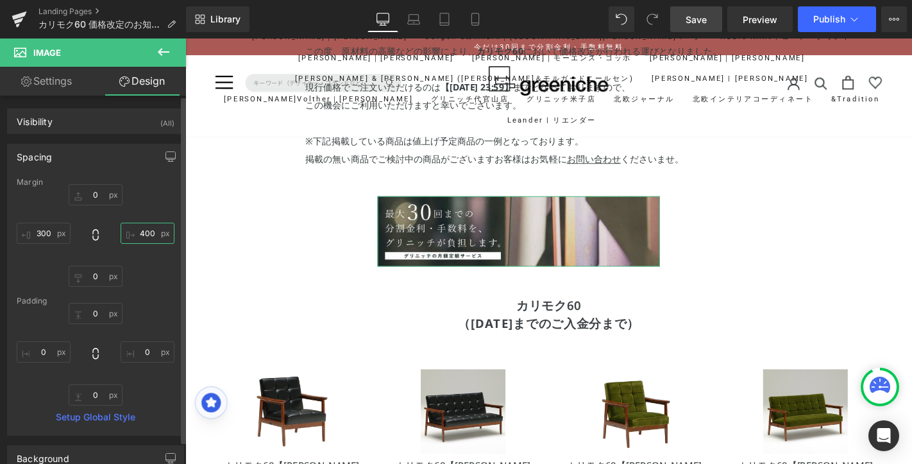
paste input "3"
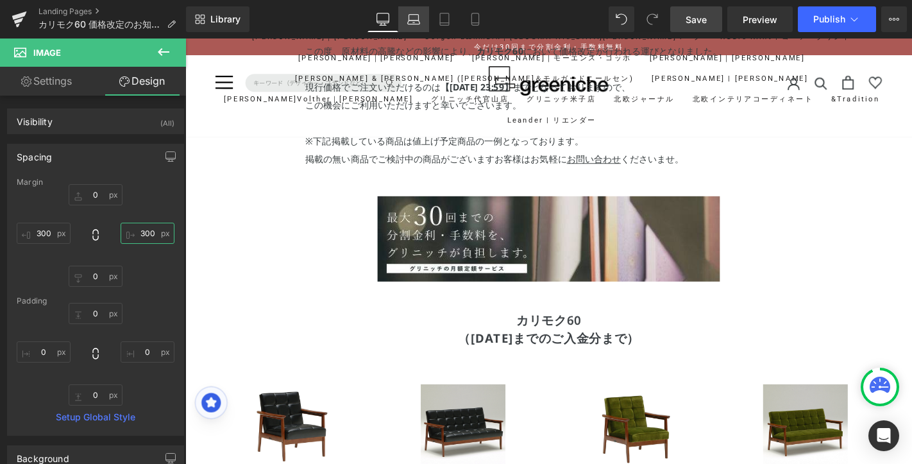
type input "300"
click at [417, 21] on icon at bounding box center [414, 23] width 12 height 4
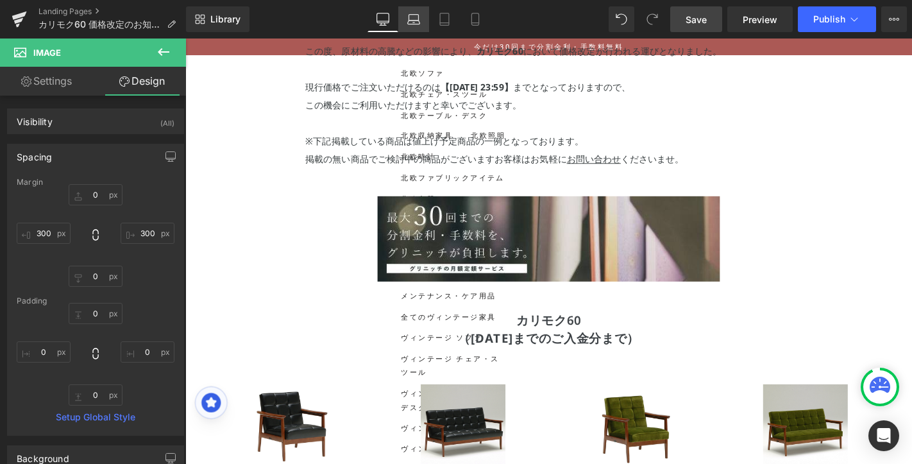
scroll to position [108, 0]
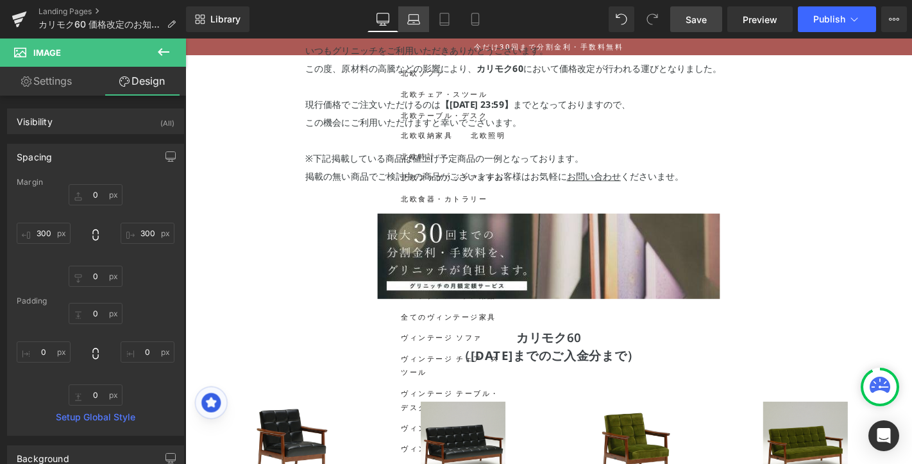
type input "0"
type input "300"
type input "0"
type input "300"
type input "0"
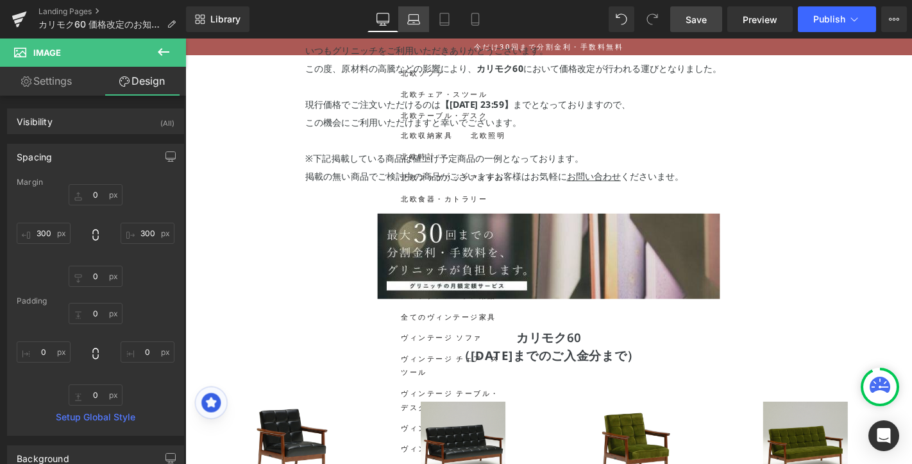
type input "0"
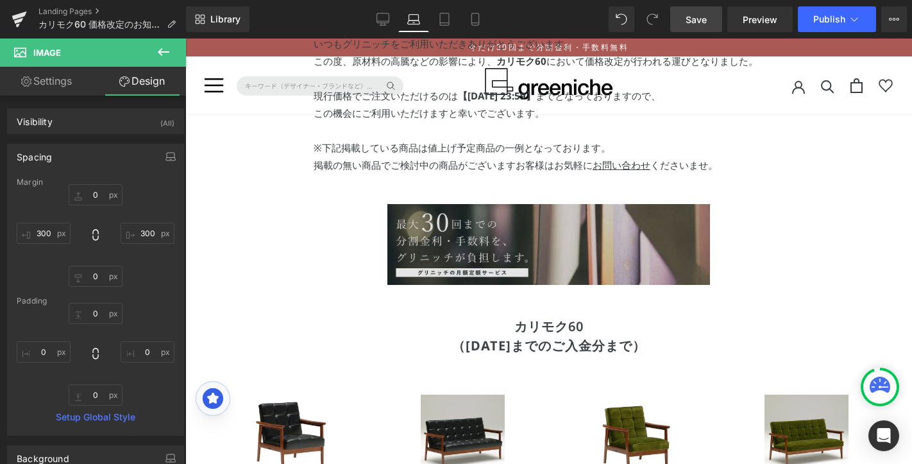
click at [484, 227] on img at bounding box center [549, 244] width 323 height 81
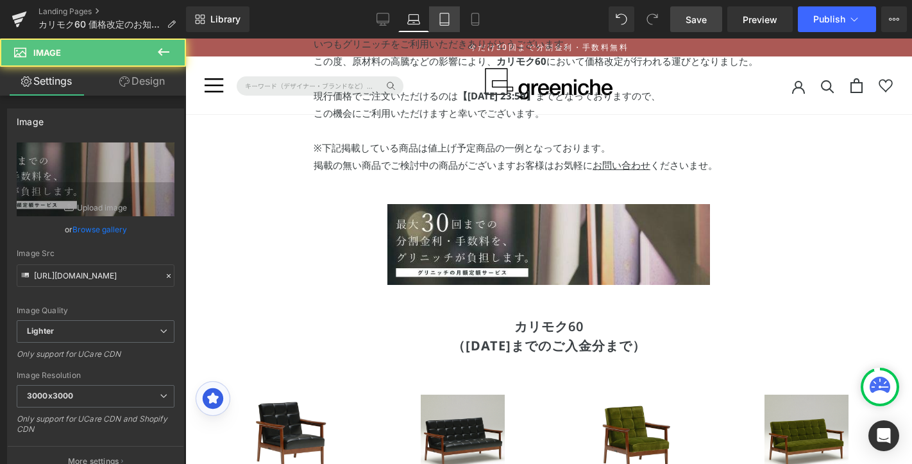
click at [447, 28] on link "Tablet" at bounding box center [444, 19] width 31 height 26
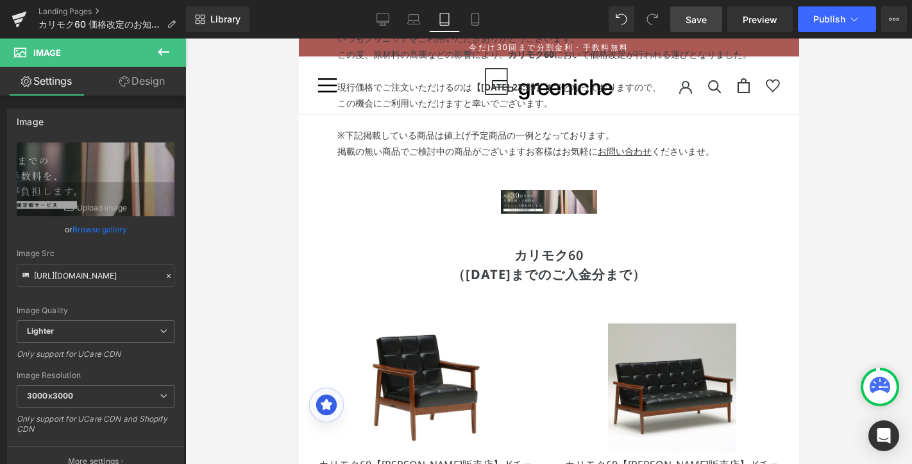
scroll to position [94, 0]
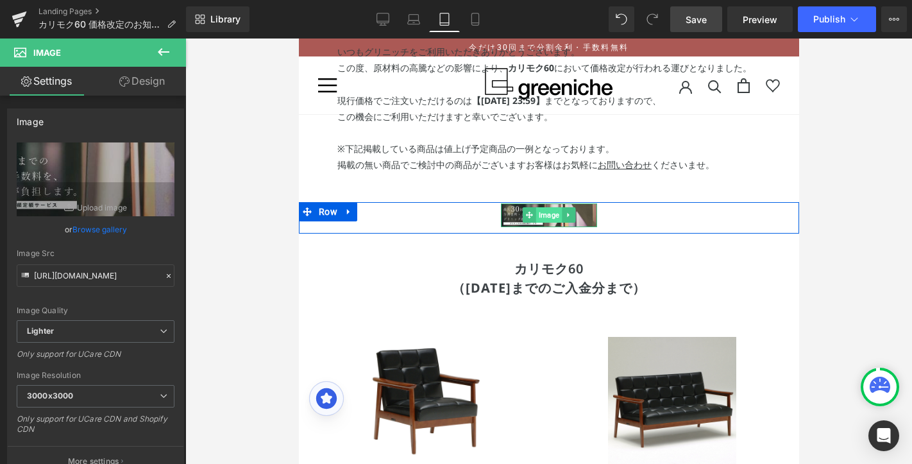
click at [544, 219] on span "Image" at bounding box center [549, 214] width 26 height 15
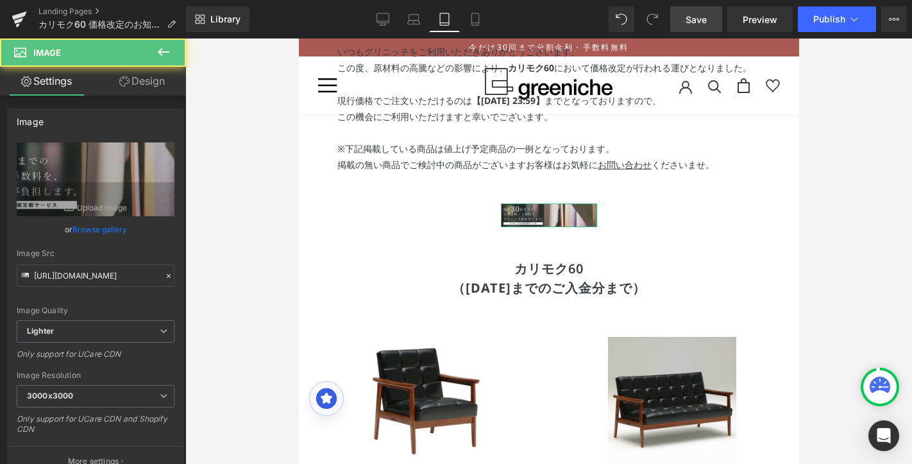
click at [146, 82] on link "Design" at bounding box center [142, 81] width 93 height 29
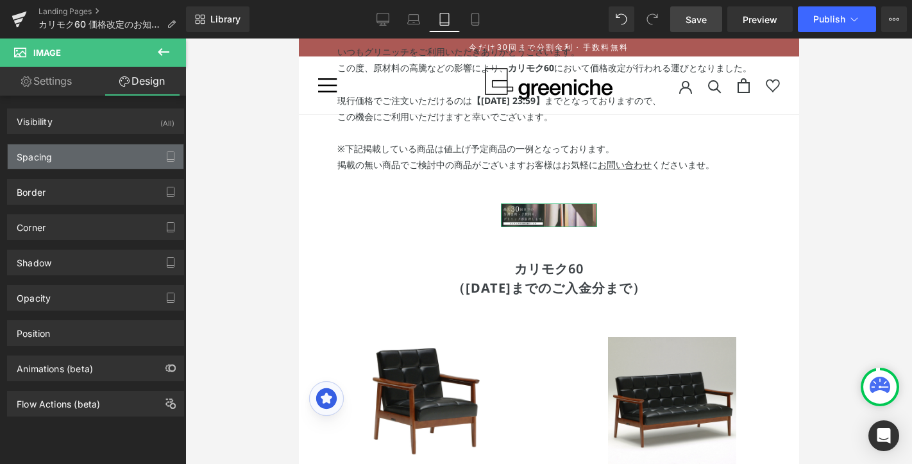
click at [102, 159] on div "Spacing" at bounding box center [96, 156] width 176 height 24
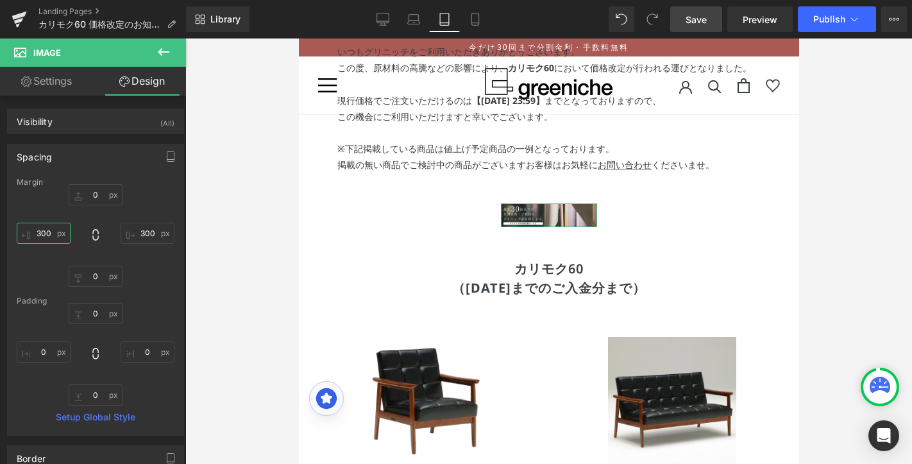
click at [46, 236] on input "300" at bounding box center [44, 233] width 54 height 21
paste input "text"
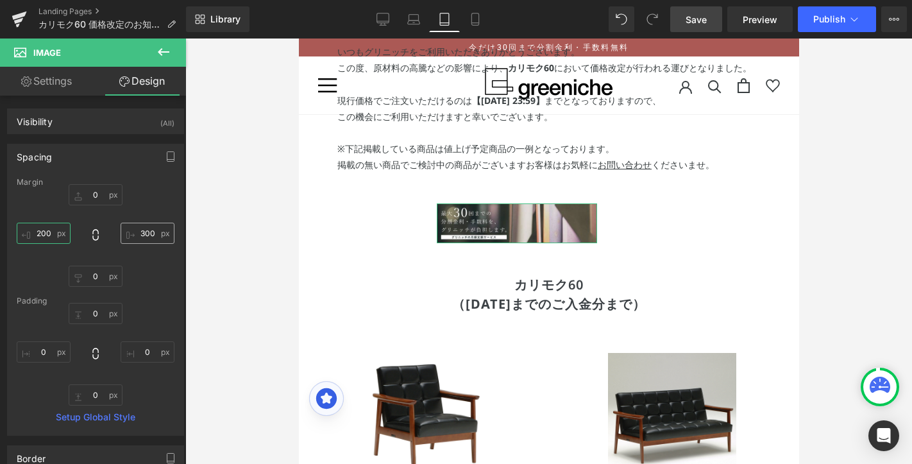
type input "200"
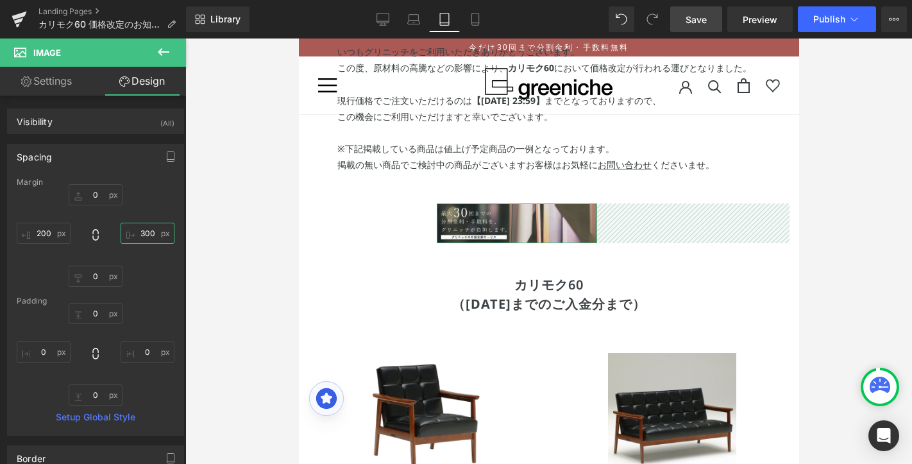
click at [147, 231] on input "300" at bounding box center [148, 233] width 54 height 21
paste input "20"
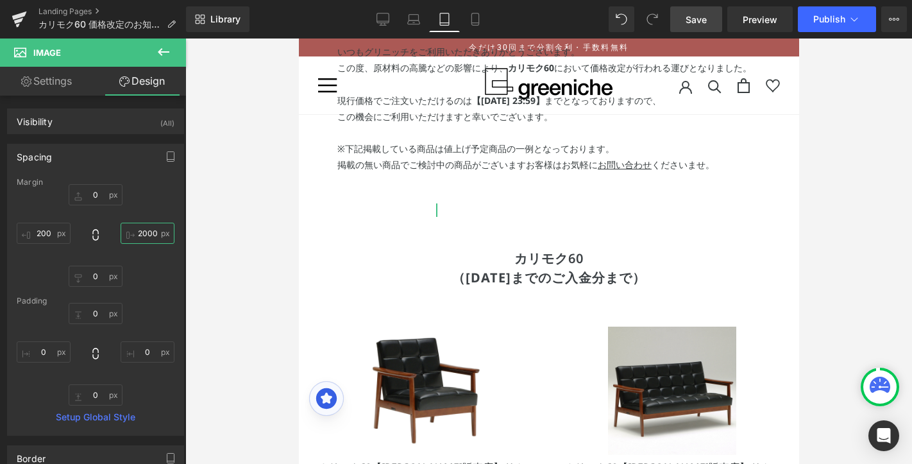
click at [141, 234] on input "2000" at bounding box center [148, 233] width 54 height 21
paste input "text"
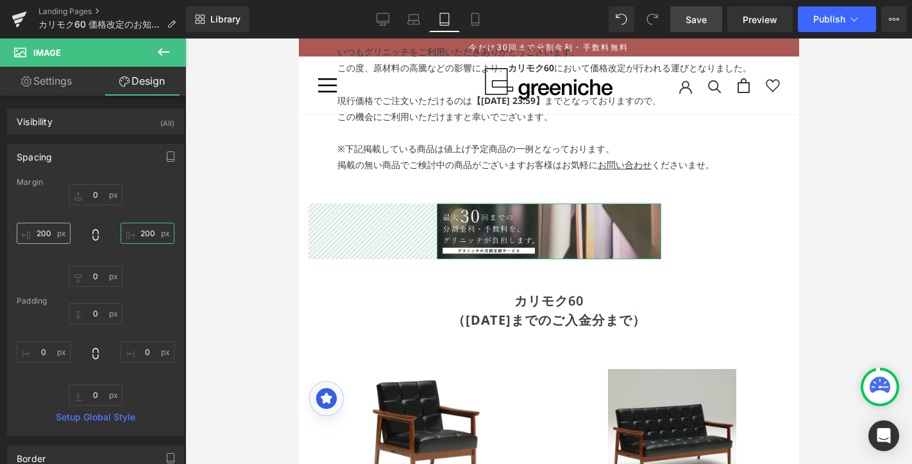
type input "200"
click at [40, 231] on input "200" at bounding box center [44, 233] width 54 height 21
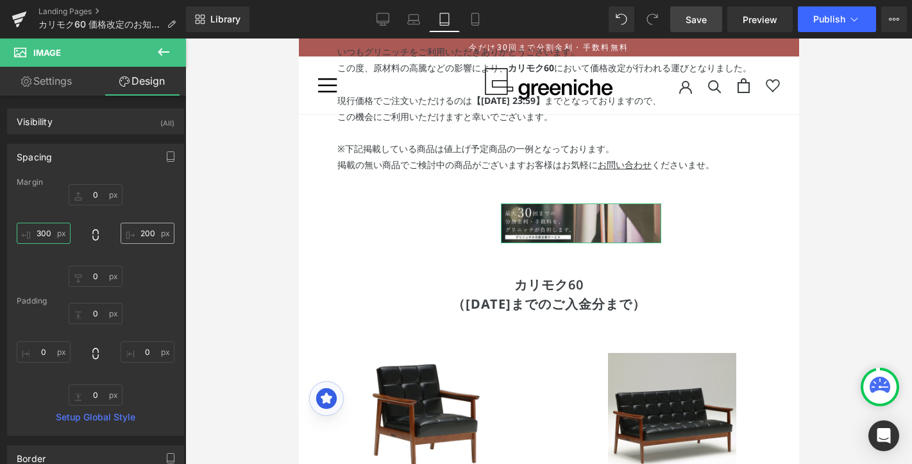
type input "300"
click at [140, 229] on input "200" at bounding box center [148, 233] width 54 height 21
paste input "3"
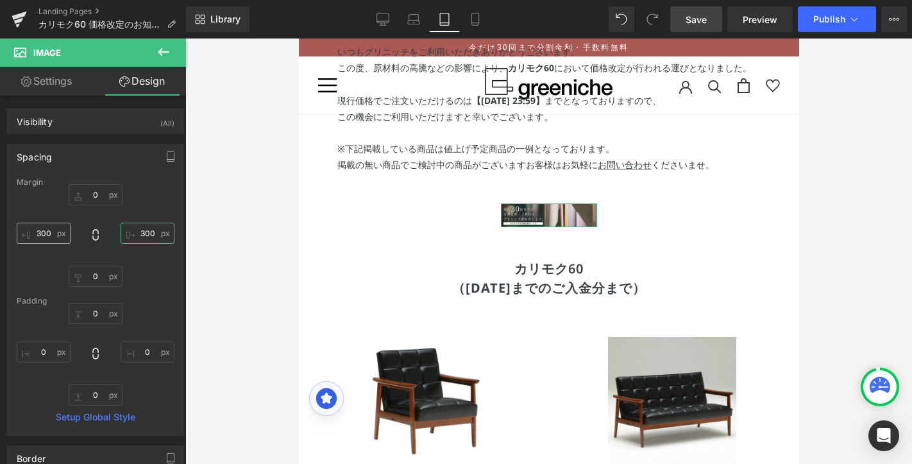
type input "300"
click at [37, 237] on input "300" at bounding box center [44, 233] width 54 height 21
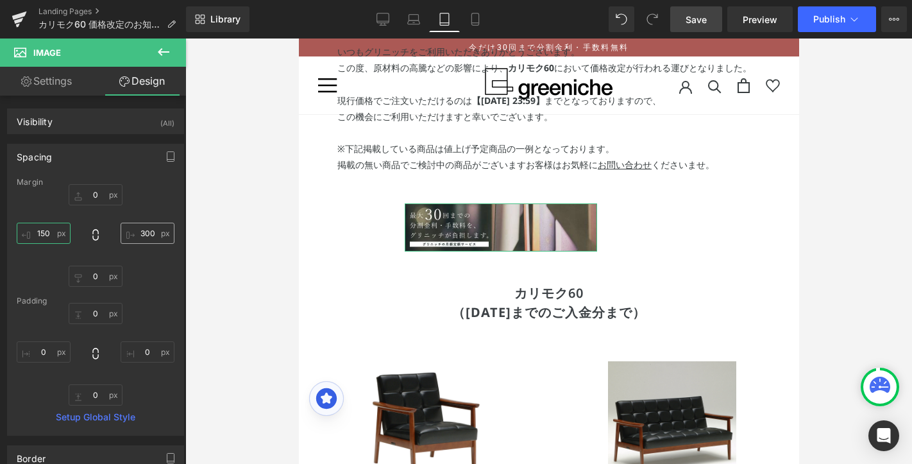
type input "150"
click at [136, 232] on input "300" at bounding box center [148, 233] width 54 height 21
paste input "15"
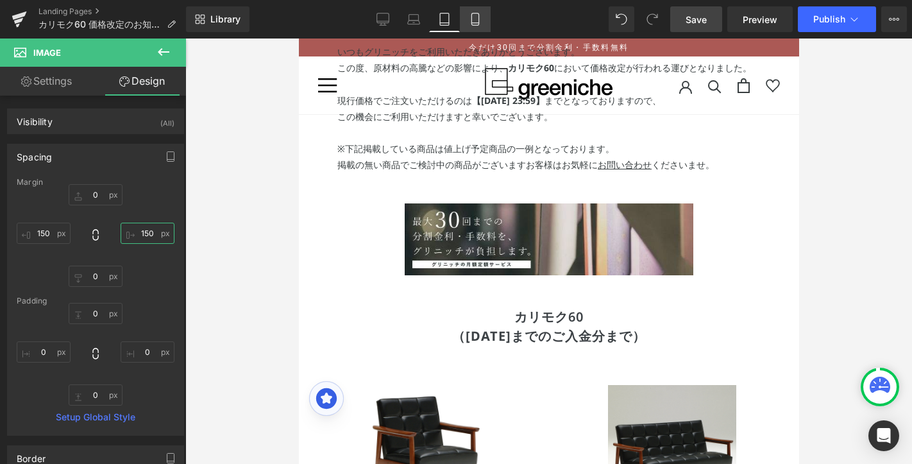
type input "150"
click at [483, 19] on link "Mobile" at bounding box center [475, 19] width 31 height 26
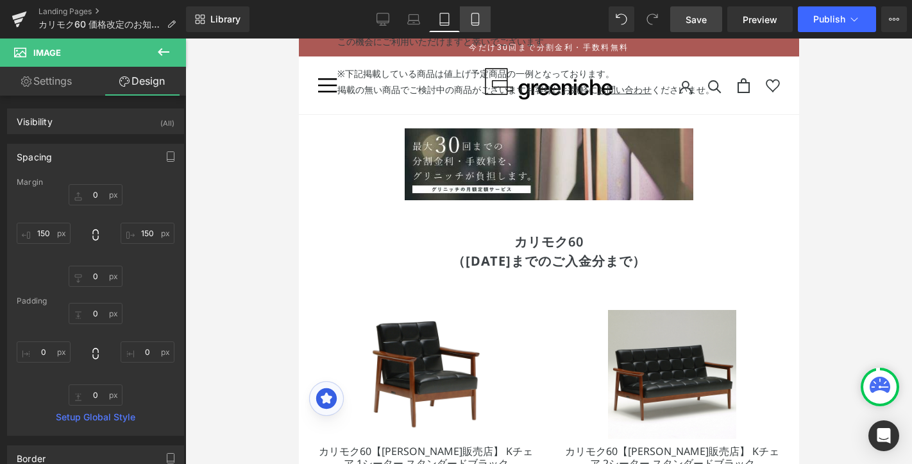
type input "0"
type input "300"
type input "0"
type input "300"
type input "0"
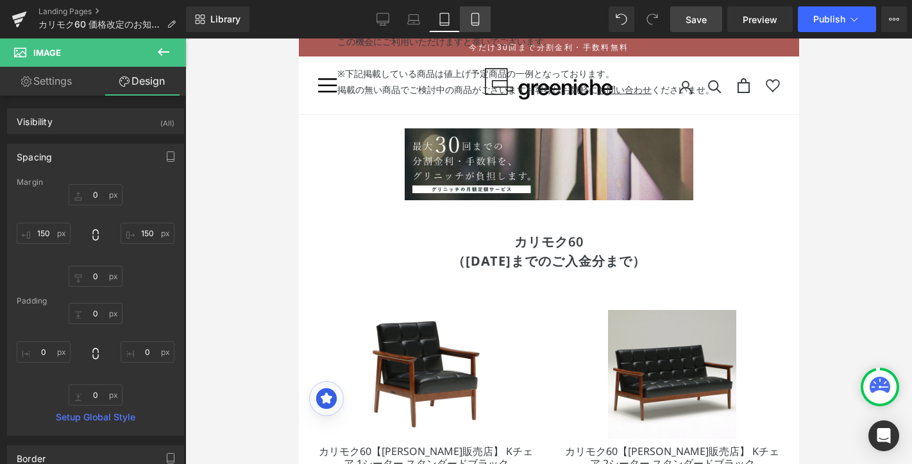
type input "0"
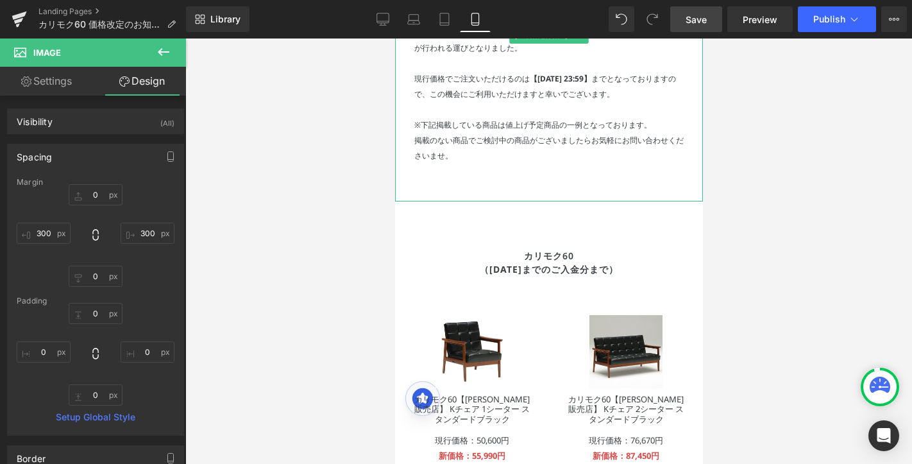
scroll to position [133, 0]
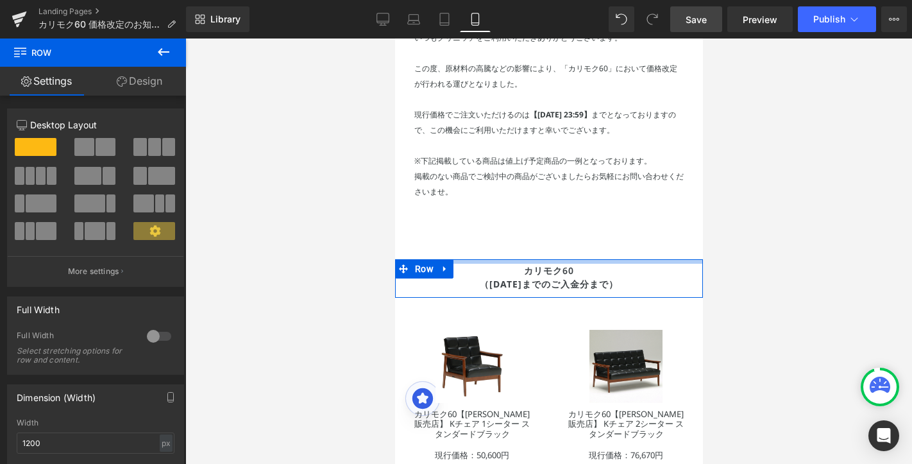
drag, startPoint x: 543, startPoint y: 275, endPoint x: 545, endPoint y: 253, distance: 22.0
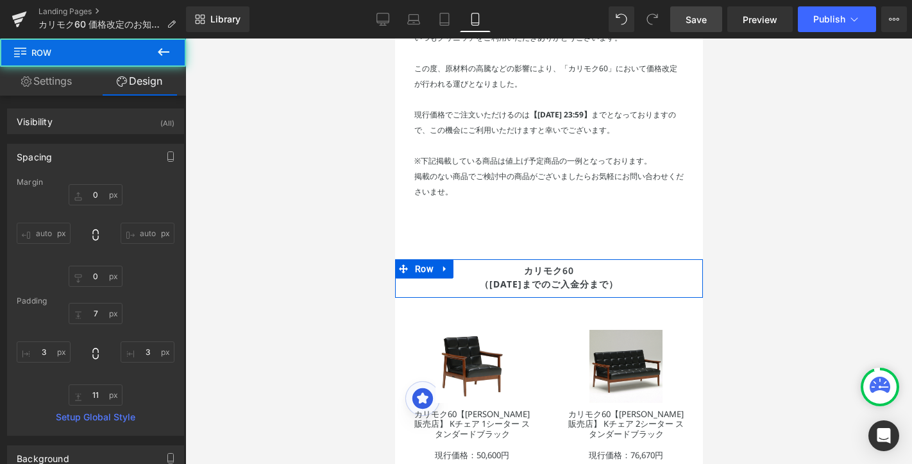
click at [162, 51] on icon at bounding box center [163, 51] width 15 height 15
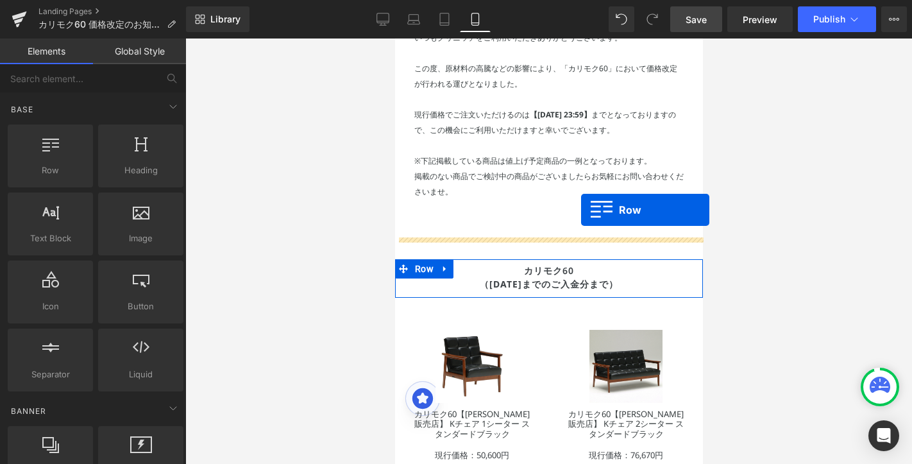
drag, startPoint x: 452, startPoint y: 196, endPoint x: 579, endPoint y: 210, distance: 127.7
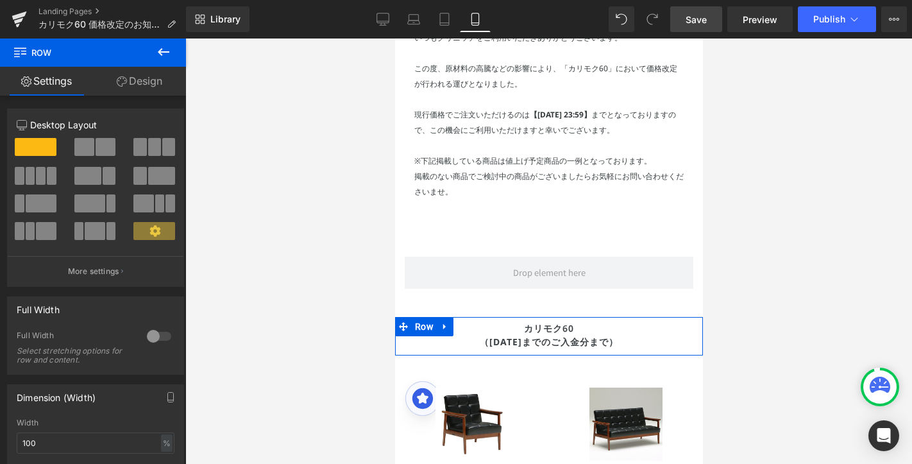
click at [165, 49] on icon at bounding box center [163, 51] width 15 height 15
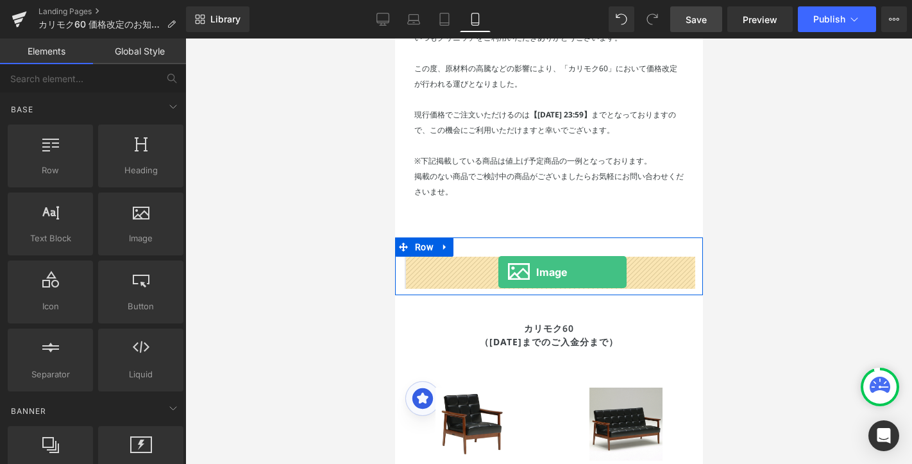
drag, startPoint x: 527, startPoint y: 268, endPoint x: 498, endPoint y: 271, distance: 29.7
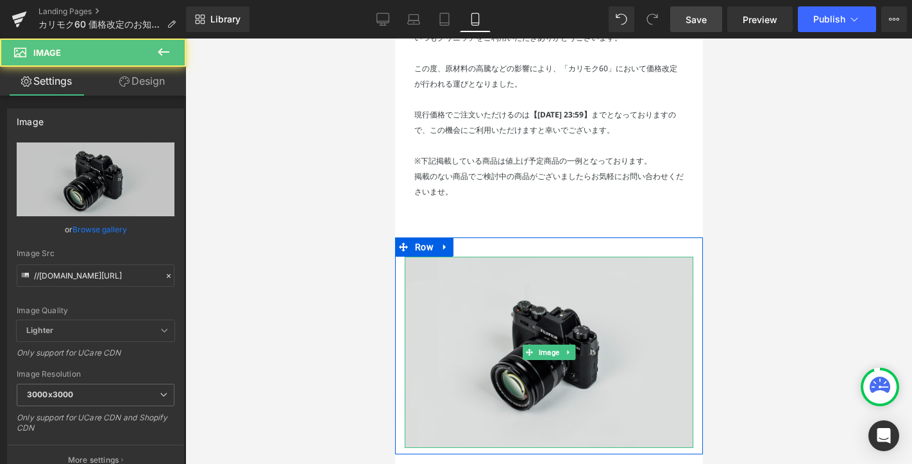
click at [545, 337] on img at bounding box center [548, 352] width 289 height 191
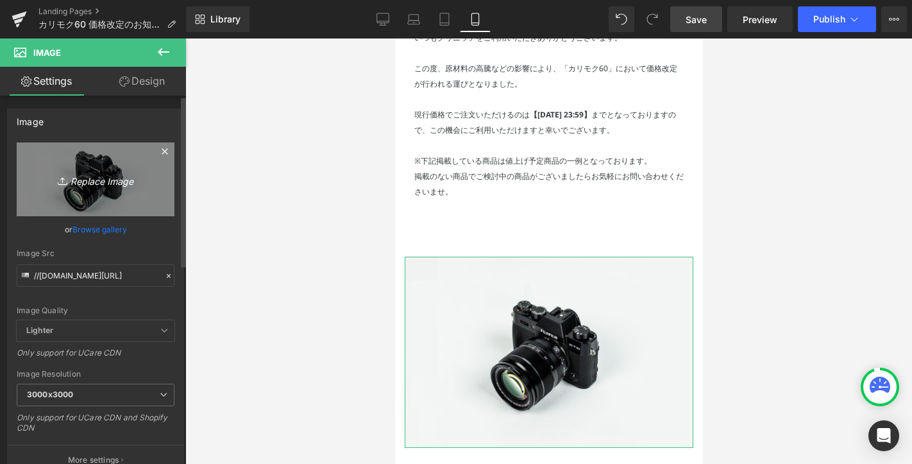
click at [99, 187] on link "Replace Image" at bounding box center [96, 179] width 158 height 74
type input "C:\fakepath\Cart-orico-shoppingcredit-30.jpg"
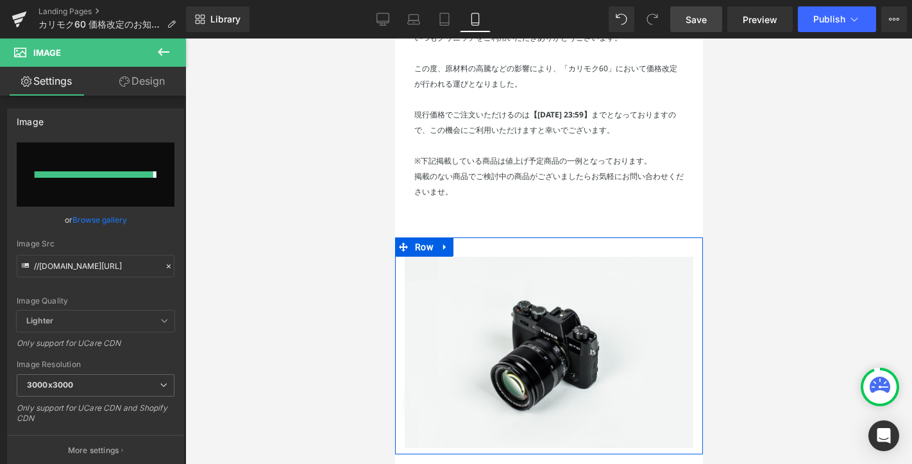
type input "[URL][DOMAIN_NAME]"
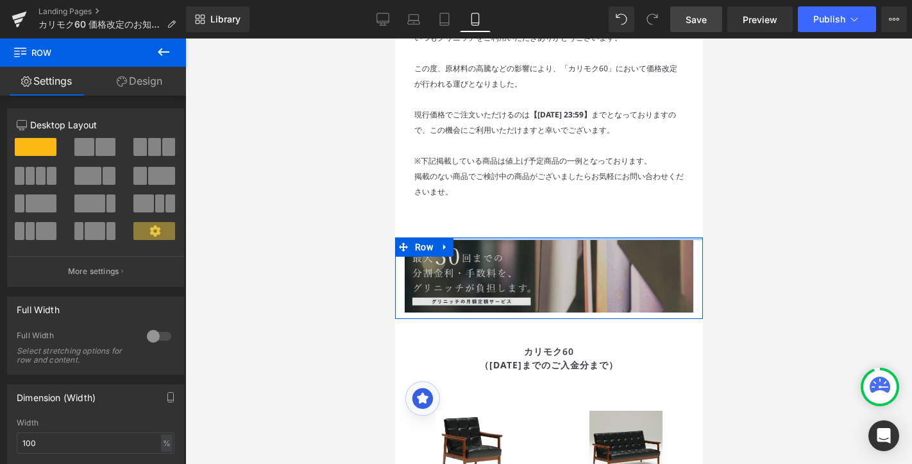
drag, startPoint x: 542, startPoint y: 238, endPoint x: 549, endPoint y: 268, distance: 30.3
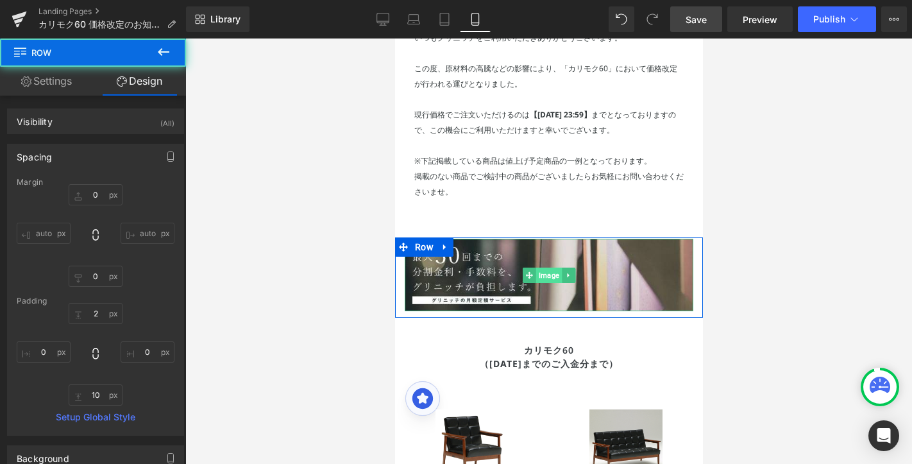
click at [546, 274] on span "Image" at bounding box center [549, 275] width 26 height 15
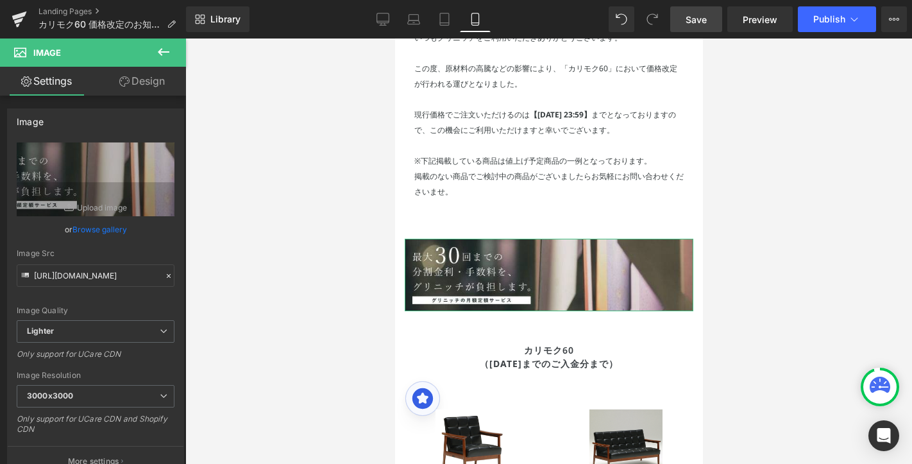
click at [161, 85] on link "Design" at bounding box center [142, 81] width 93 height 29
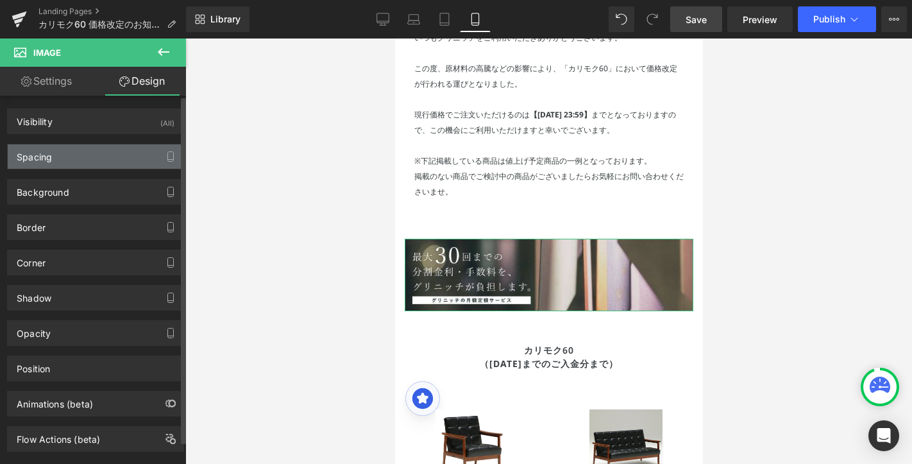
click at [85, 160] on div "Spacing" at bounding box center [96, 156] width 176 height 24
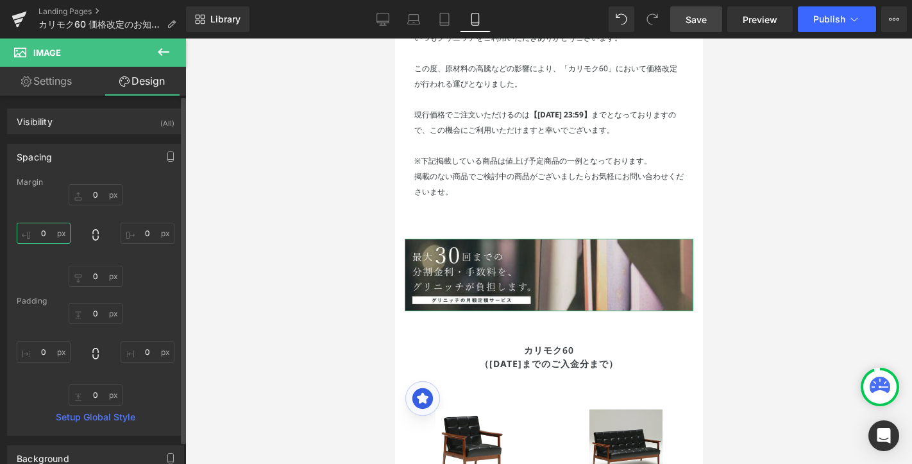
click at [50, 228] on input "0" at bounding box center [44, 233] width 54 height 21
type input "-"
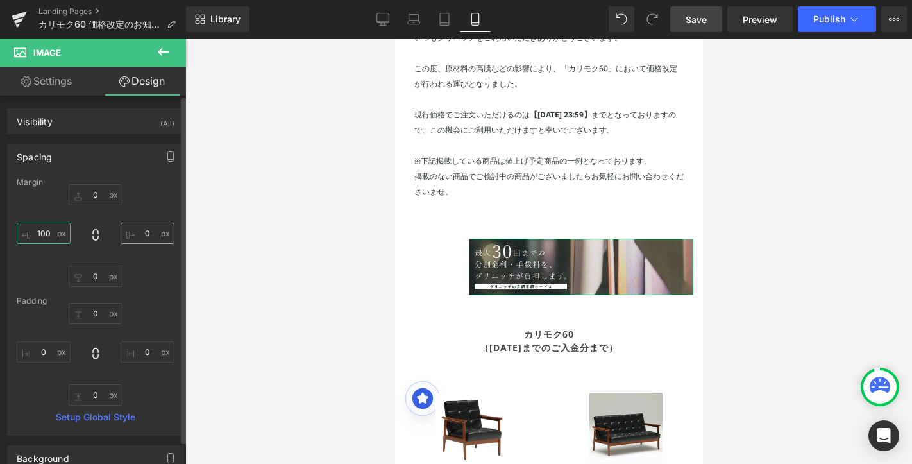
type input "100"
click at [142, 233] on input "0" at bounding box center [148, 233] width 54 height 21
paste input "10"
type input "100"
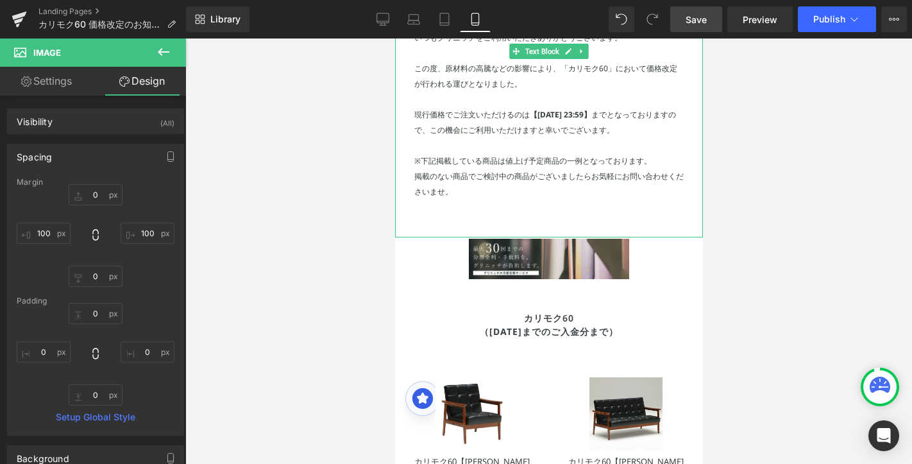
click at [543, 224] on div "いつもグリニッチをご利用いただきありがとうございます。 この度、原材料の高騰などの影響により、「カリモク60」において価格改定が行われる運びとなりました。 現…" at bounding box center [549, 133] width 308 height 207
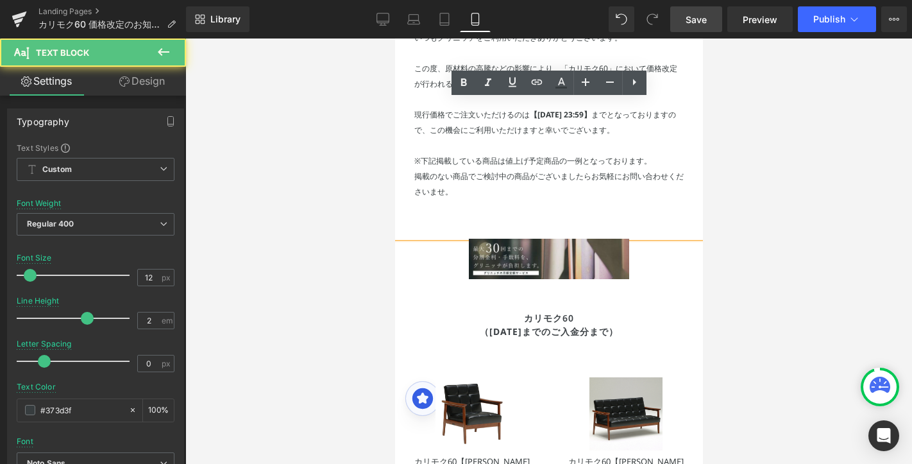
click at [541, 222] on div "いつもグリニッチをご利用いただきありがとうございます。 この度、原材料の高騰などの影響により、「カリモク60」において価格改定が行われる運びとなりました。 現…" at bounding box center [549, 133] width 308 height 207
click at [507, 191] on p "掲載のない商品でご検討中の商品がございましたらお気軽にお問い合わせくださいませ。" at bounding box center [548, 184] width 269 height 31
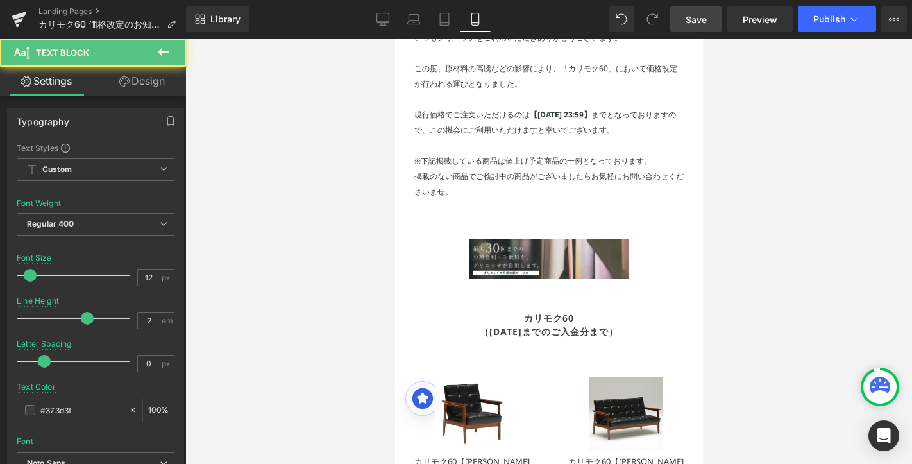
click at [152, 90] on link "Design" at bounding box center [142, 81] width 93 height 29
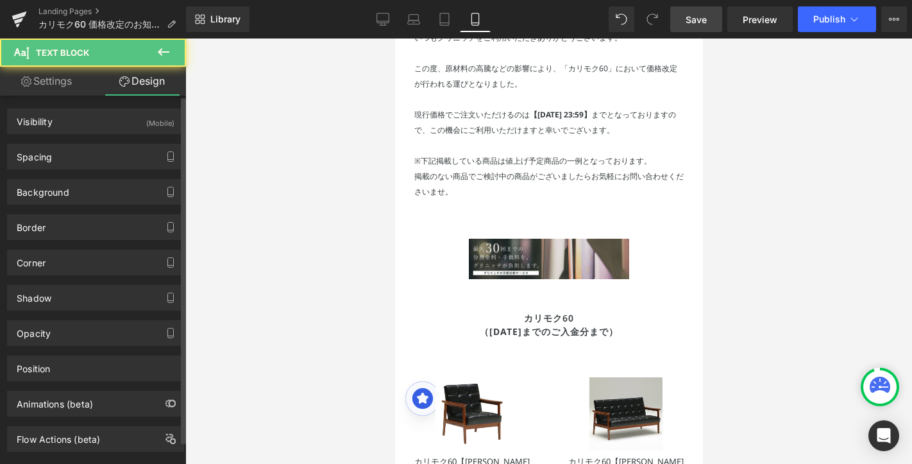
type input "0"
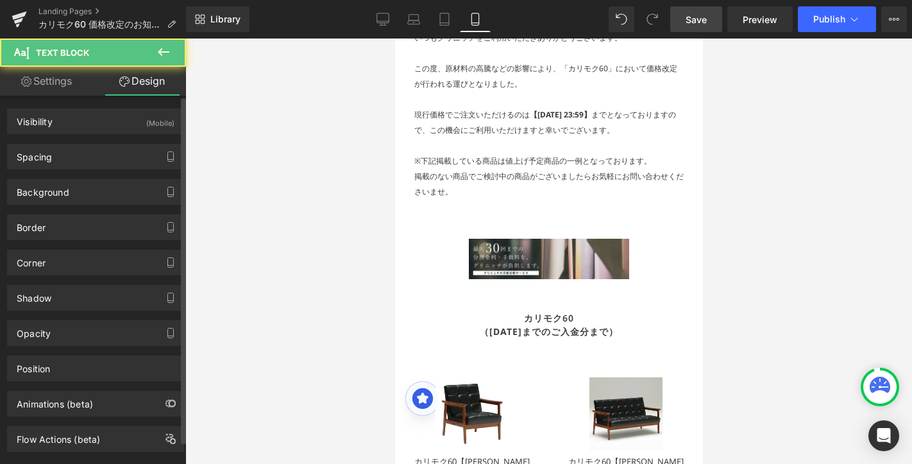
type input "30"
type input "59"
type input "30"
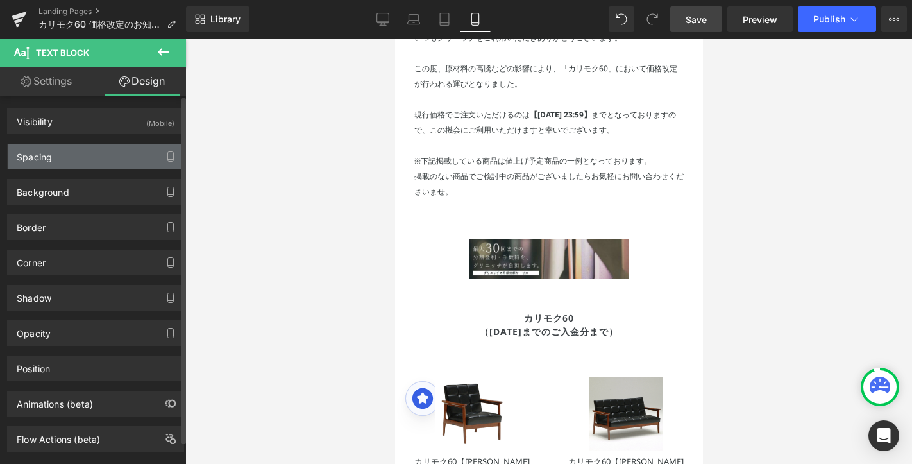
click at [105, 159] on div "Spacing" at bounding box center [96, 156] width 176 height 24
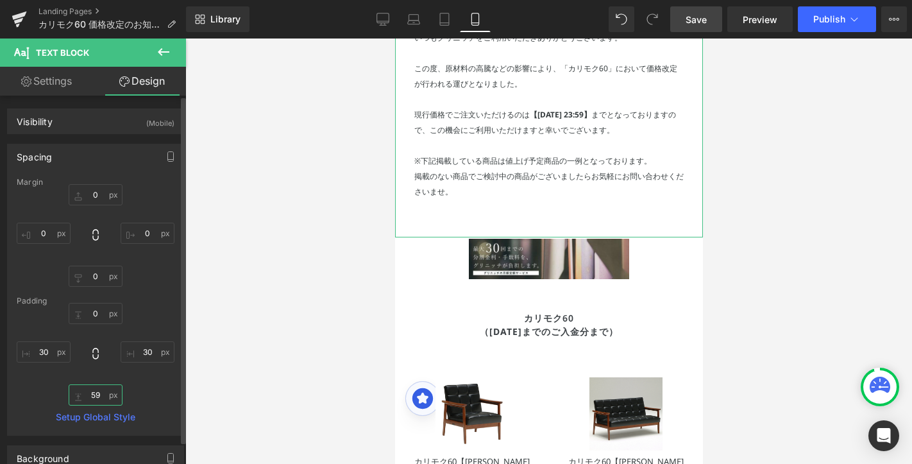
click at [96, 397] on input "59" at bounding box center [96, 394] width 54 height 21
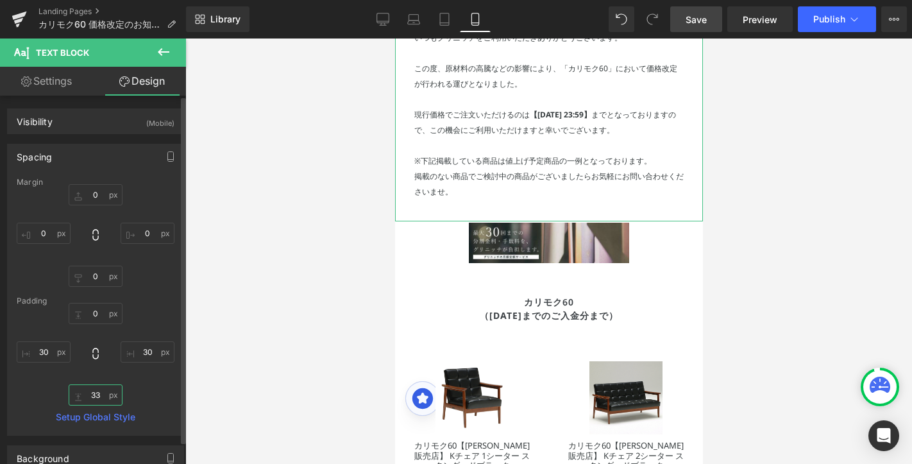
type input "32"
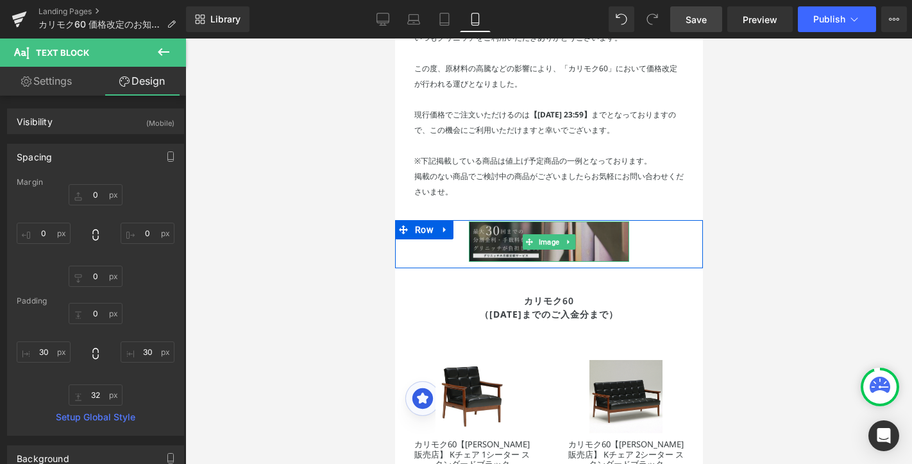
click at [533, 249] on img at bounding box center [548, 241] width 160 height 40
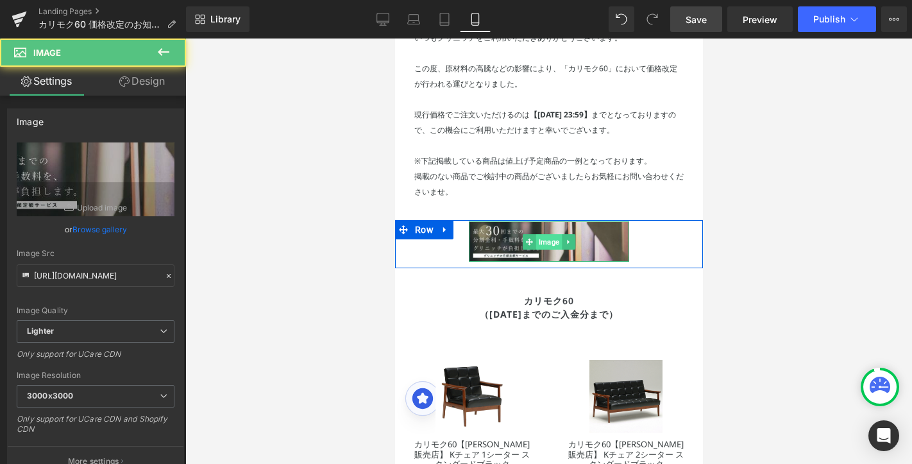
click at [551, 239] on span "Image" at bounding box center [549, 241] width 26 height 15
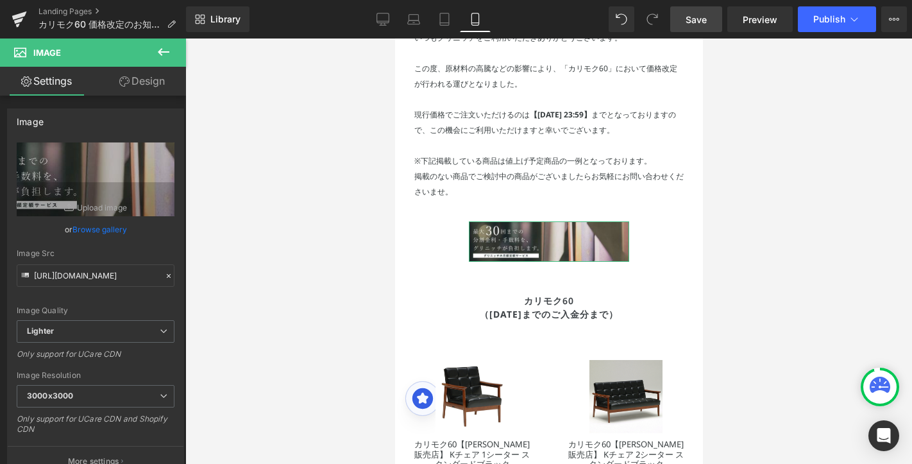
click at [163, 80] on link "Design" at bounding box center [142, 81] width 93 height 29
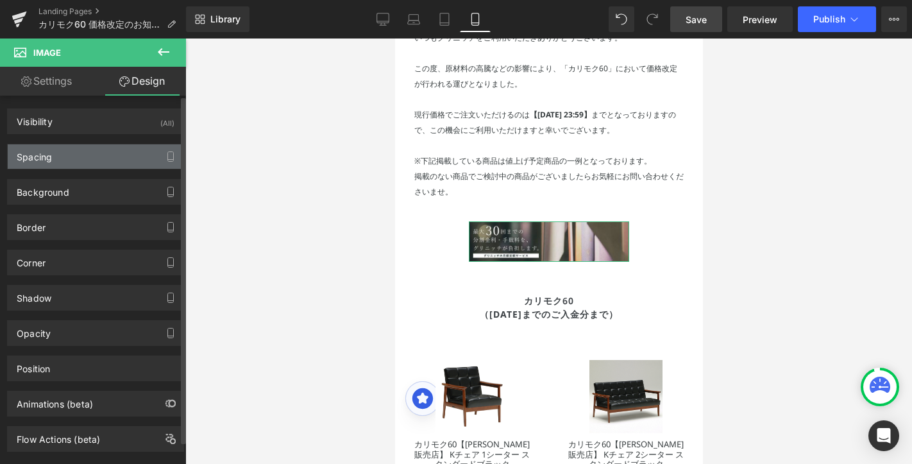
click at [101, 153] on div "Spacing" at bounding box center [96, 156] width 176 height 24
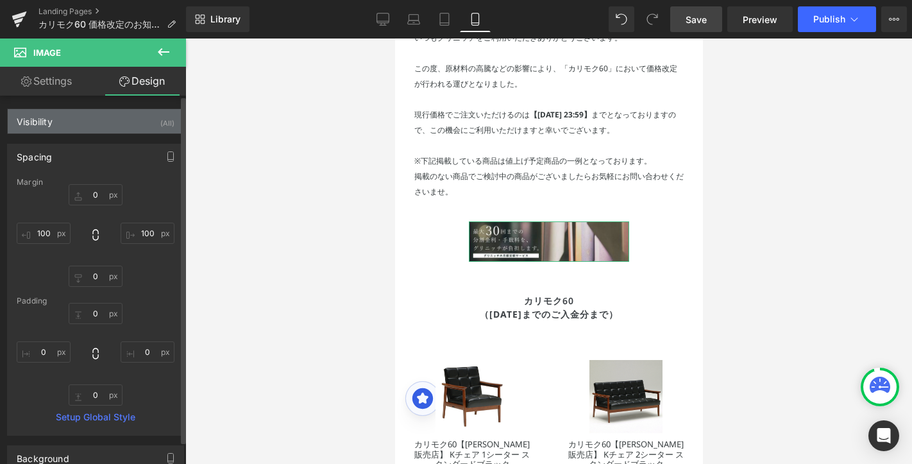
click at [108, 126] on div "Visibility (All)" at bounding box center [96, 121] width 176 height 24
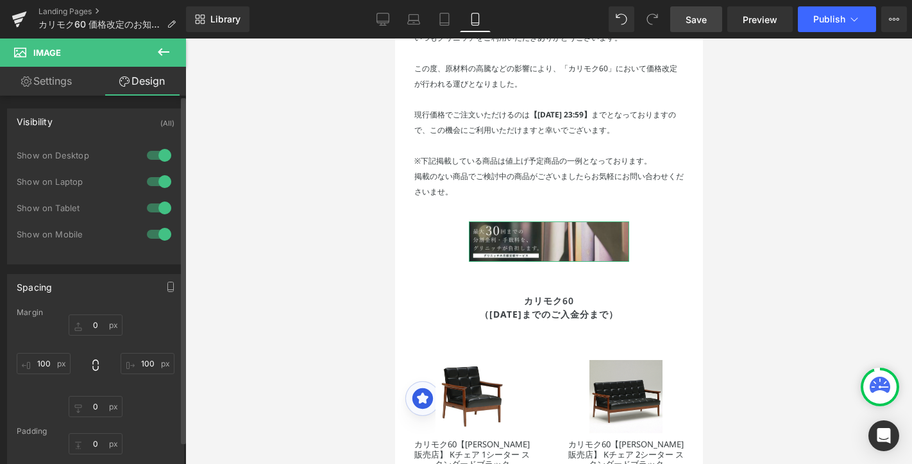
click at [158, 208] on div at bounding box center [159, 208] width 31 height 21
click at [158, 181] on div at bounding box center [159, 181] width 31 height 21
click at [156, 157] on div at bounding box center [159, 155] width 31 height 21
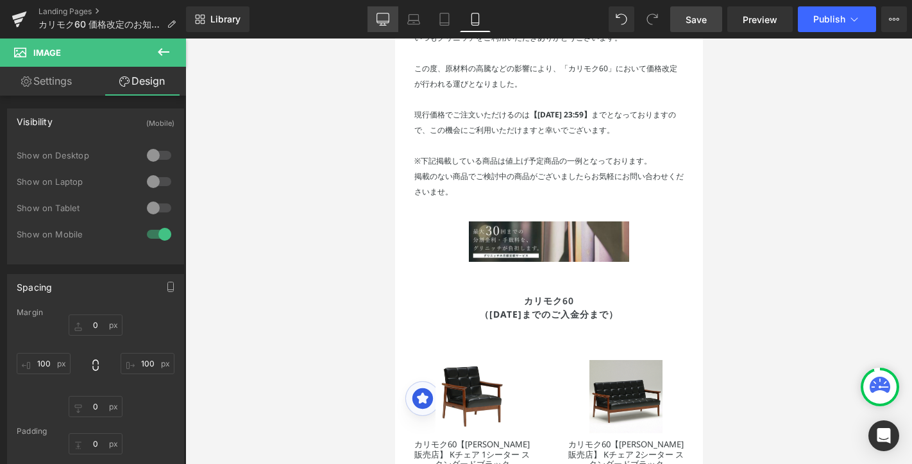
click at [388, 13] on icon at bounding box center [383, 19] width 13 height 13
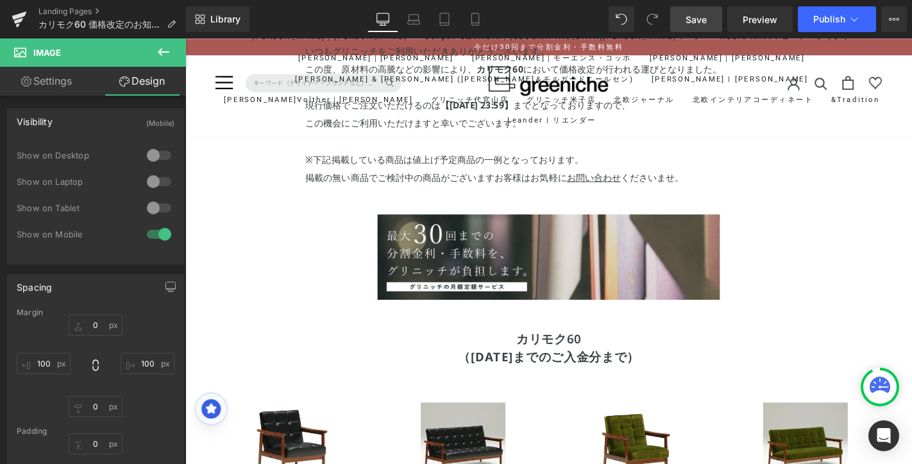
type input "0"
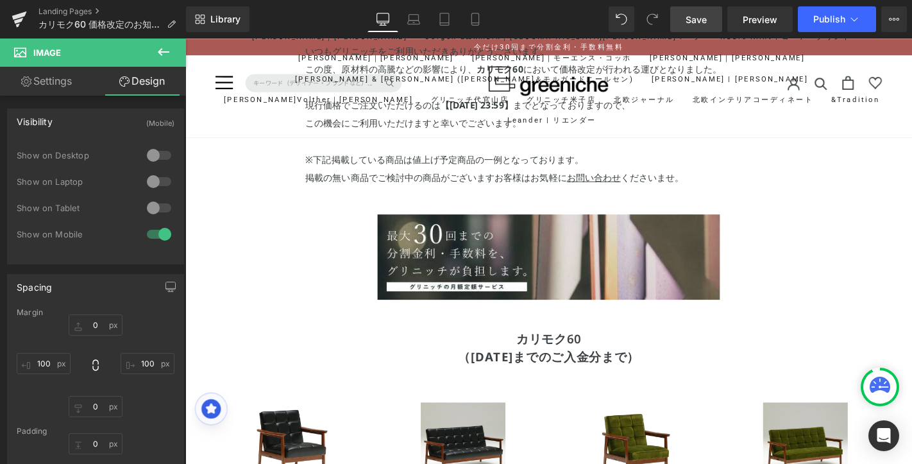
type input "0"
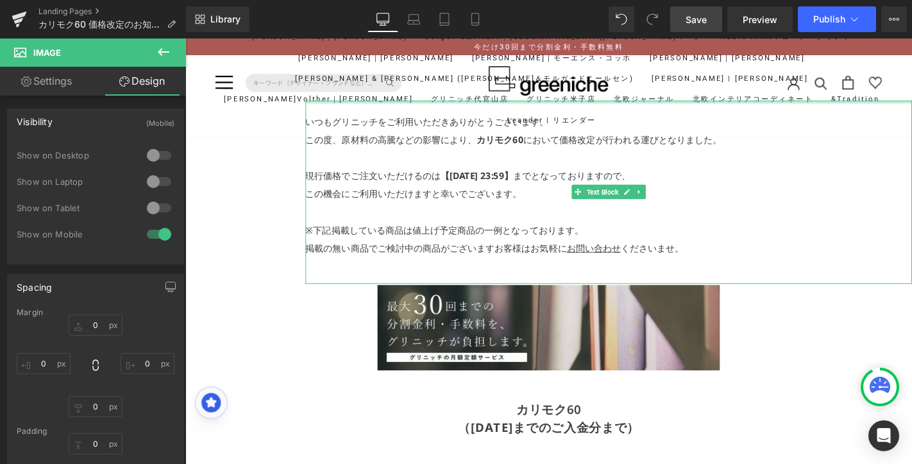
scroll to position [97, 0]
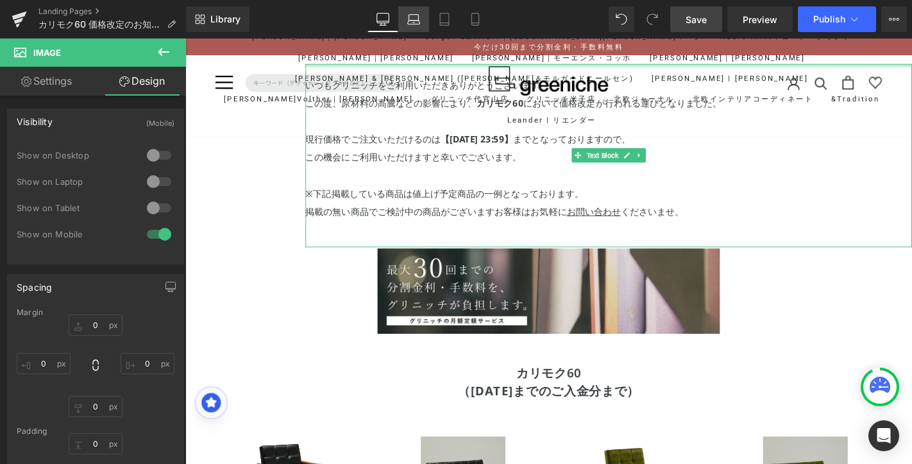
drag, startPoint x: 247, startPoint y: 1, endPoint x: 413, endPoint y: 24, distance: 167.8
click at [413, 24] on icon at bounding box center [414, 23] width 12 height 4
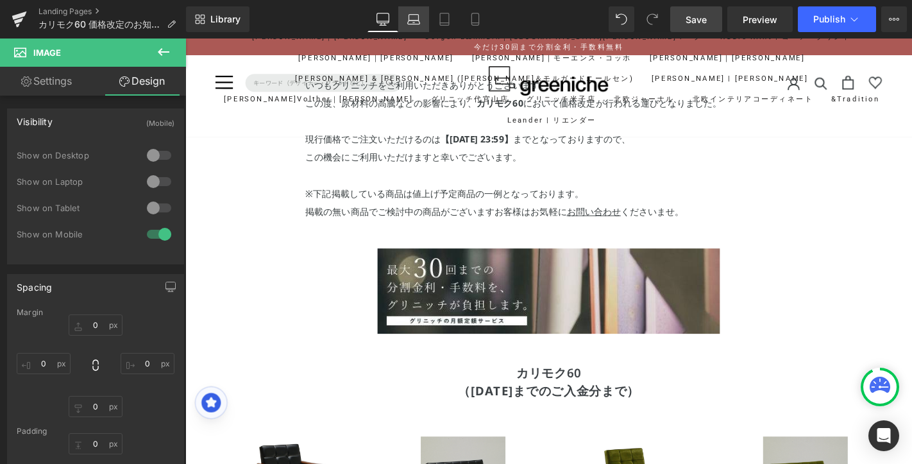
scroll to position [0, 0]
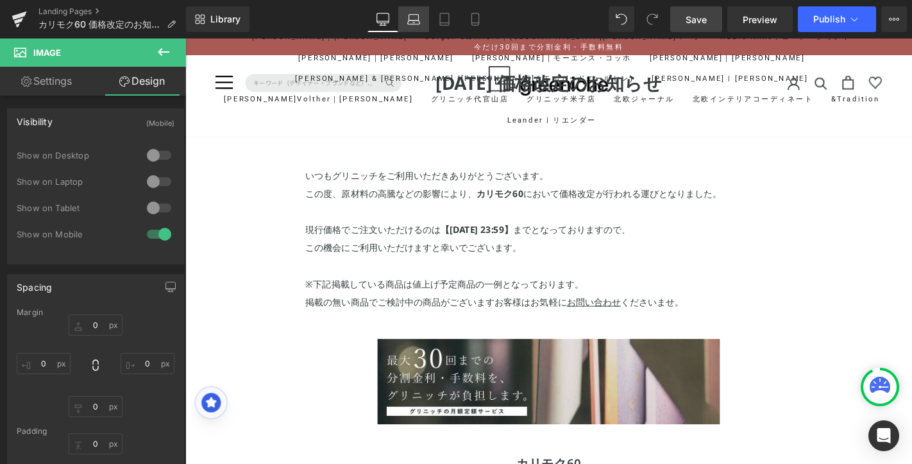
type input "0"
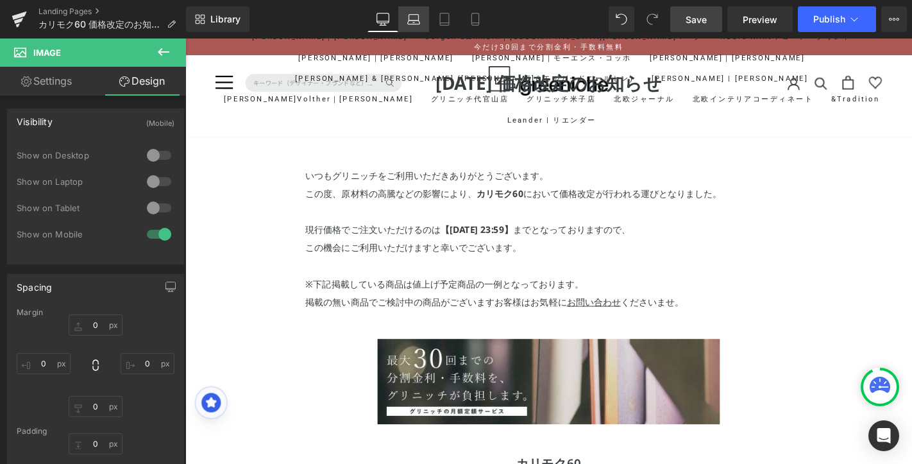
type input "0"
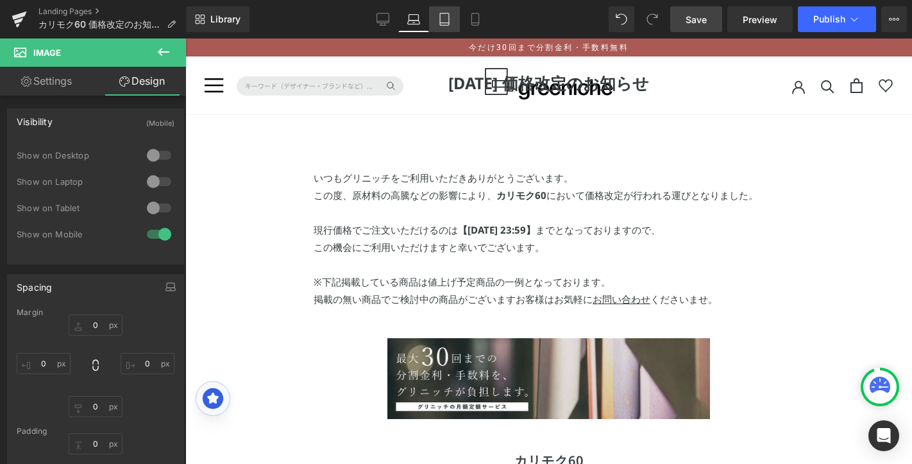
click at [443, 23] on icon at bounding box center [444, 19] width 13 height 13
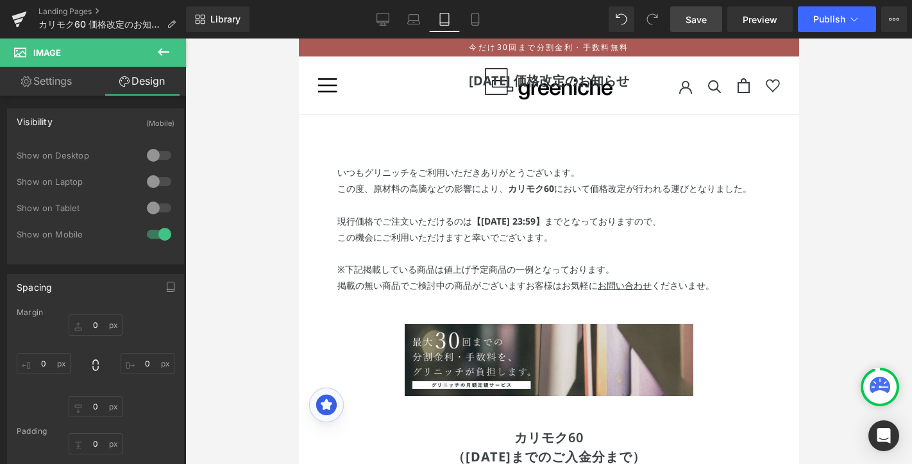
type input "0"
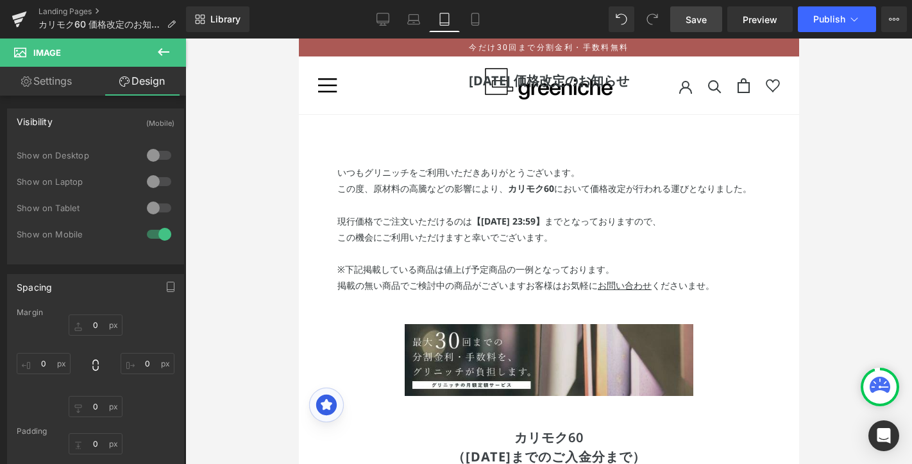
type input "0"
click at [488, 22] on link "Mobile" at bounding box center [475, 19] width 31 height 26
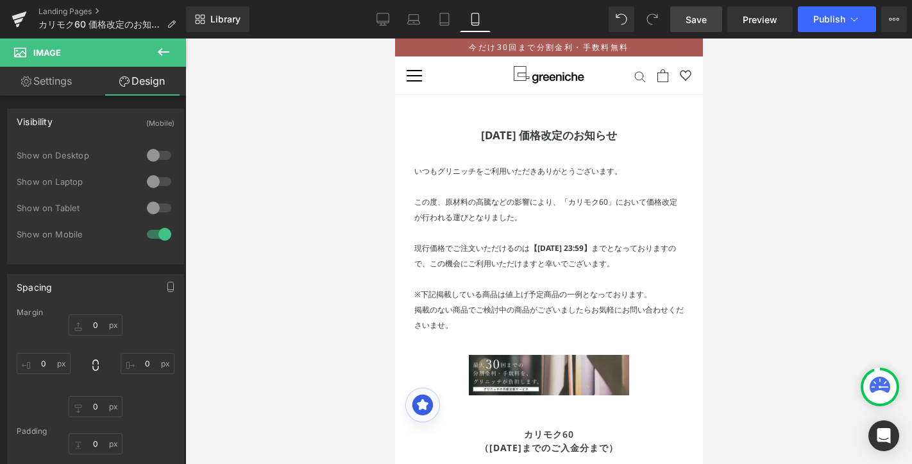
type input "0"
type input "100"
type input "0"
type input "100"
type input "0"
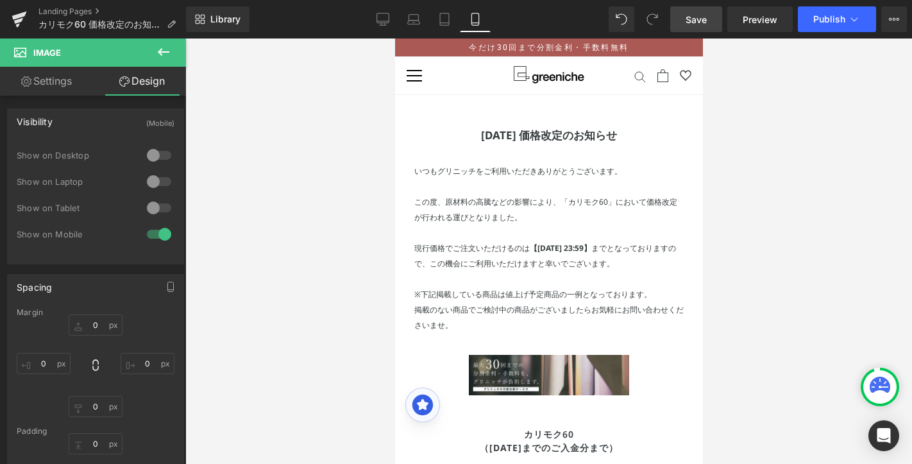
type input "0"
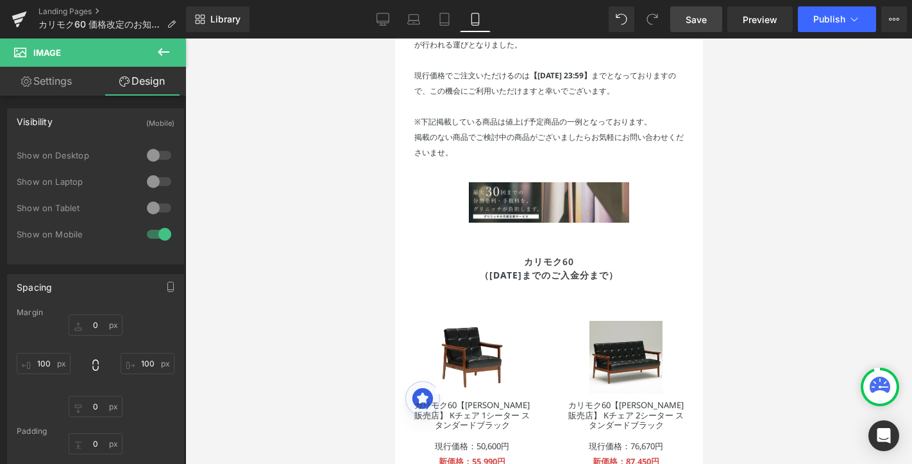
click at [708, 15] on link "Save" at bounding box center [696, 19] width 52 height 26
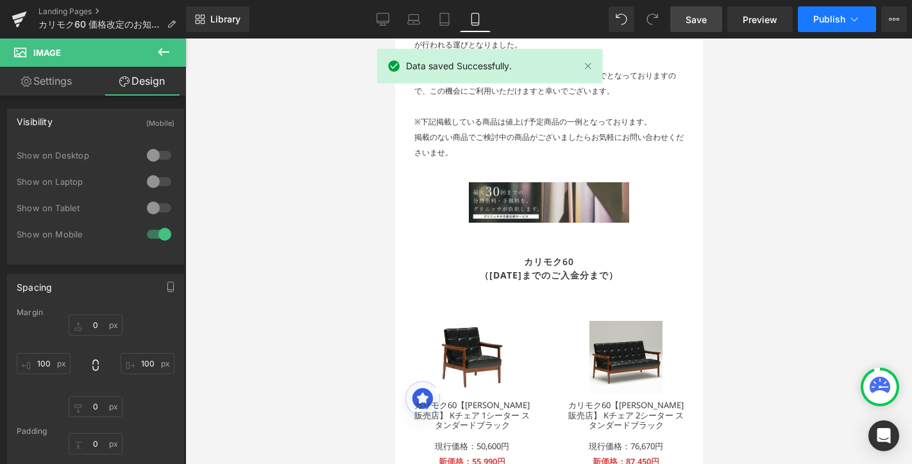
click at [835, 17] on span "Publish" at bounding box center [830, 19] width 32 height 10
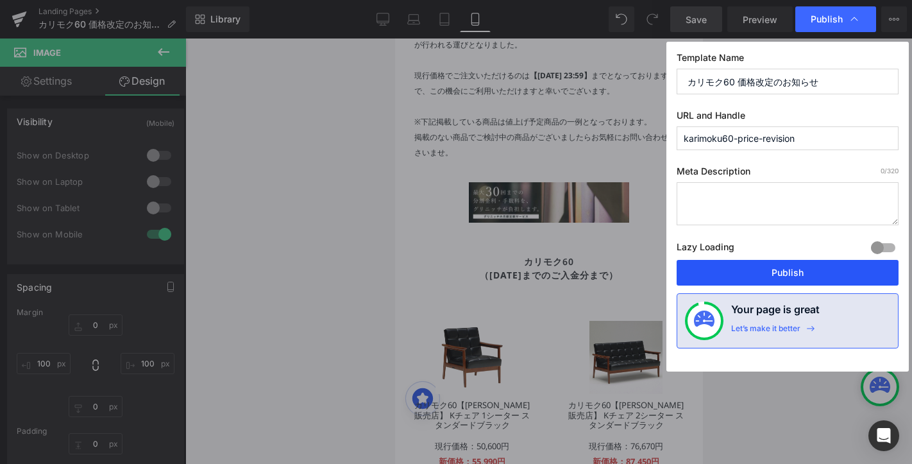
click at [757, 273] on button "Publish" at bounding box center [788, 273] width 222 height 26
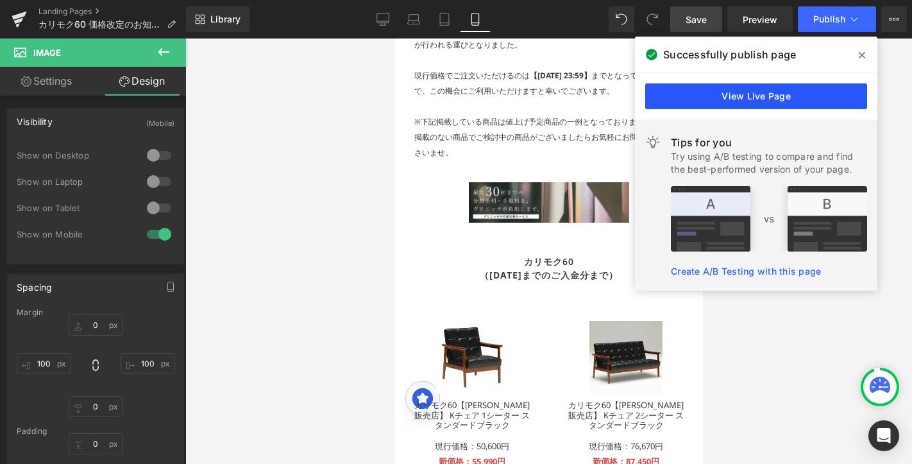
click at [785, 99] on link "View Live Page" at bounding box center [756, 96] width 222 height 26
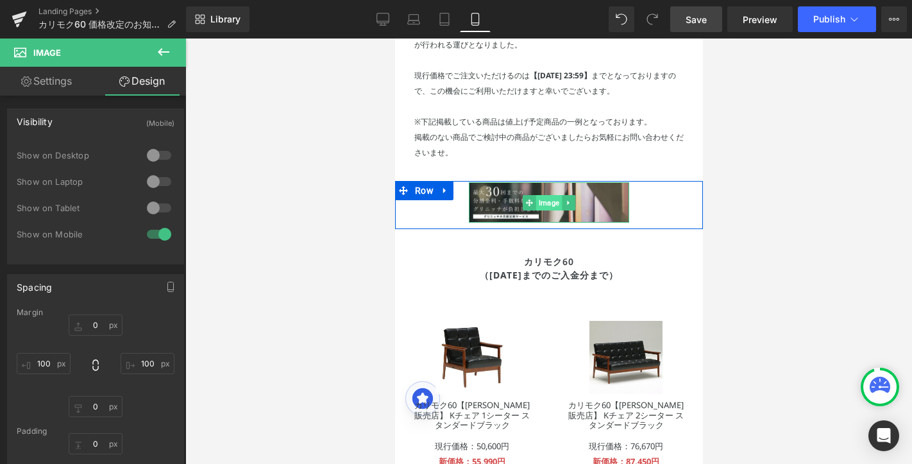
click at [547, 198] on span "Image" at bounding box center [549, 202] width 26 height 15
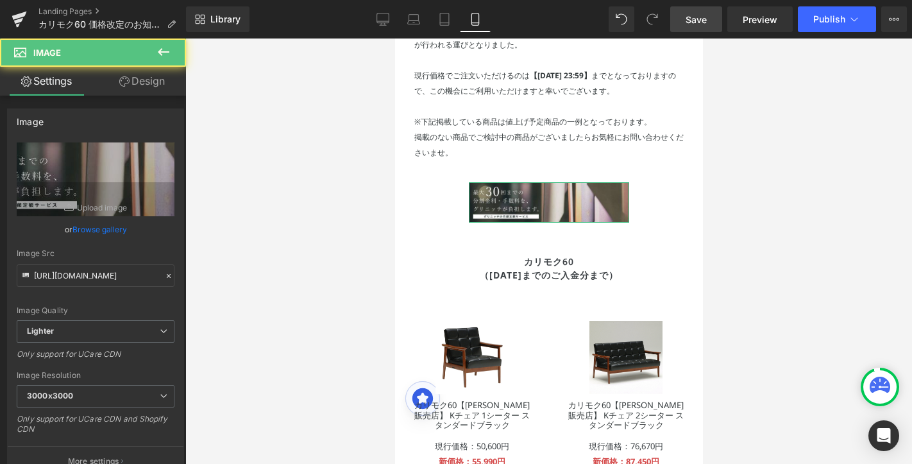
click at [135, 78] on link "Design" at bounding box center [142, 81] width 93 height 29
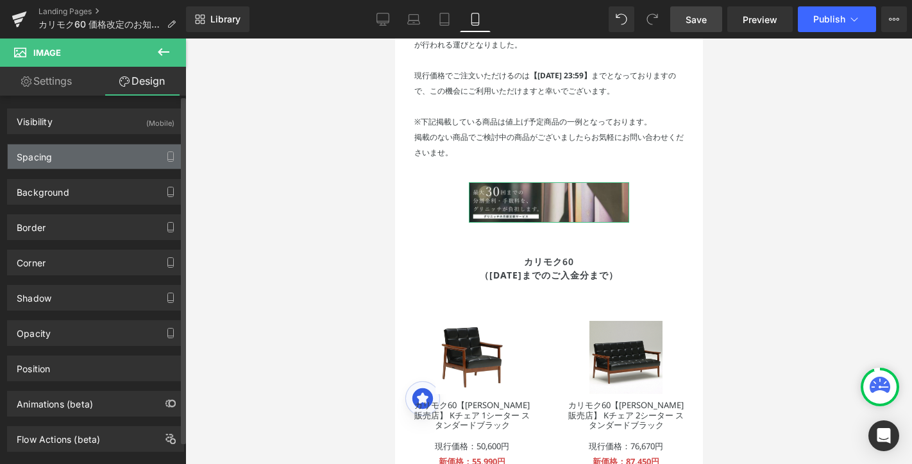
click at [116, 160] on div "Spacing" at bounding box center [96, 156] width 176 height 24
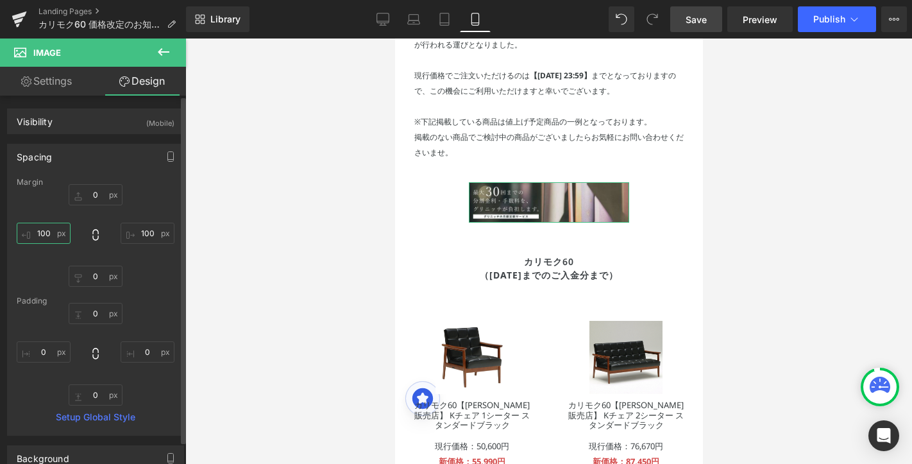
click at [57, 232] on input "100" at bounding box center [44, 233] width 54 height 21
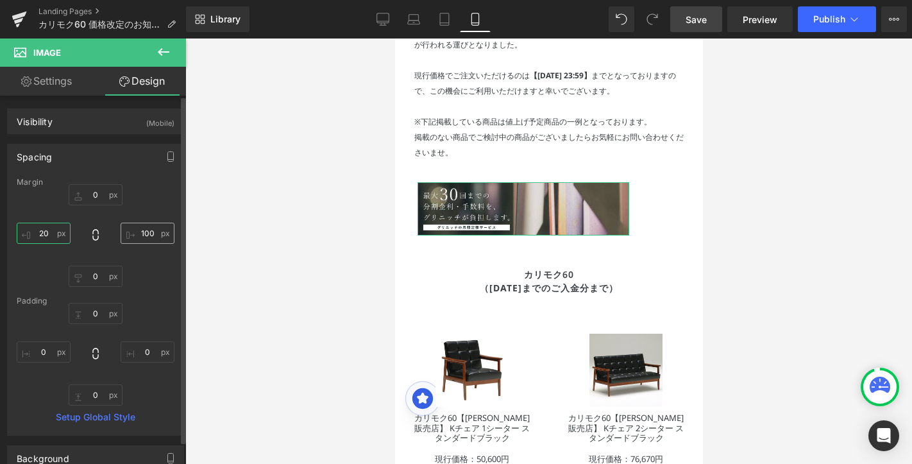
type input "20"
click at [141, 233] on input "100" at bounding box center [148, 233] width 54 height 21
paste input "2"
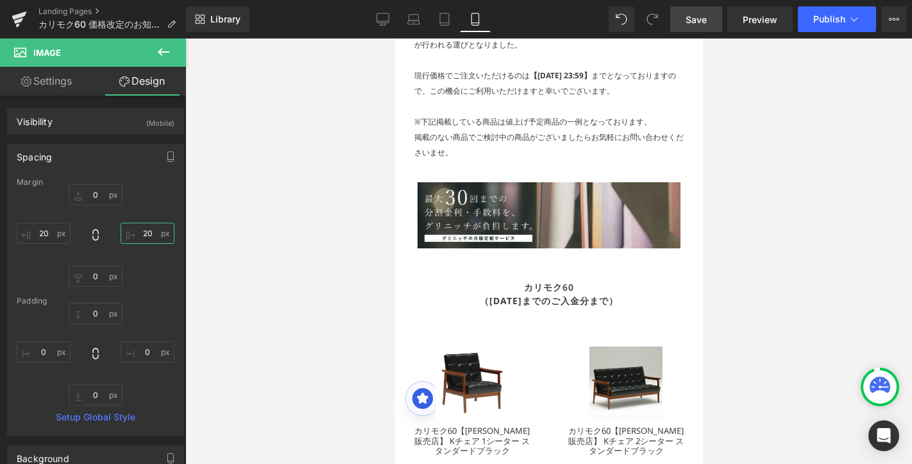
type input "20"
click at [706, 21] on span "Save" at bounding box center [696, 19] width 21 height 13
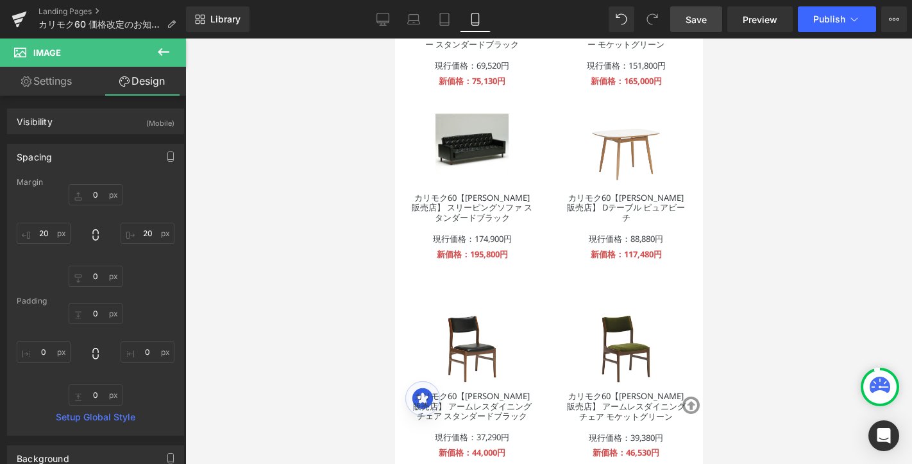
scroll to position [967, 0]
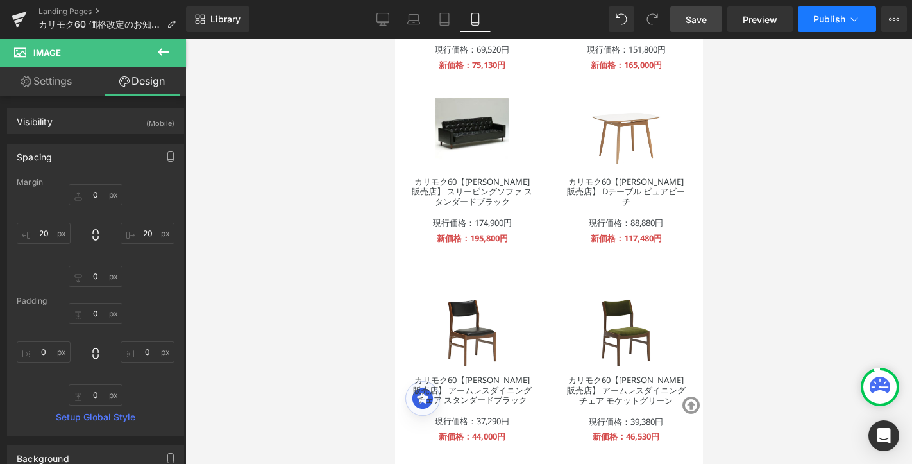
click at [831, 13] on button "Publish" at bounding box center [837, 19] width 78 height 26
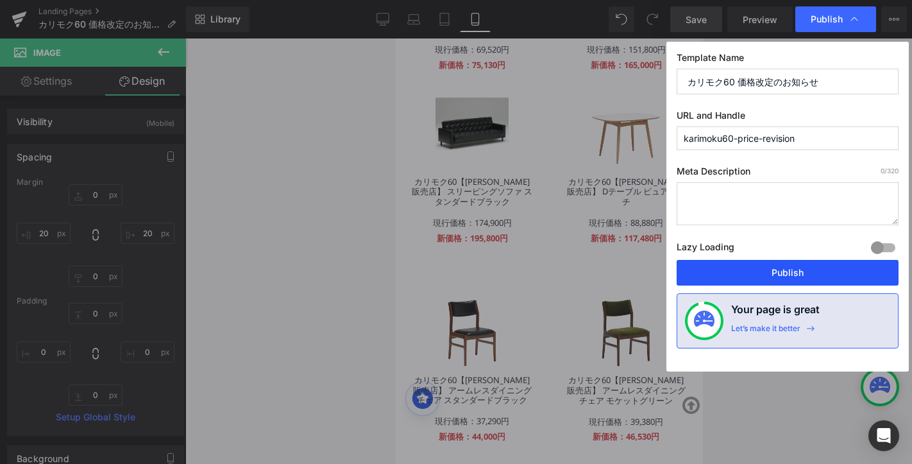
click at [744, 277] on button "Publish" at bounding box center [788, 273] width 222 height 26
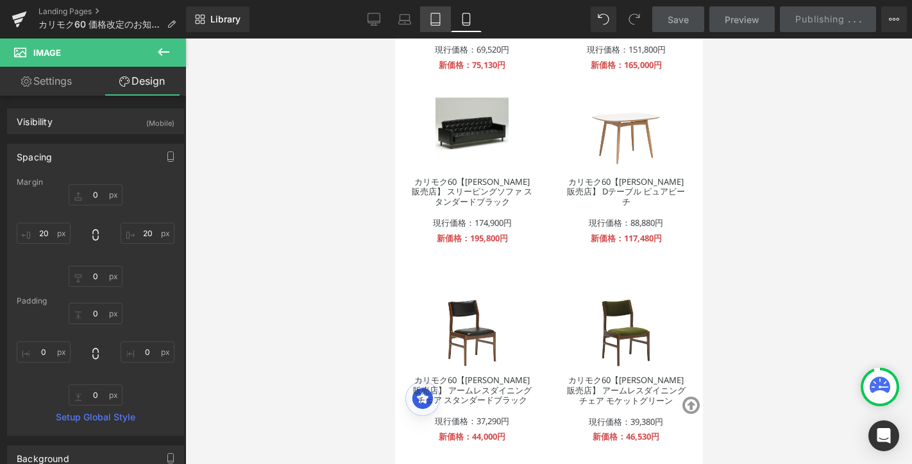
click at [439, 15] on icon at bounding box center [435, 19] width 13 height 13
type input "0"
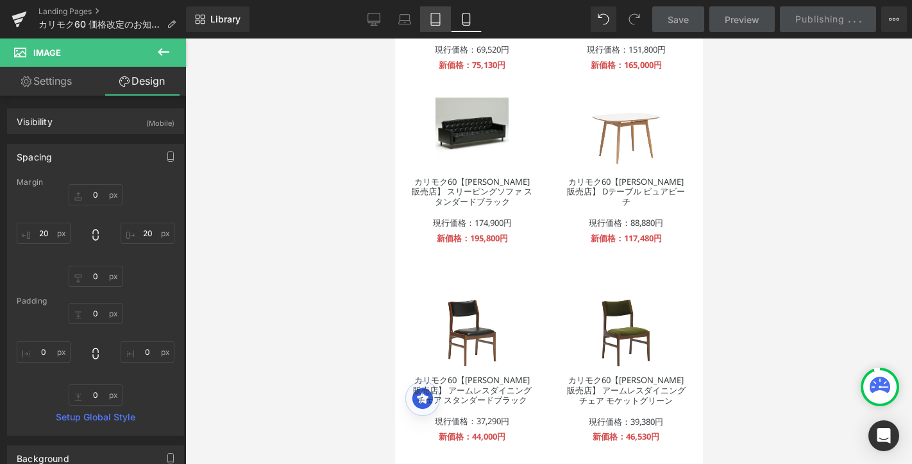
type input "0"
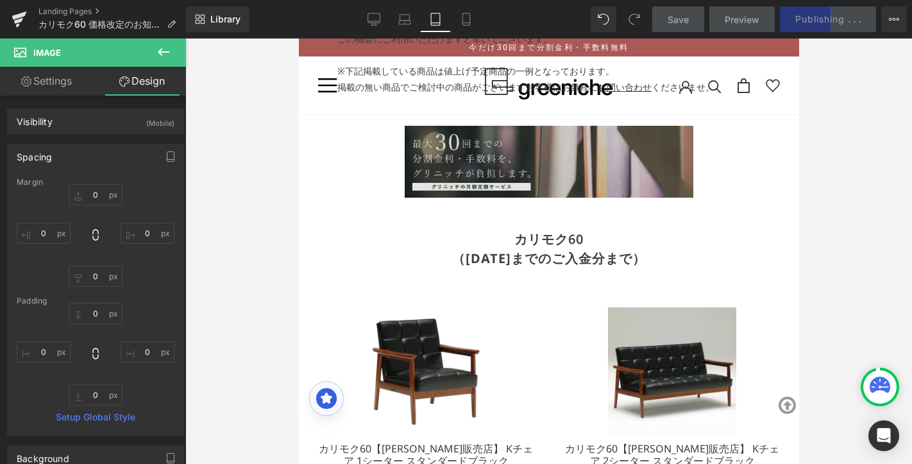
scroll to position [191, 0]
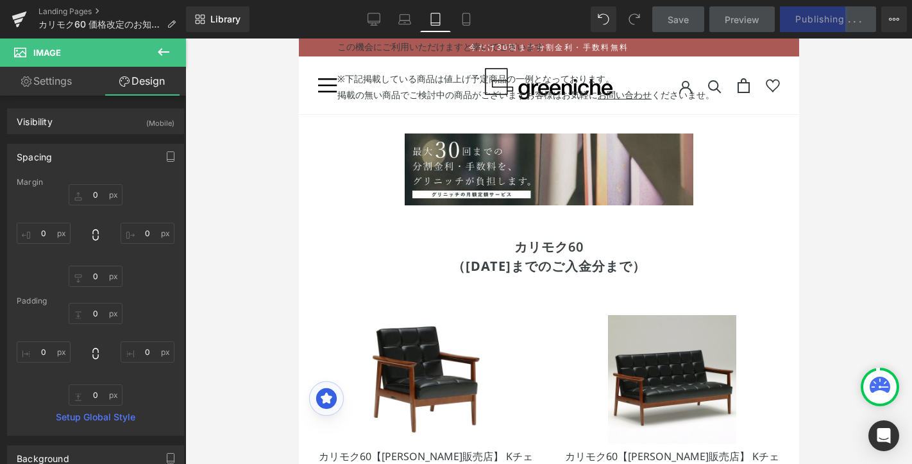
click at [565, 175] on div "Image" at bounding box center [548, 169] width 289 height 72
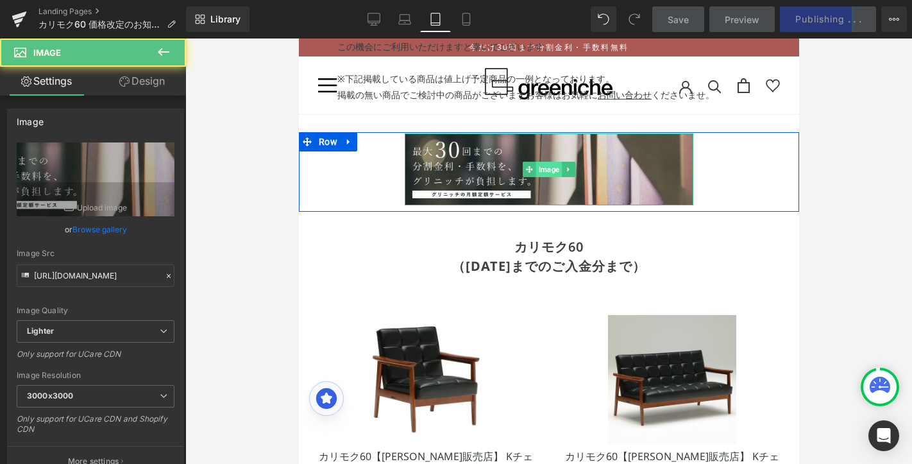
click at [544, 170] on span "Image" at bounding box center [549, 169] width 26 height 15
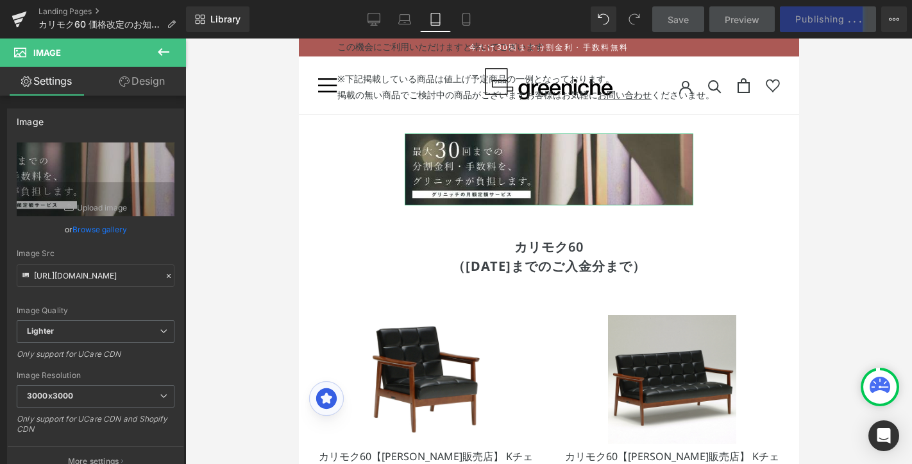
click at [136, 76] on link "Design" at bounding box center [142, 81] width 93 height 29
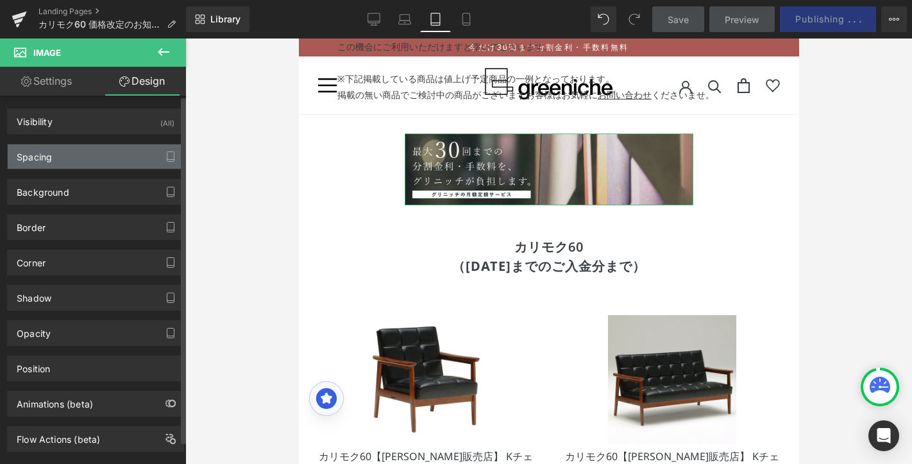
click at [90, 157] on div "Spacing" at bounding box center [96, 156] width 176 height 24
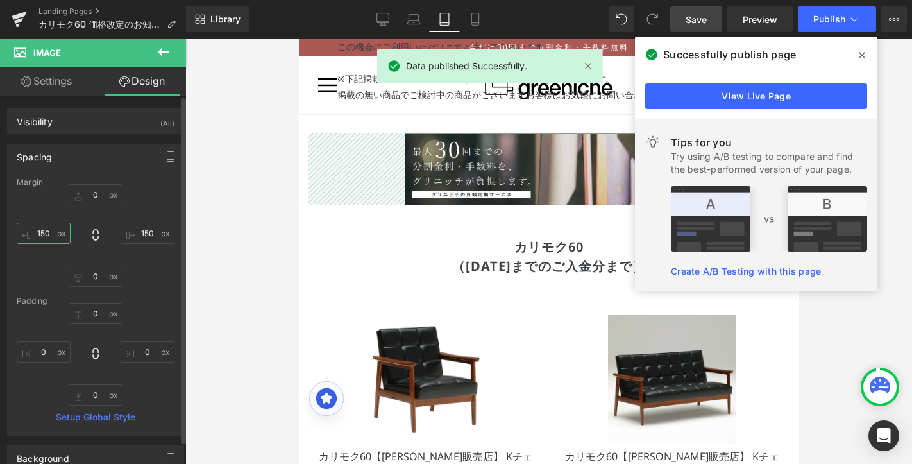
click at [46, 234] on input "150" at bounding box center [44, 233] width 54 height 21
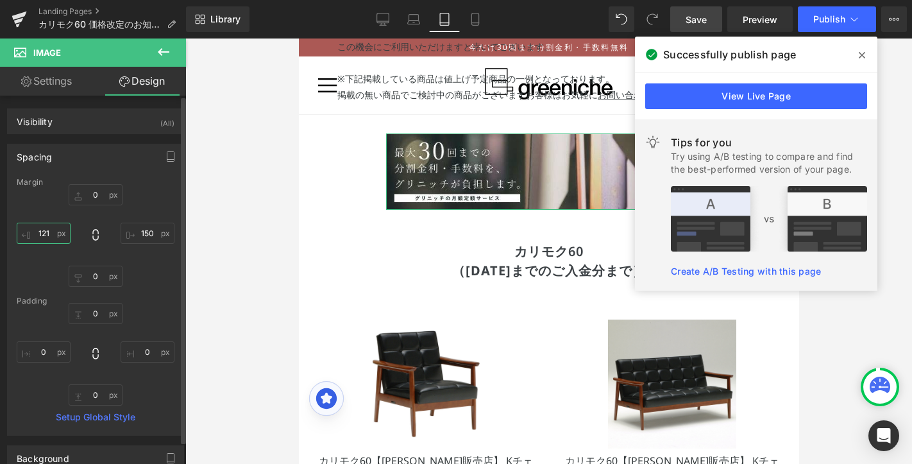
type input "120"
click at [144, 232] on input "150" at bounding box center [148, 233] width 54 height 21
paste input "2"
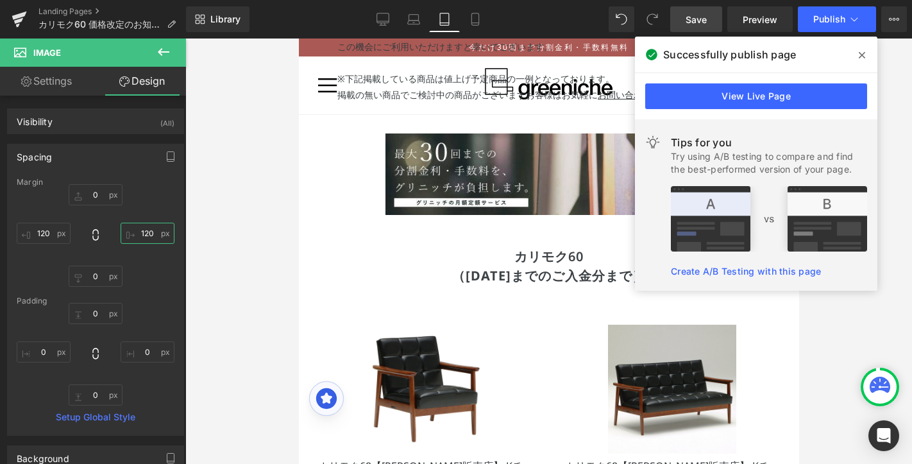
type input "120"
click at [703, 17] on span "Save" at bounding box center [696, 19] width 21 height 13
click at [782, 93] on link "View Live Page" at bounding box center [756, 96] width 222 height 26
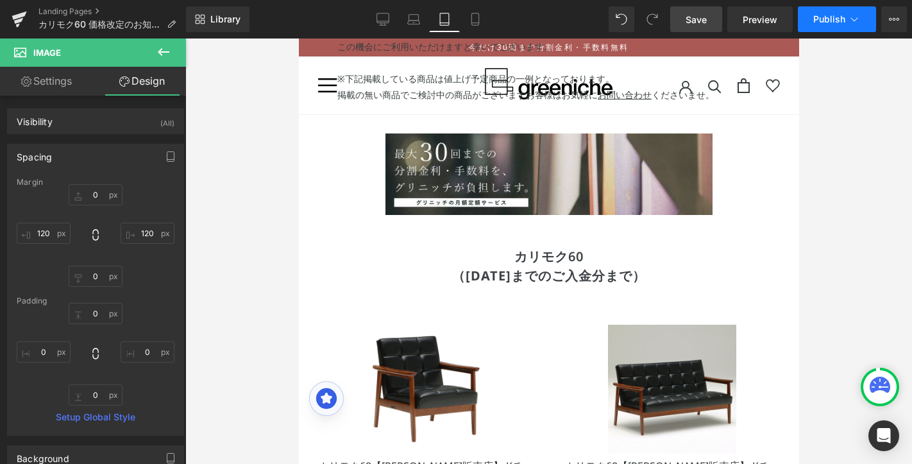
click at [818, 30] on button "Publish" at bounding box center [837, 19] width 78 height 26
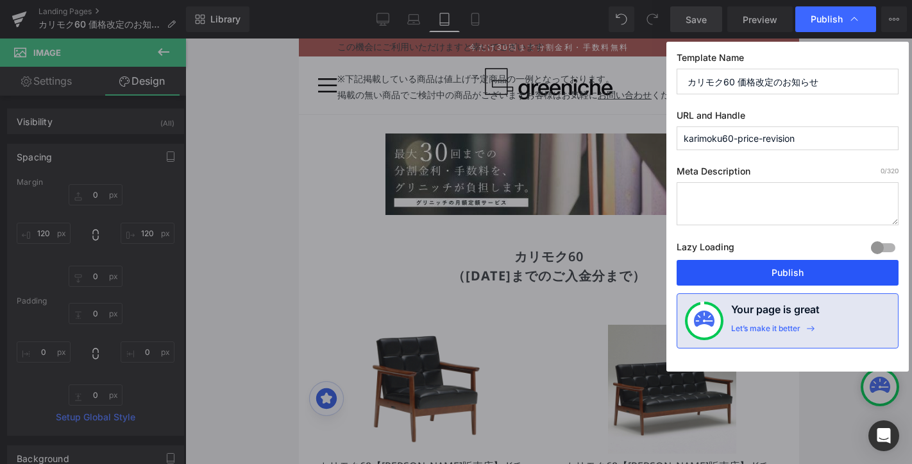
click at [762, 276] on button "Publish" at bounding box center [788, 273] width 222 height 26
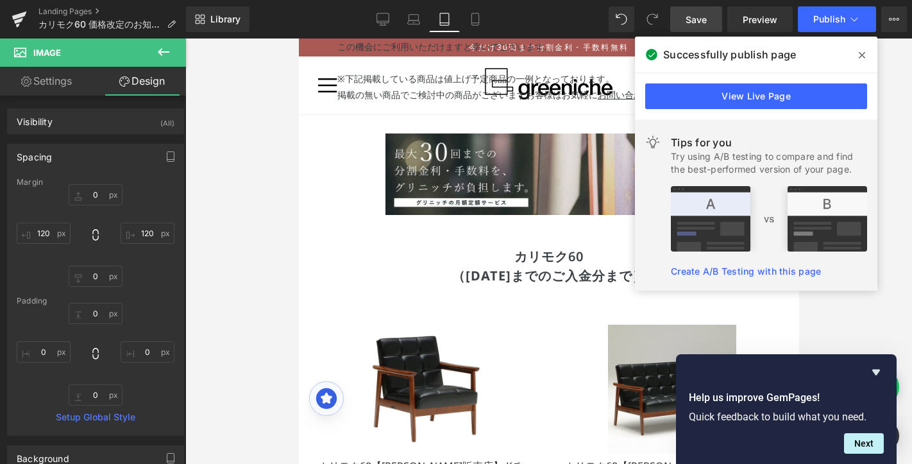
click at [15, 40] on span "Image" at bounding box center [77, 52] width 128 height 28
